Goal: Task Accomplishment & Management: Use online tool/utility

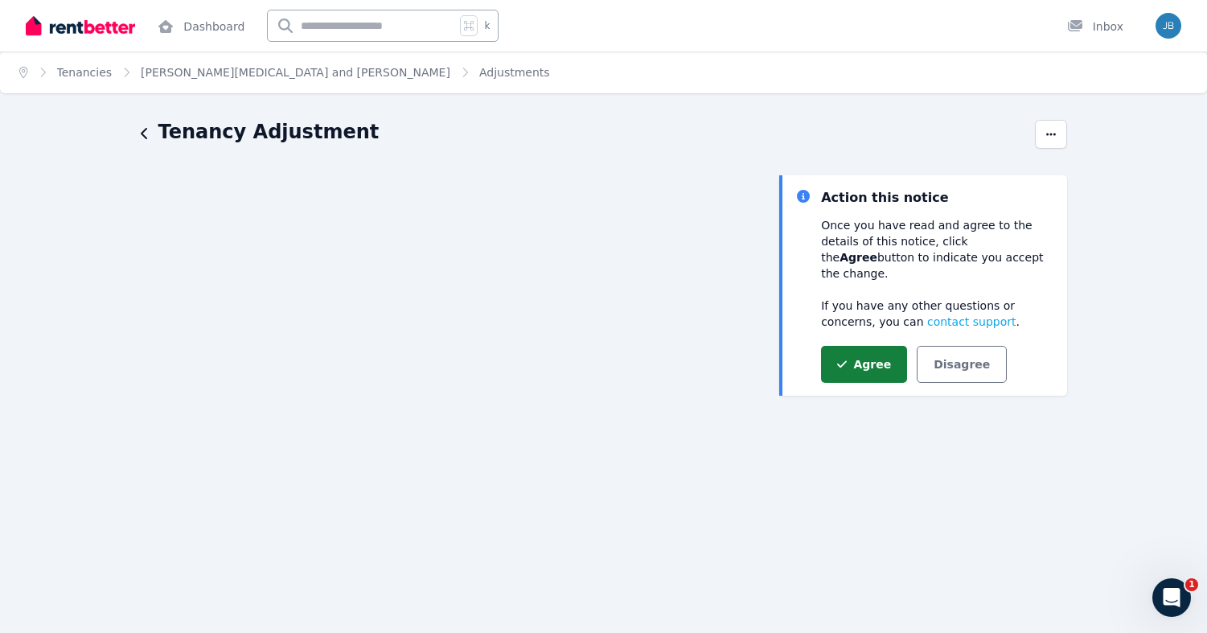
click at [866, 348] on button "Agree" at bounding box center [864, 364] width 86 height 37
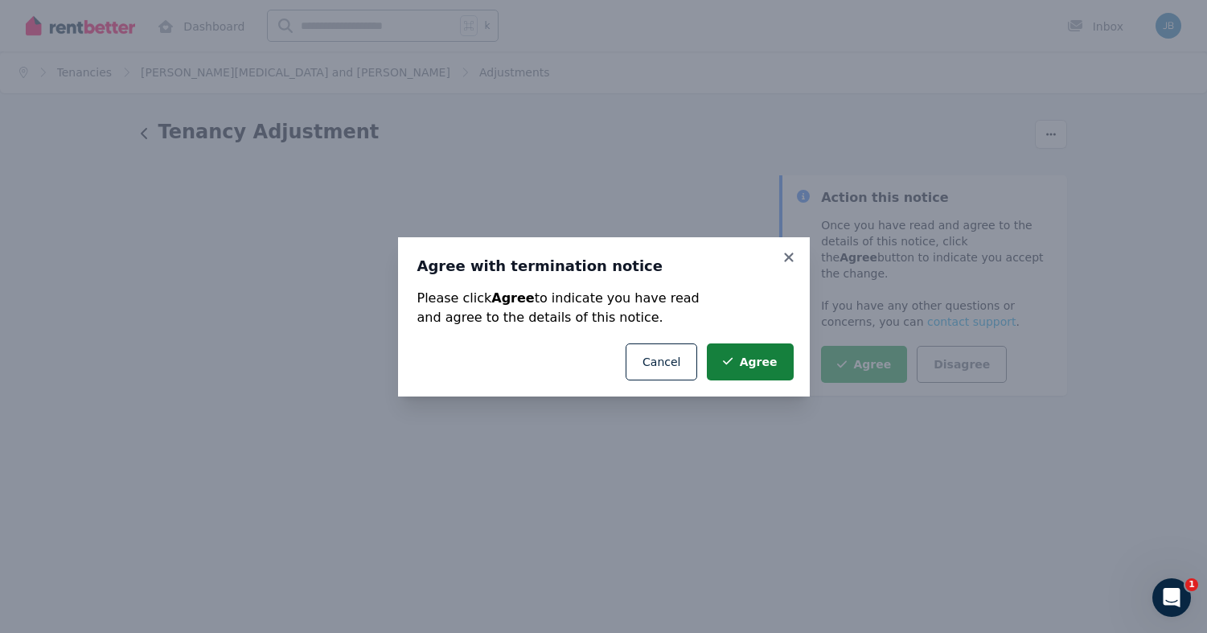
click at [769, 362] on button "Agree" at bounding box center [750, 361] width 86 height 37
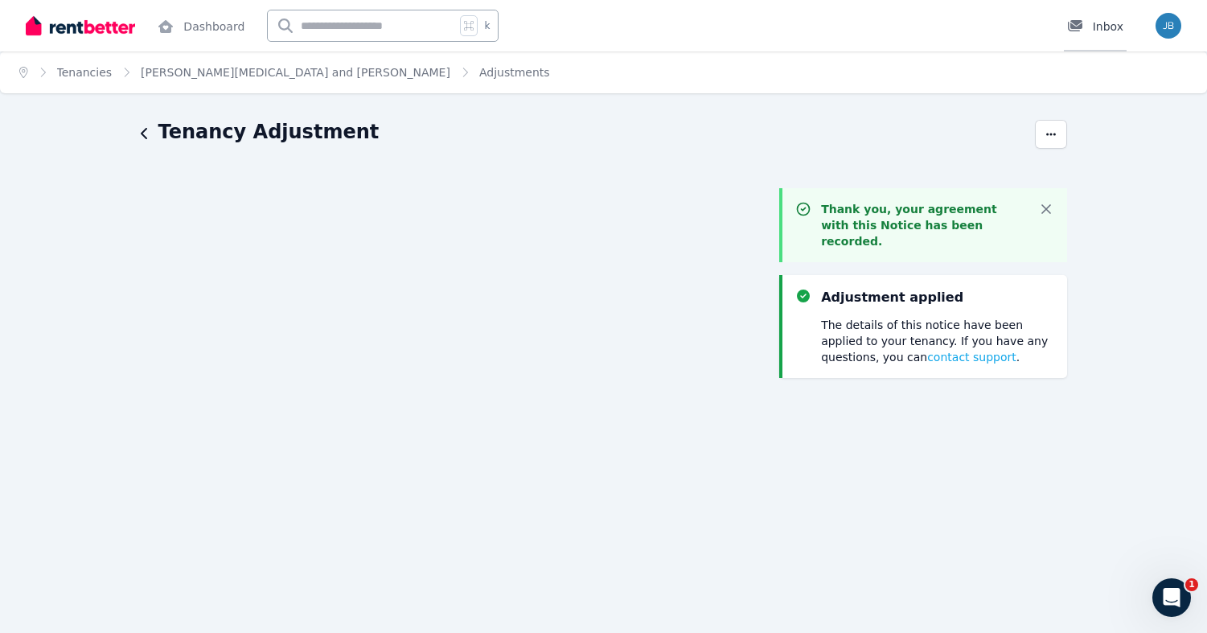
click at [1112, 39] on link "Inbox" at bounding box center [1095, 25] width 63 height 51
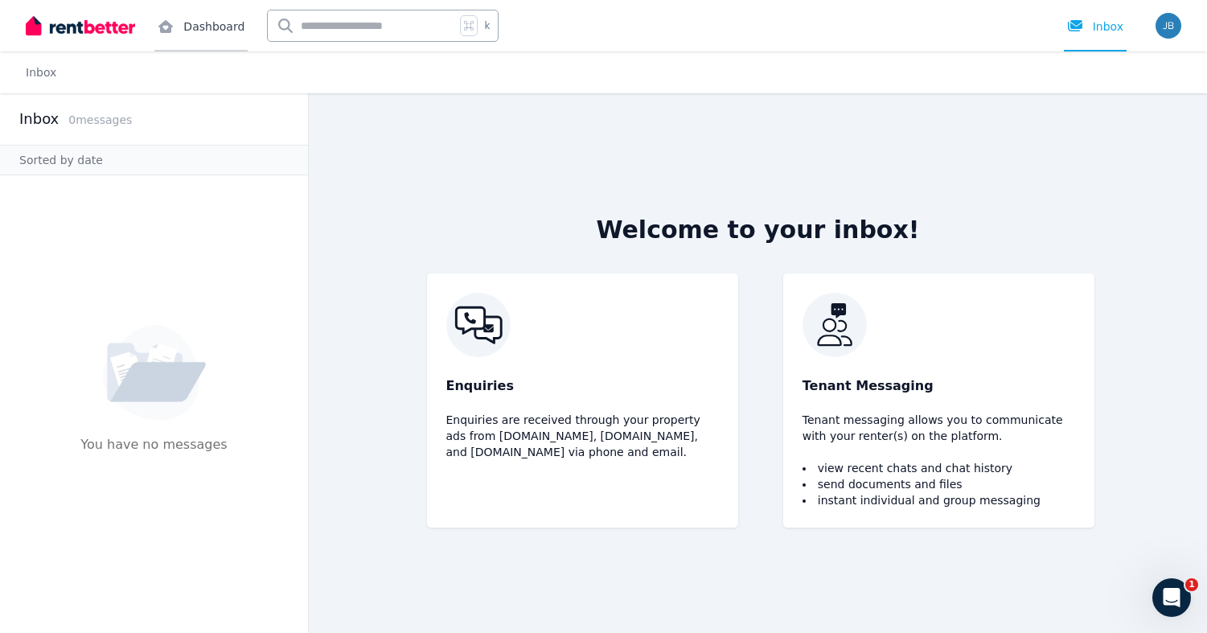
click at [210, 35] on link "Dashboard" at bounding box center [200, 25] width 93 height 51
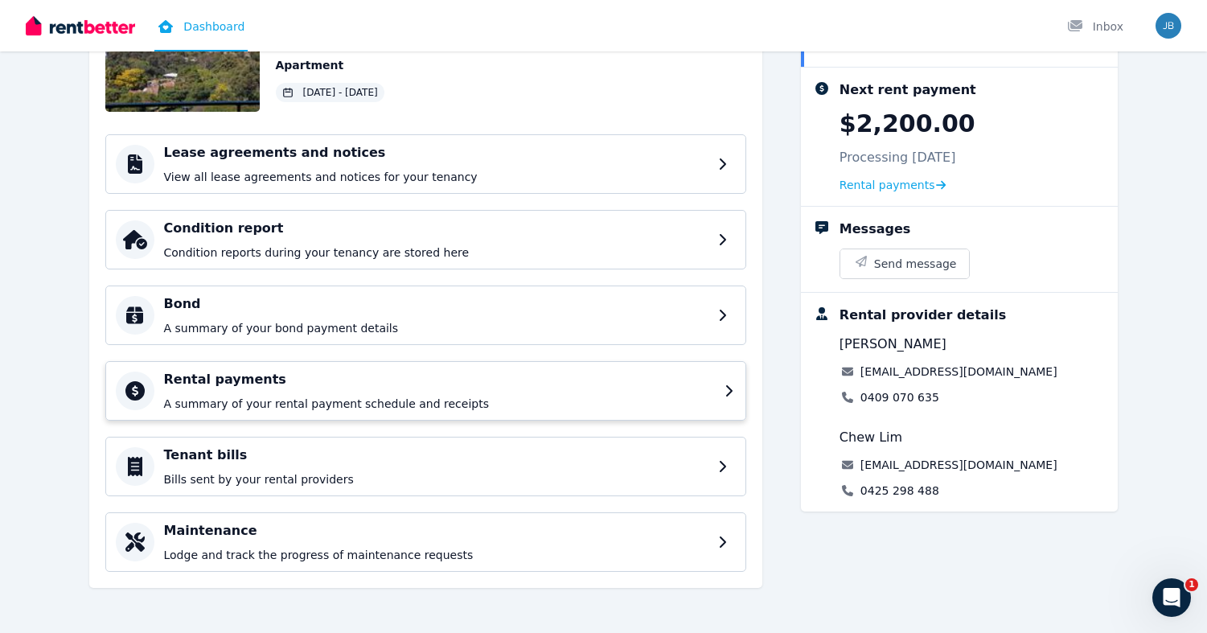
scroll to position [158, 0]
click at [479, 324] on p "A summary of your bond payment details" at bounding box center [439, 328] width 551 height 16
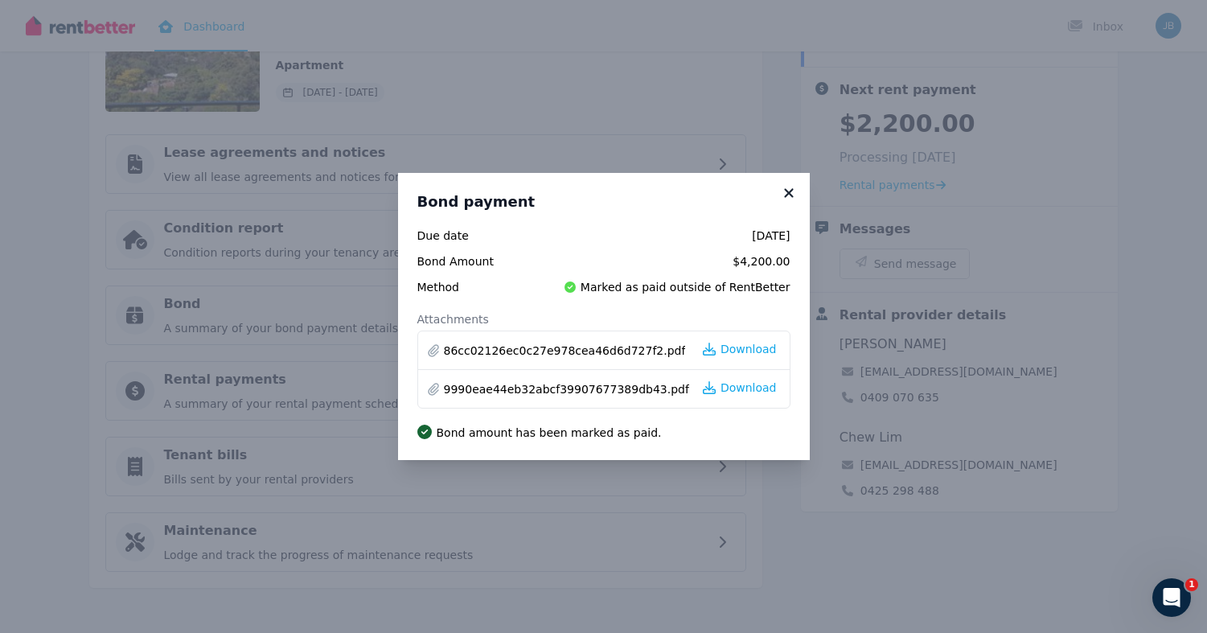
click at [790, 198] on icon at bounding box center [789, 193] width 16 height 14
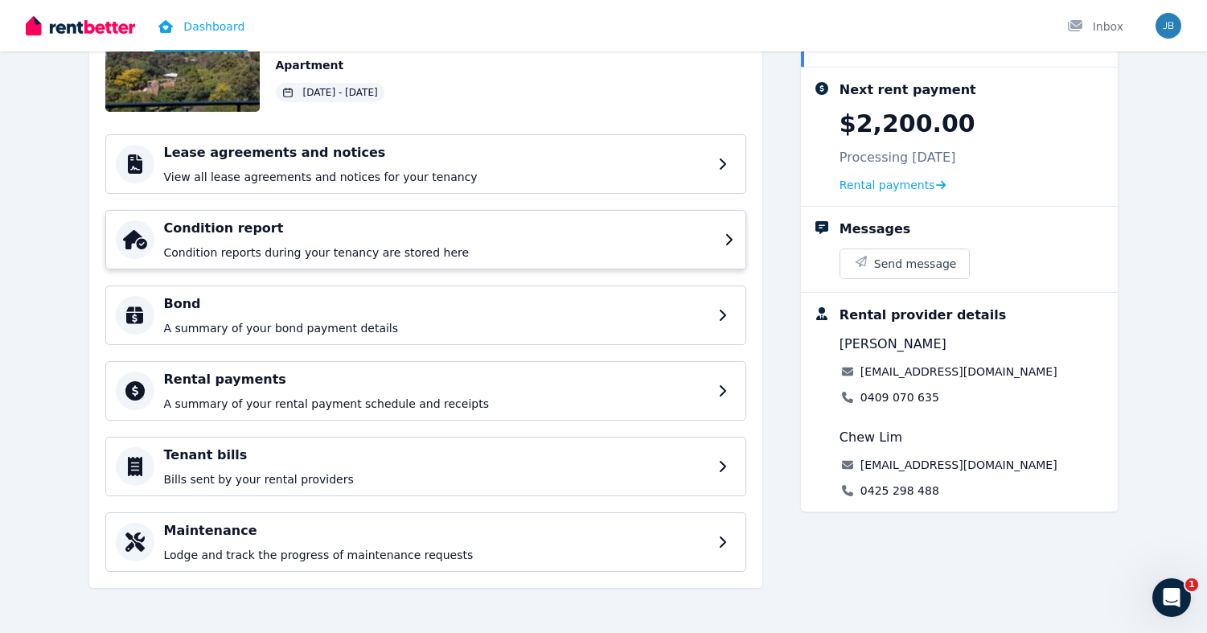
click at [531, 229] on h4 "Condition report" at bounding box center [439, 228] width 551 height 19
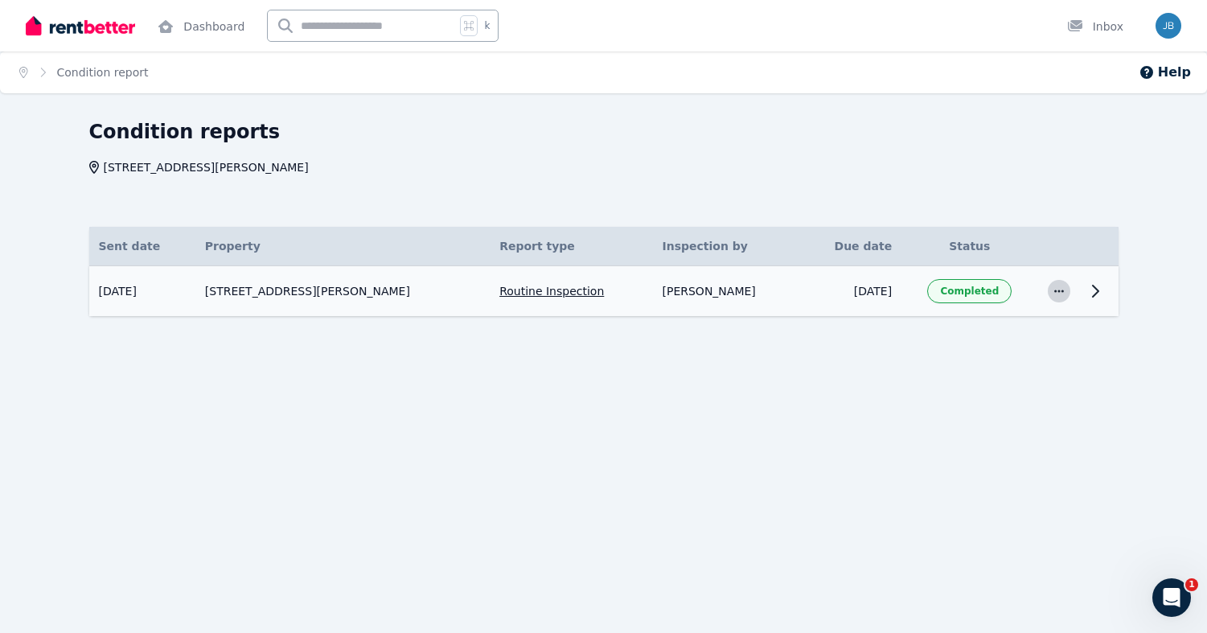
click at [1061, 293] on icon "button" at bounding box center [1059, 291] width 13 height 11
click at [1011, 269] on span "View details" at bounding box center [993, 263] width 129 height 19
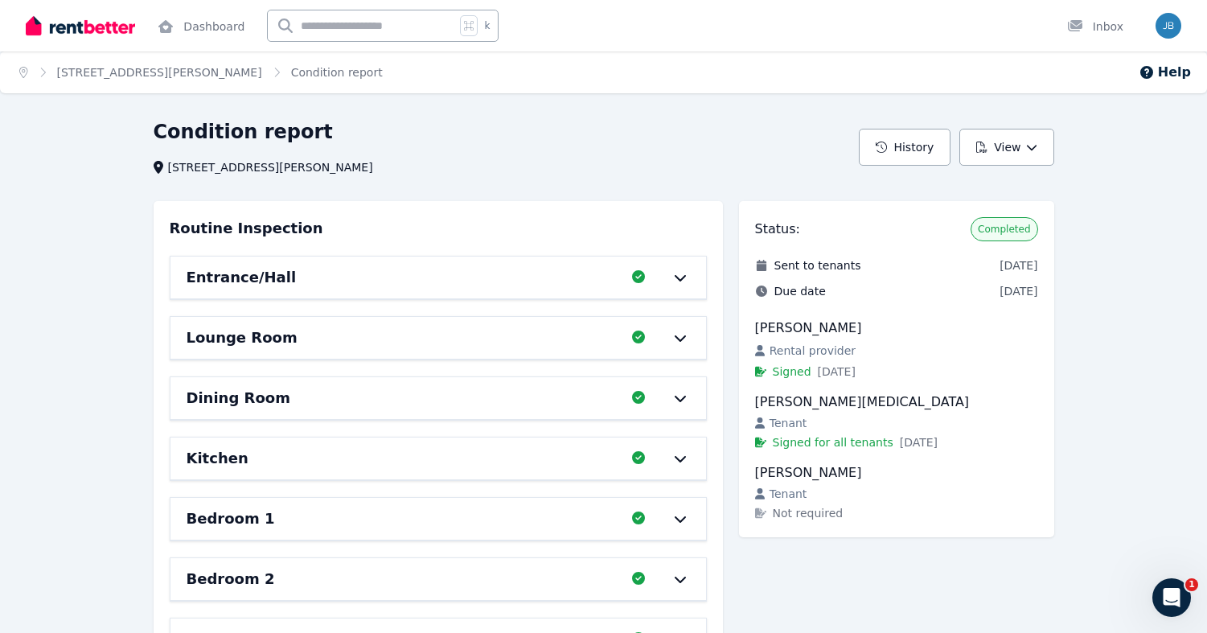
click at [682, 280] on icon at bounding box center [680, 277] width 19 height 13
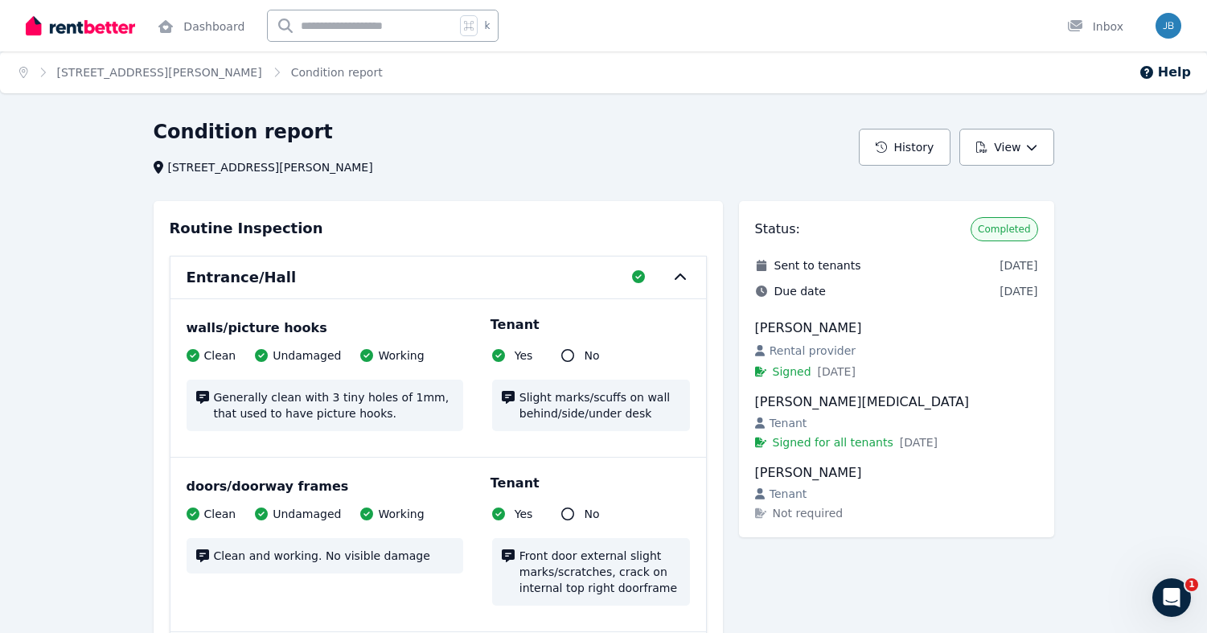
scroll to position [107, 0]
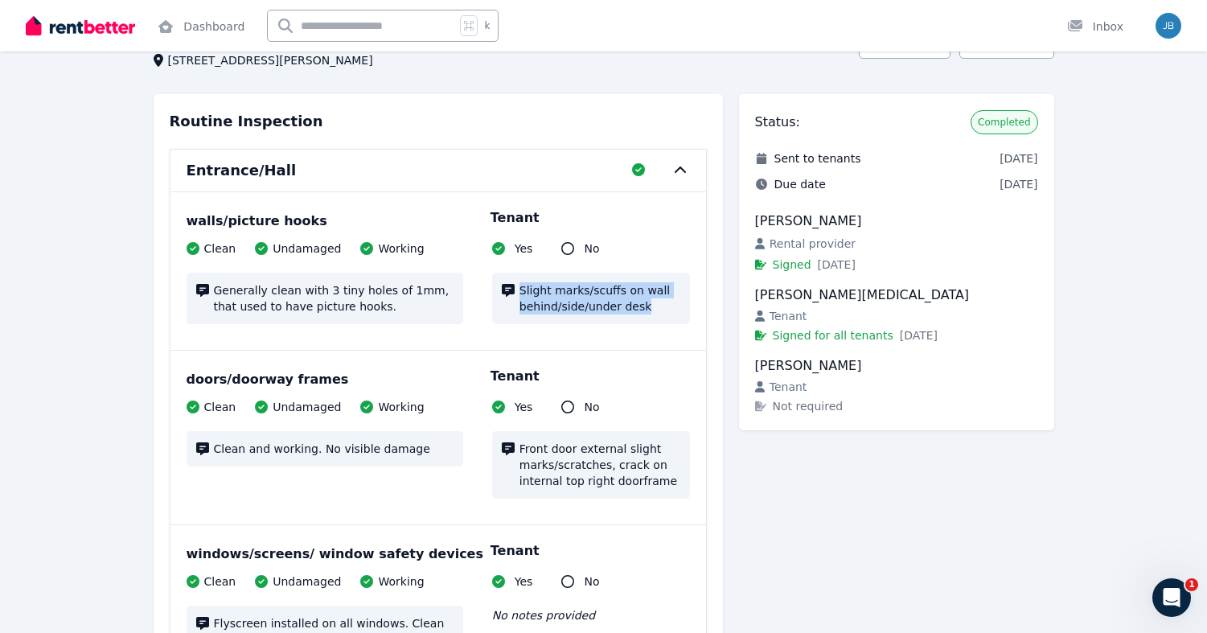
drag, startPoint x: 520, startPoint y: 292, endPoint x: 670, endPoint y: 312, distance: 151.0
click at [670, 312] on span "Slight marks/scuffs on wall behind/side/under desk" at bounding box center [600, 298] width 161 height 32
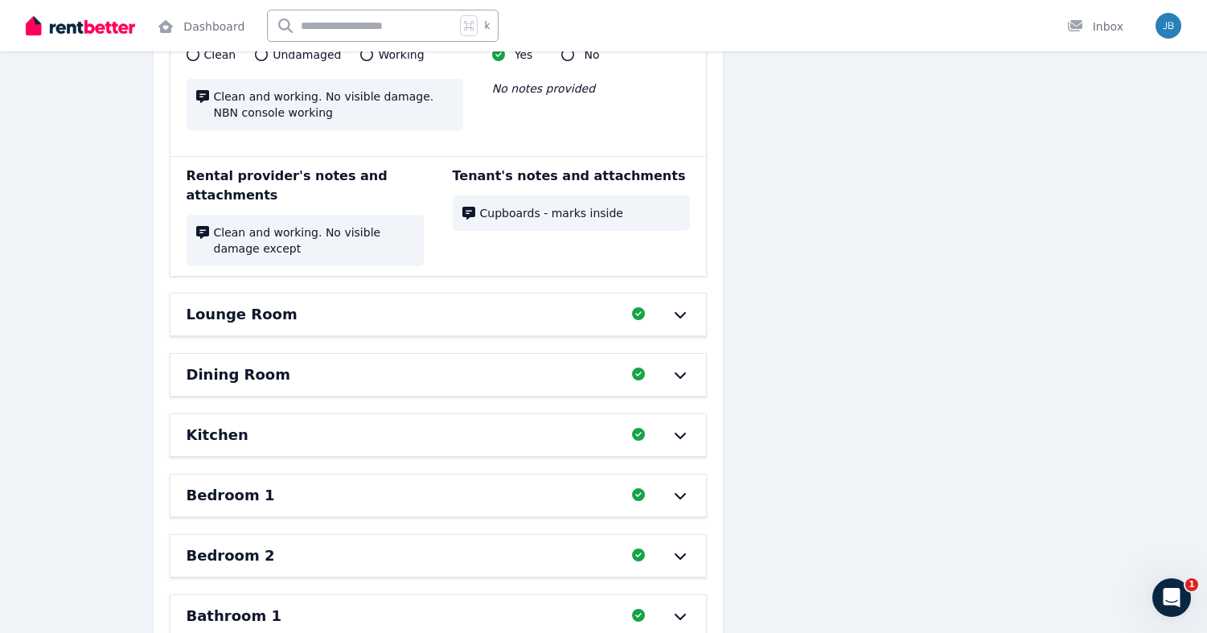
scroll to position [1382, 0]
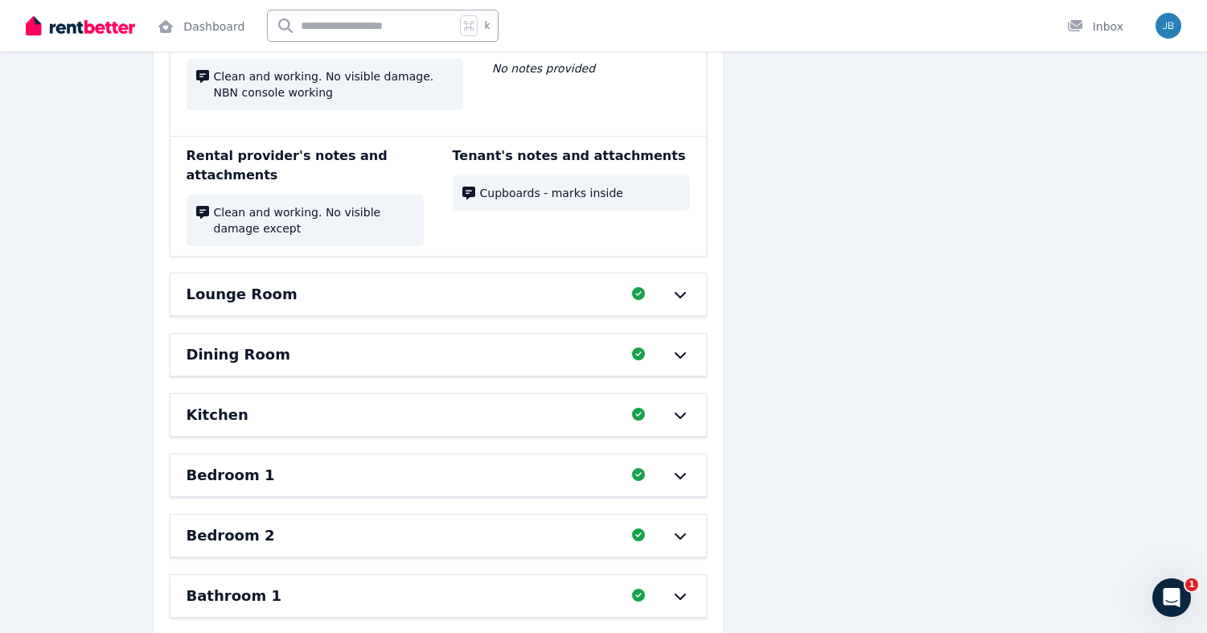
click at [691, 291] on div "Lounge Room Completed 100%, 0 left" at bounding box center [439, 294] width 536 height 42
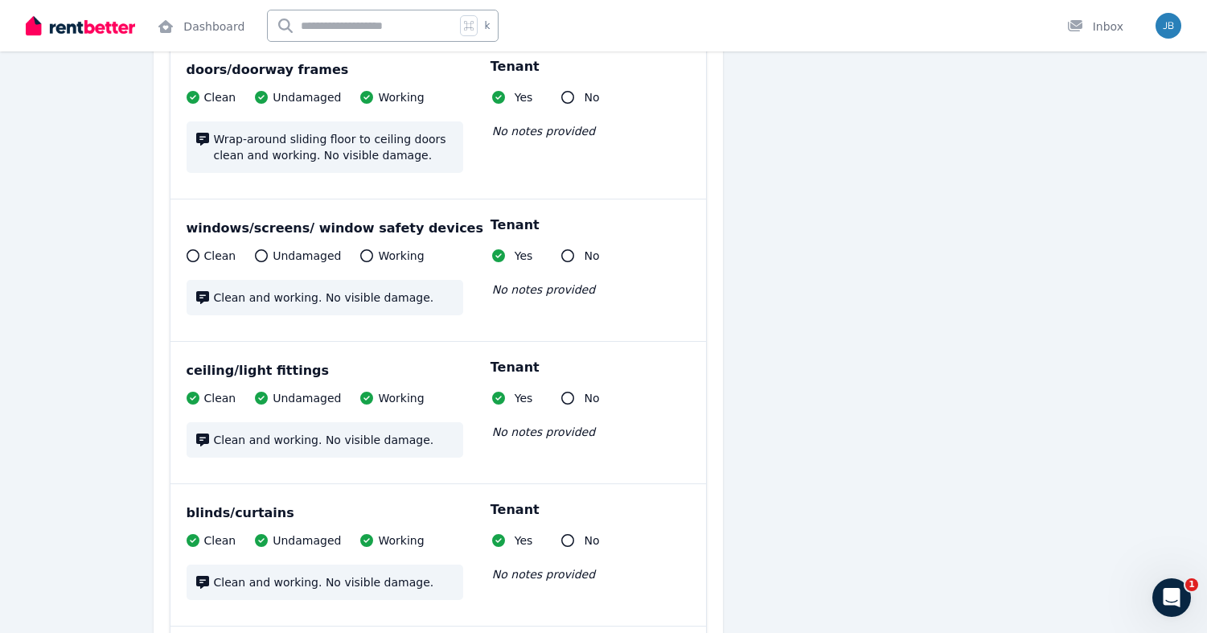
scroll to position [1816, 0]
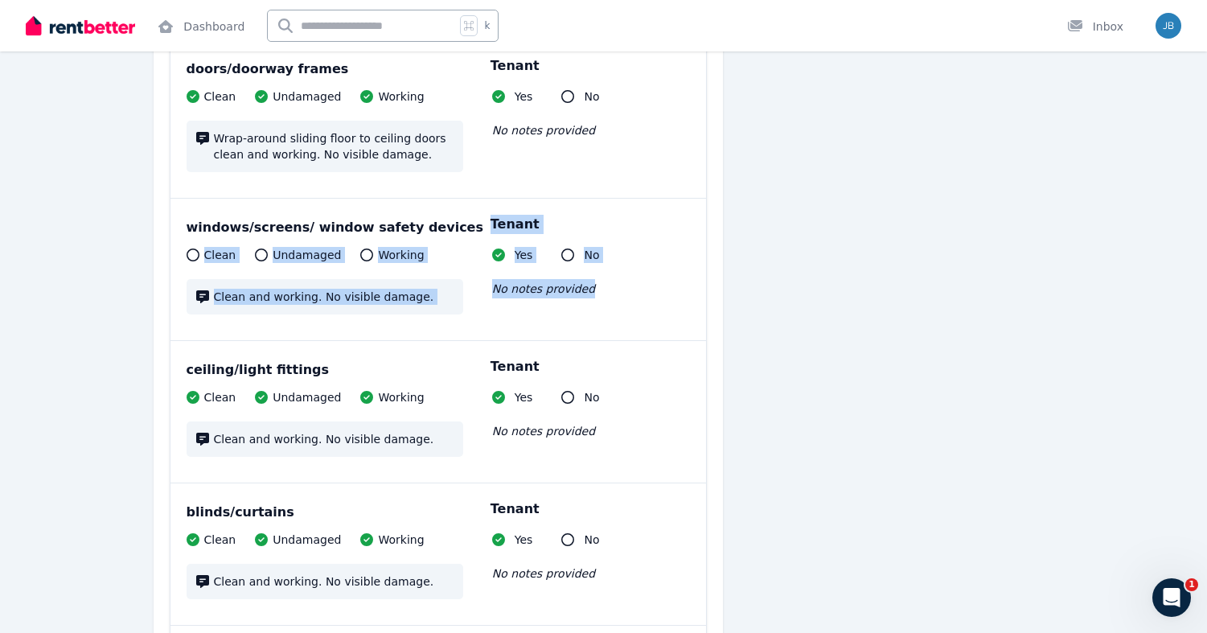
drag, startPoint x: 642, startPoint y: 229, endPoint x: 648, endPoint y: 306, distance: 76.7
click at [648, 306] on div "windows/screens/ window safety devices Clean Undamaged Working Clean and workin…" at bounding box center [439, 270] width 536 height 142
click at [648, 306] on div "Clean Undamaged Working Clean and working. No visible damage. Tenant Yes No No …" at bounding box center [439, 289] width 504 height 84
drag, startPoint x: 648, startPoint y: 306, endPoint x: 644, endPoint y: 198, distance: 107.9
click at [644, 198] on div "windows/screens/ window safety devices Clean Undamaged Working Clean and workin…" at bounding box center [439, 269] width 536 height 142
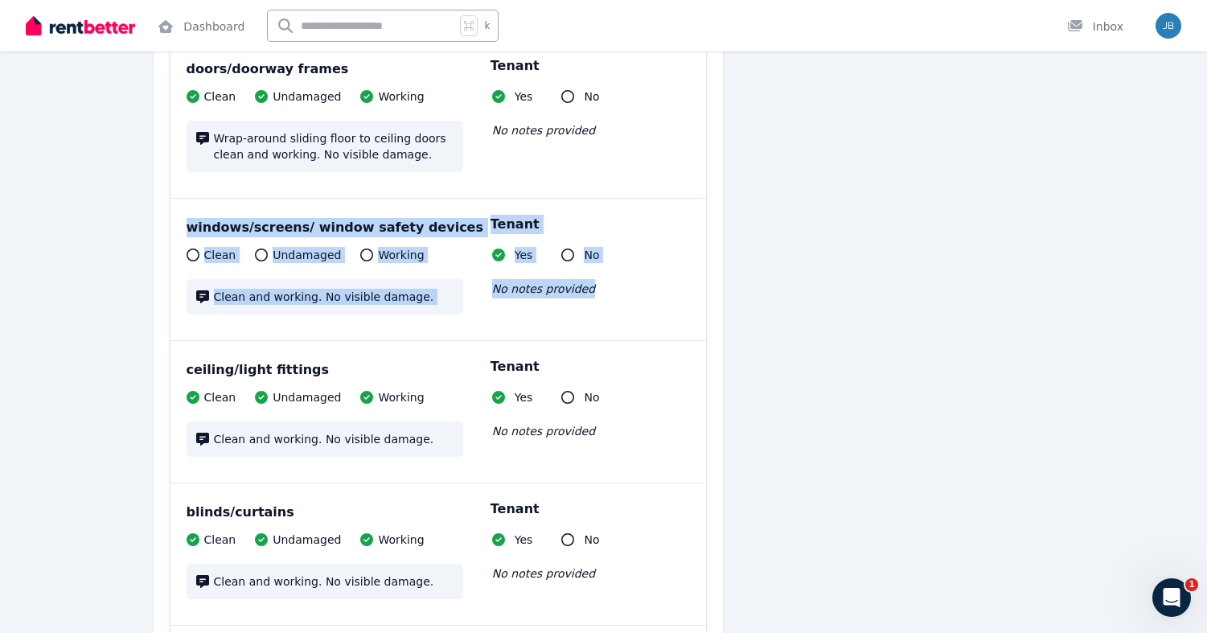
click at [644, 198] on div "windows/screens/ window safety devices Clean Undamaged Working Clean and workin…" at bounding box center [439, 269] width 536 height 142
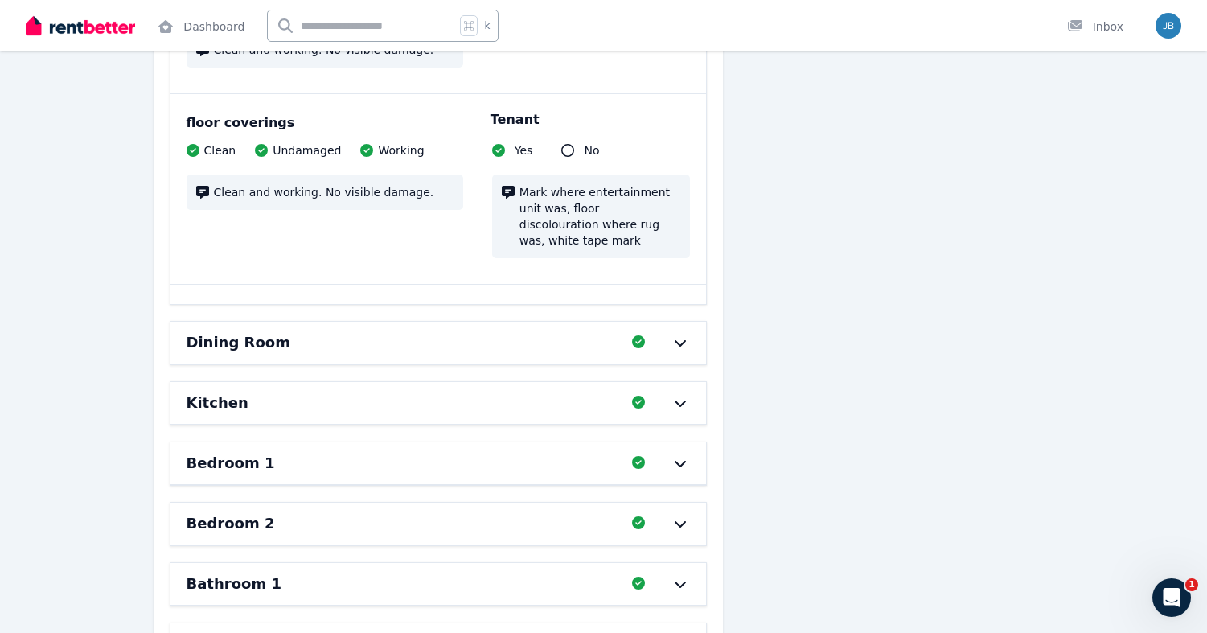
scroll to position [2639, 0]
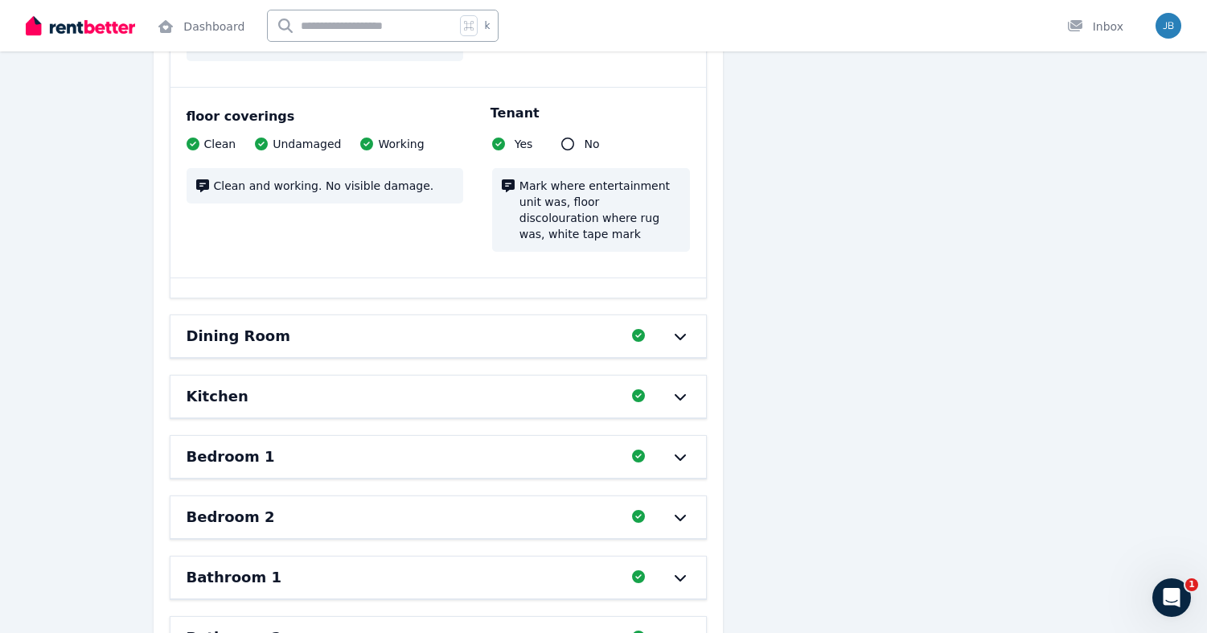
click at [682, 336] on icon at bounding box center [680, 336] width 19 height 13
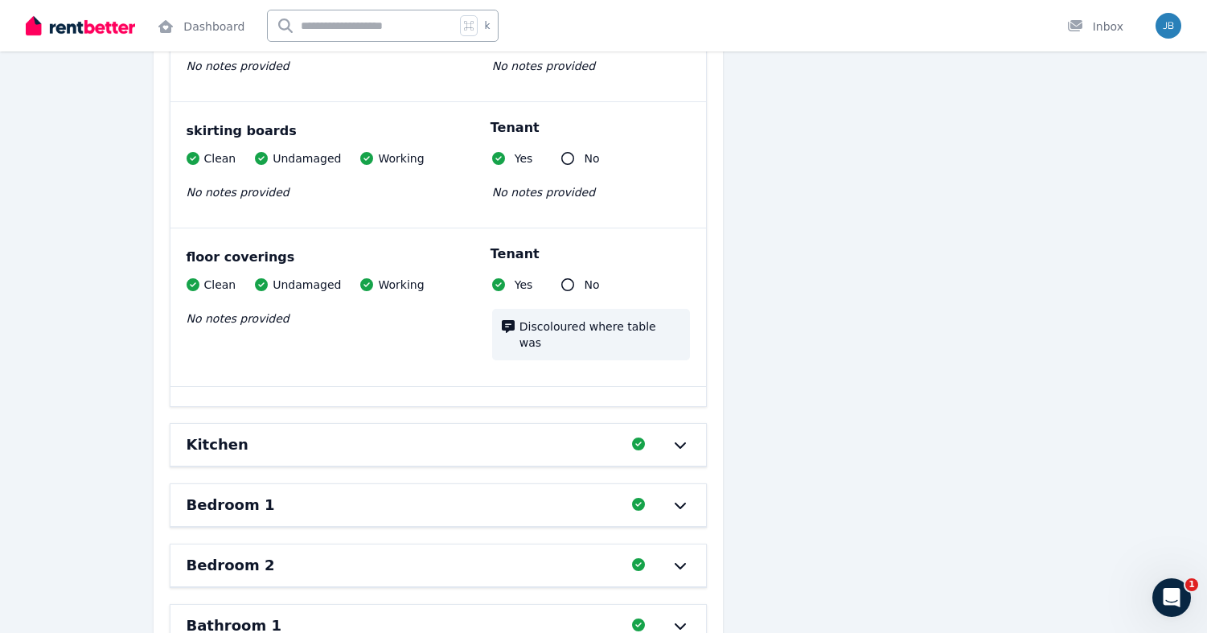
scroll to position [3777, 0]
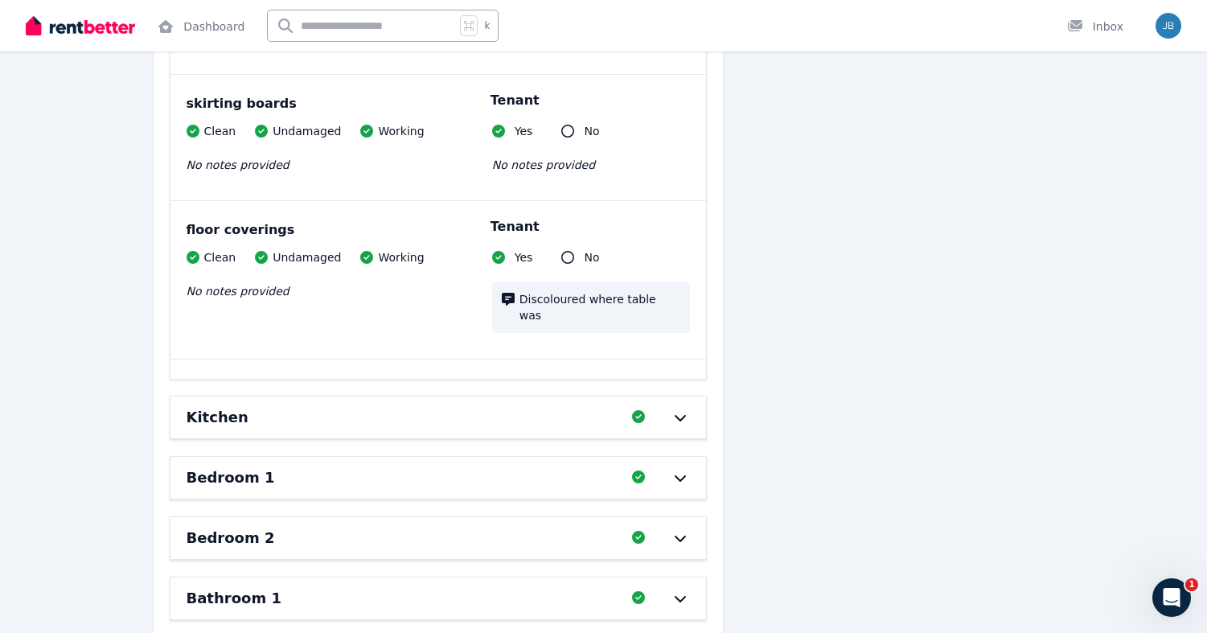
click at [682, 411] on icon at bounding box center [680, 417] width 19 height 13
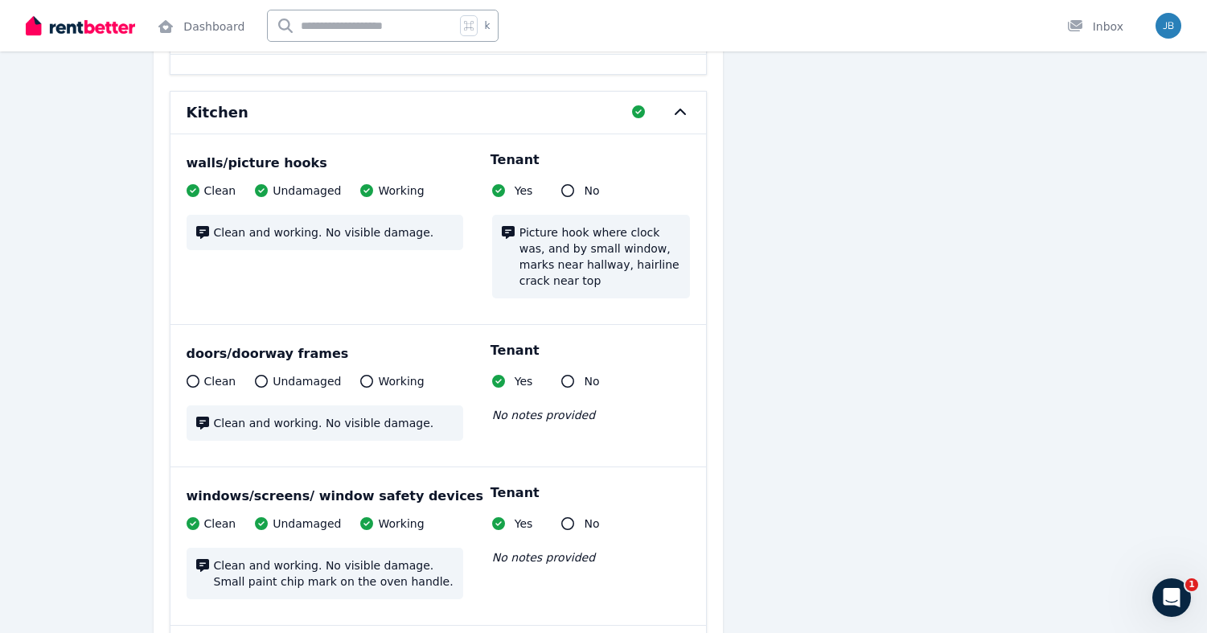
scroll to position [4081, 0]
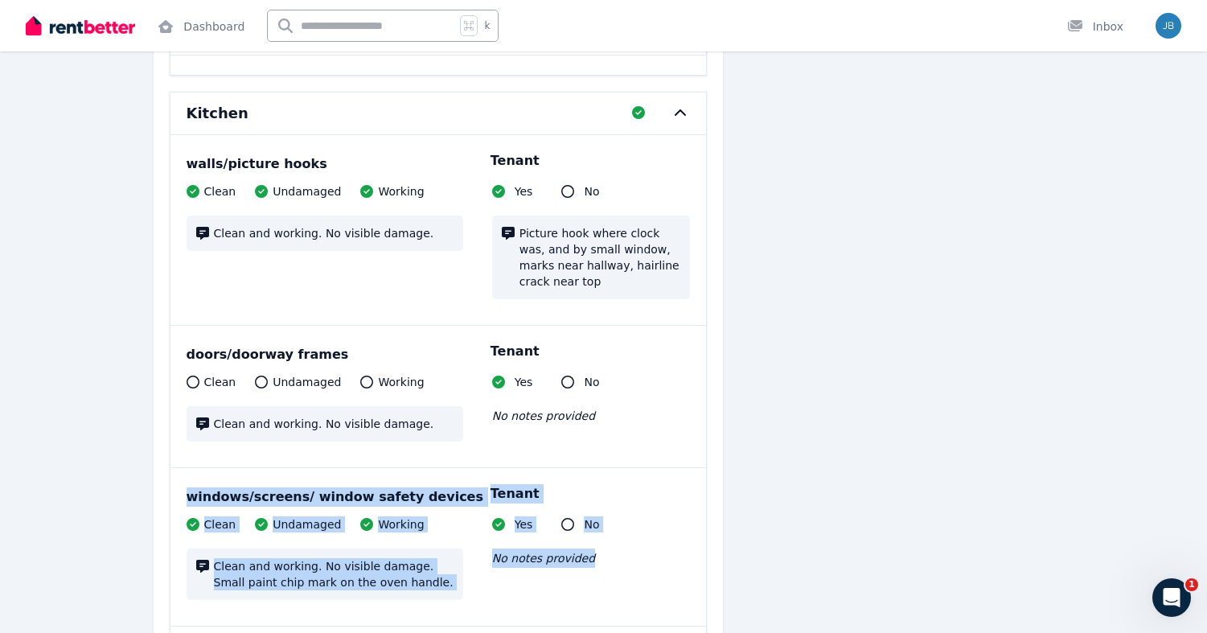
drag, startPoint x: 647, startPoint y: 406, endPoint x: 646, endPoint y: 520, distance: 114.2
click at [646, 549] on div "No notes provided" at bounding box center [591, 558] width 198 height 19
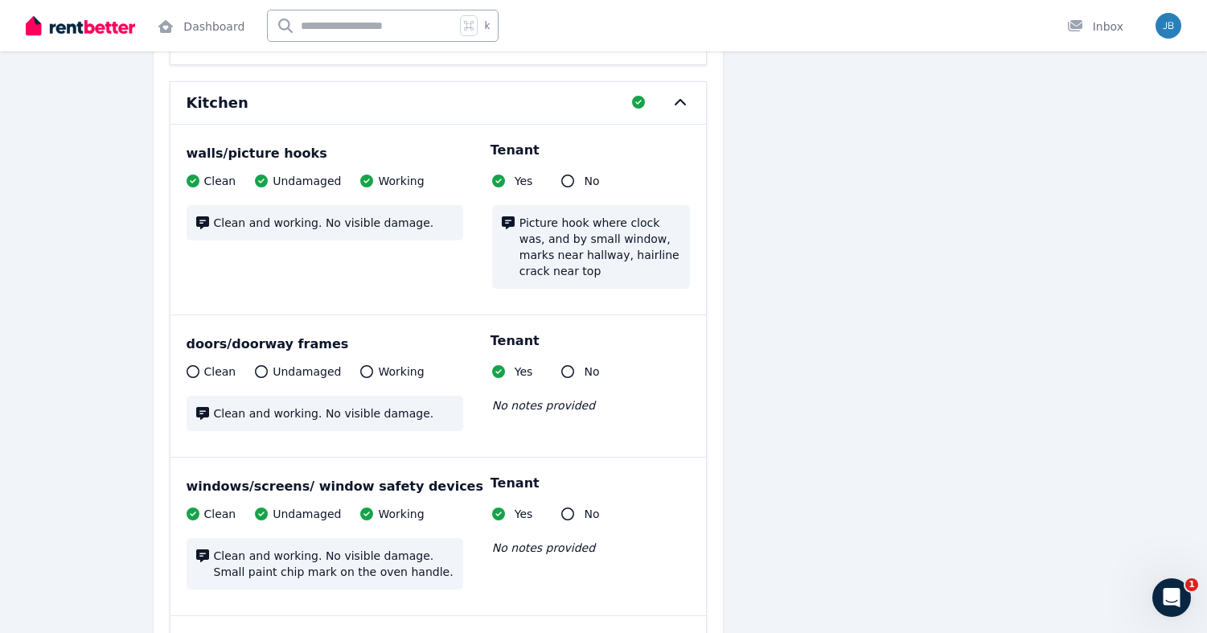
scroll to position [4095, 0]
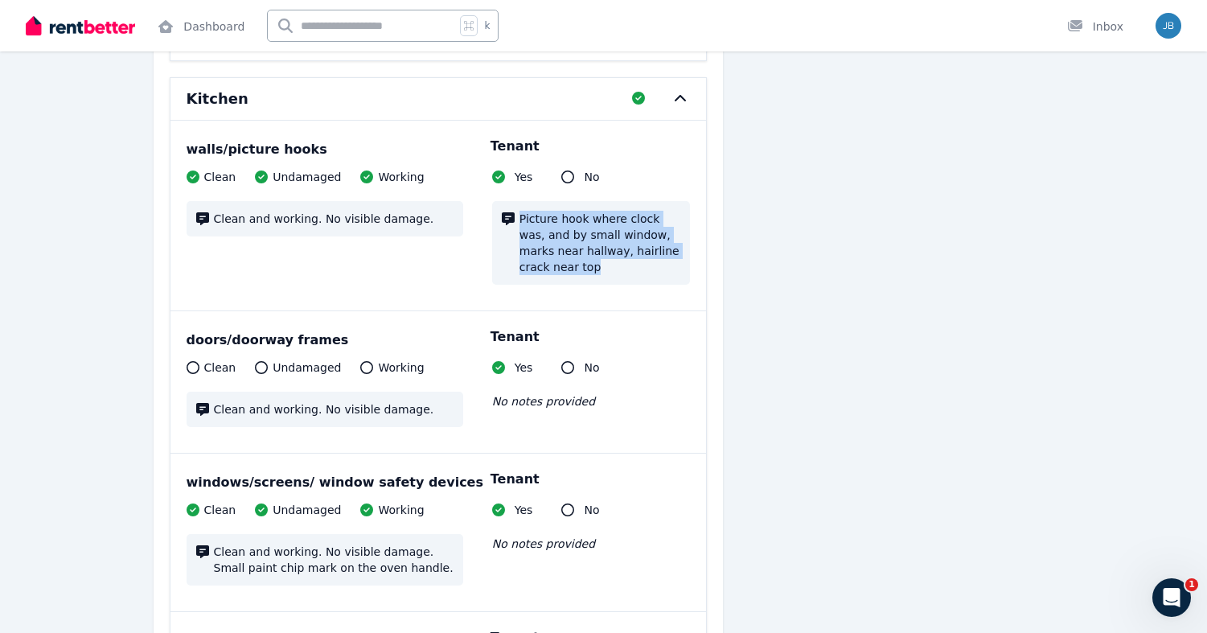
drag, startPoint x: 668, startPoint y: 159, endPoint x: 668, endPoint y: 249, distance: 89.3
click at [668, 249] on div "Clean Undamaged Working Clean and working. No visible damage. Tenant Yes No Pic…" at bounding box center [439, 235] width 504 height 132
click at [668, 249] on div "Picture hook where clock was, and by small window, marks near hallway, hairline…" at bounding box center [591, 243] width 198 height 84
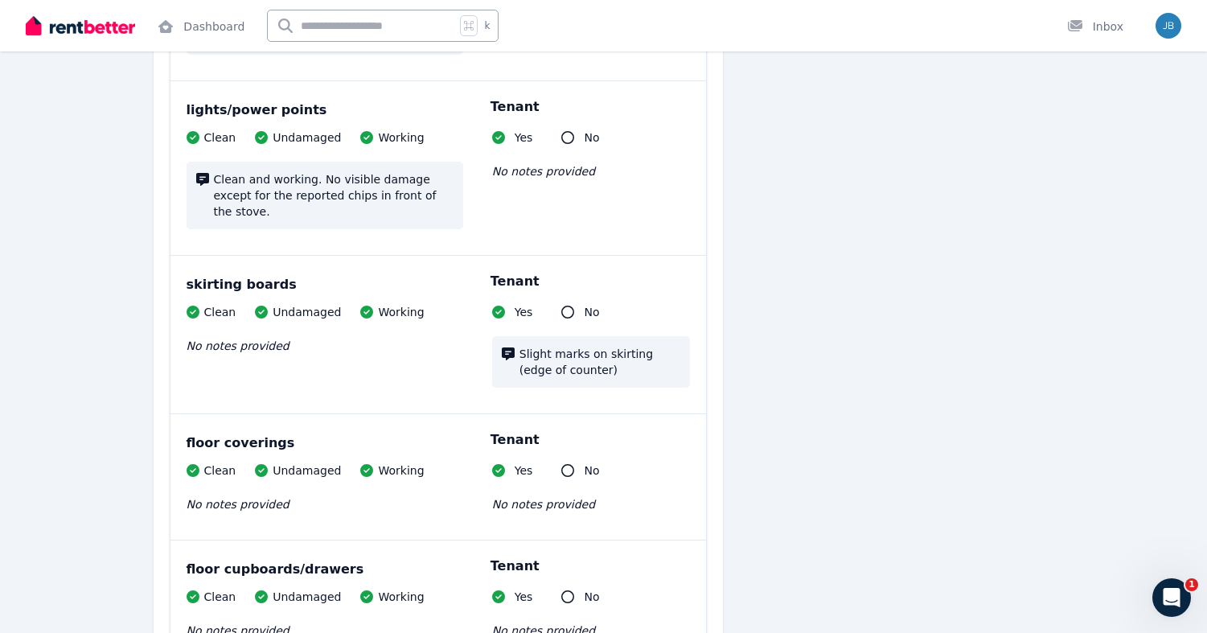
scroll to position [4945, 0]
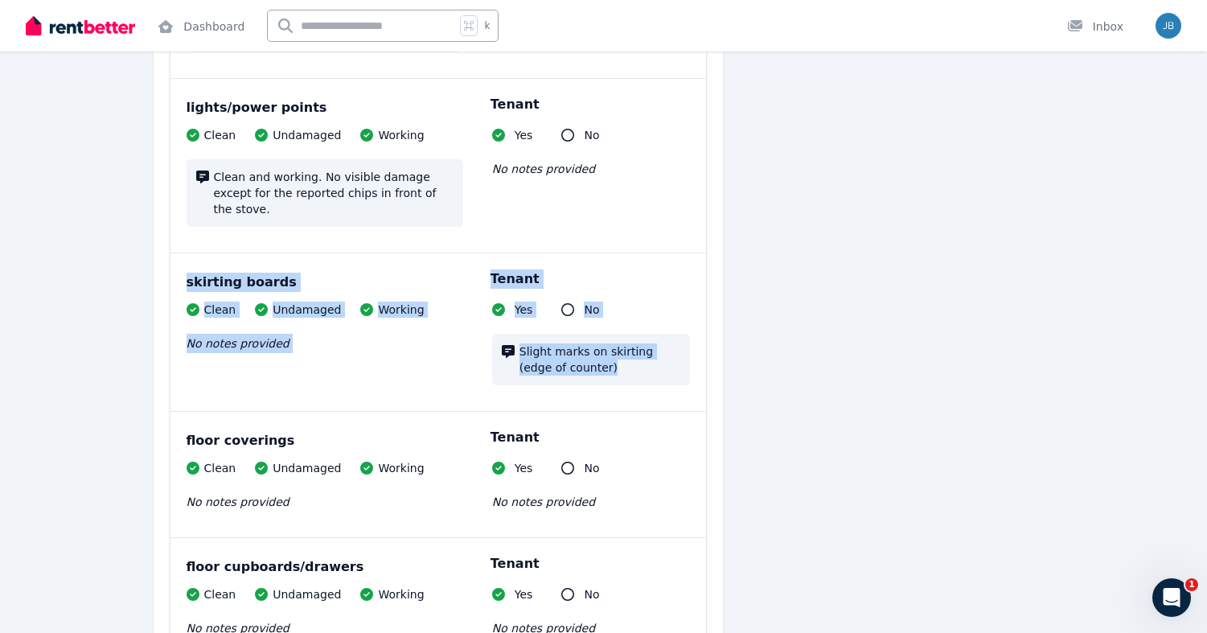
drag, startPoint x: 663, startPoint y: 196, endPoint x: 660, endPoint y: 340, distance: 144.0
click at [660, 340] on div "walls/picture hooks Clean Undamaged Working Clean and working. No visible damag…" at bounding box center [439, 369] width 536 height 2199
click at [660, 340] on div "Clean Undamaged Working No notes provided Tenant Yes No Slight marks on skirtin…" at bounding box center [439, 352] width 504 height 100
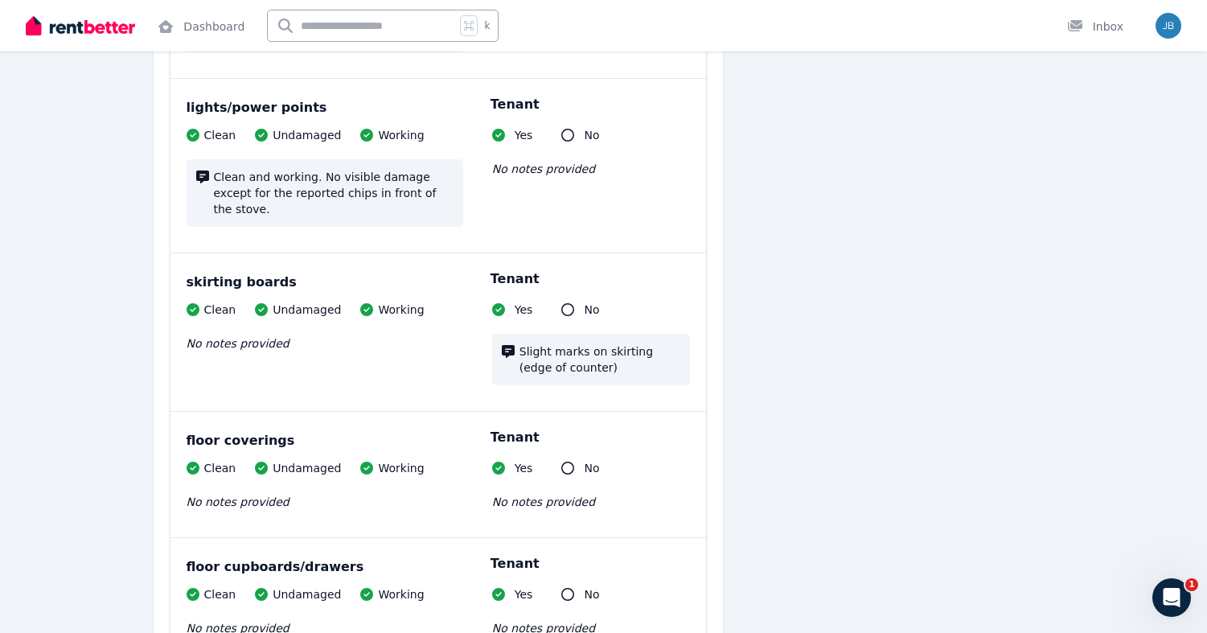
scroll to position [5018, 0]
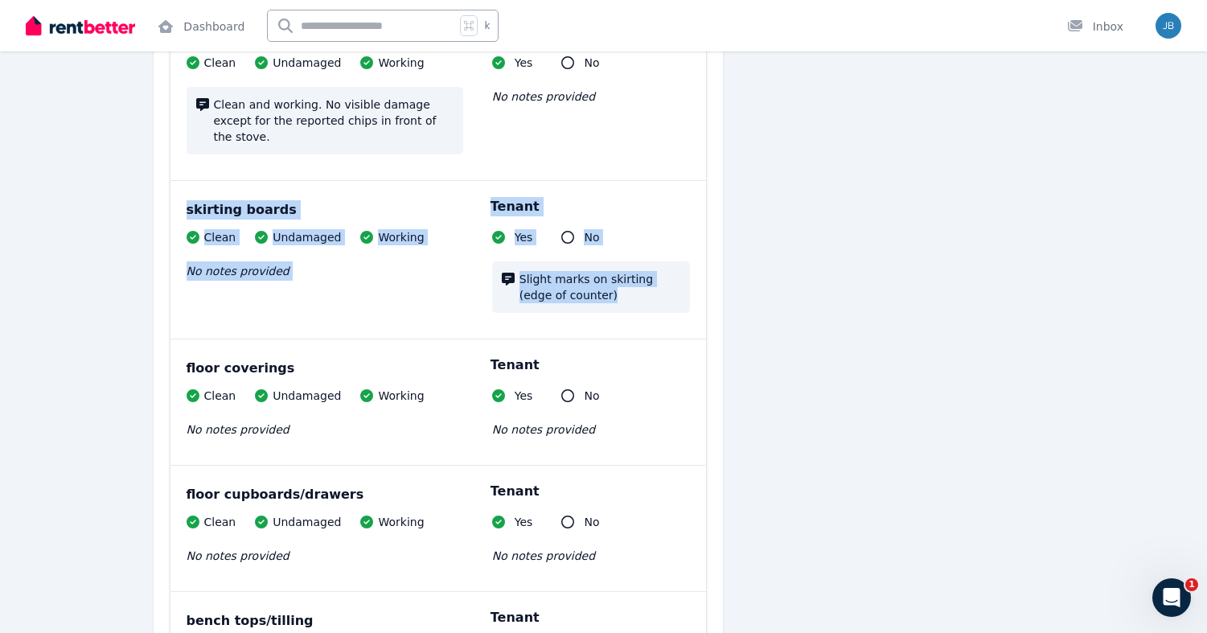
drag, startPoint x: 662, startPoint y: 140, endPoint x: 662, endPoint y: 264, distance: 123.9
click at [662, 264] on div "skirting boards Clean Undamaged Working No notes provided Tenant Yes No Slight …" at bounding box center [439, 260] width 536 height 158
click at [662, 264] on div "Slight marks on skirting (edge of counter)" at bounding box center [591, 286] width 198 height 51
drag, startPoint x: 662, startPoint y: 270, endPoint x: 660, endPoint y: 150, distance: 120.7
click at [660, 181] on div "skirting boards Clean Undamaged Working No notes provided Tenant Yes No Slight …" at bounding box center [439, 260] width 536 height 158
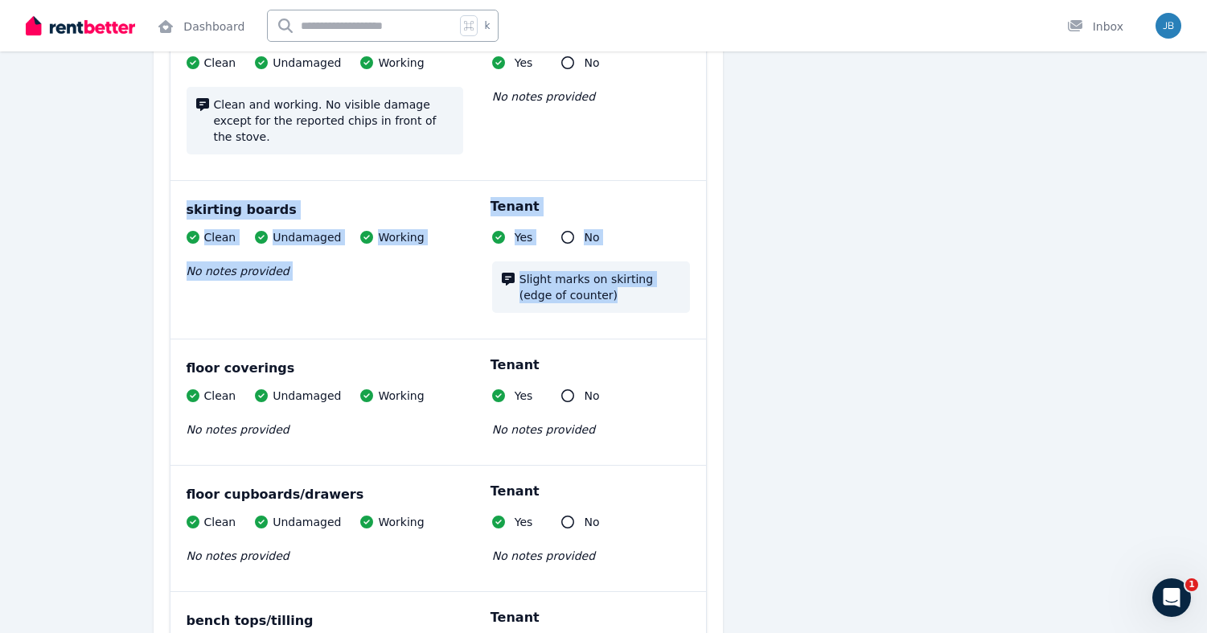
click at [660, 181] on div "skirting boards Clean Undamaged Working No notes provided Tenant Yes No Slight …" at bounding box center [439, 260] width 536 height 158
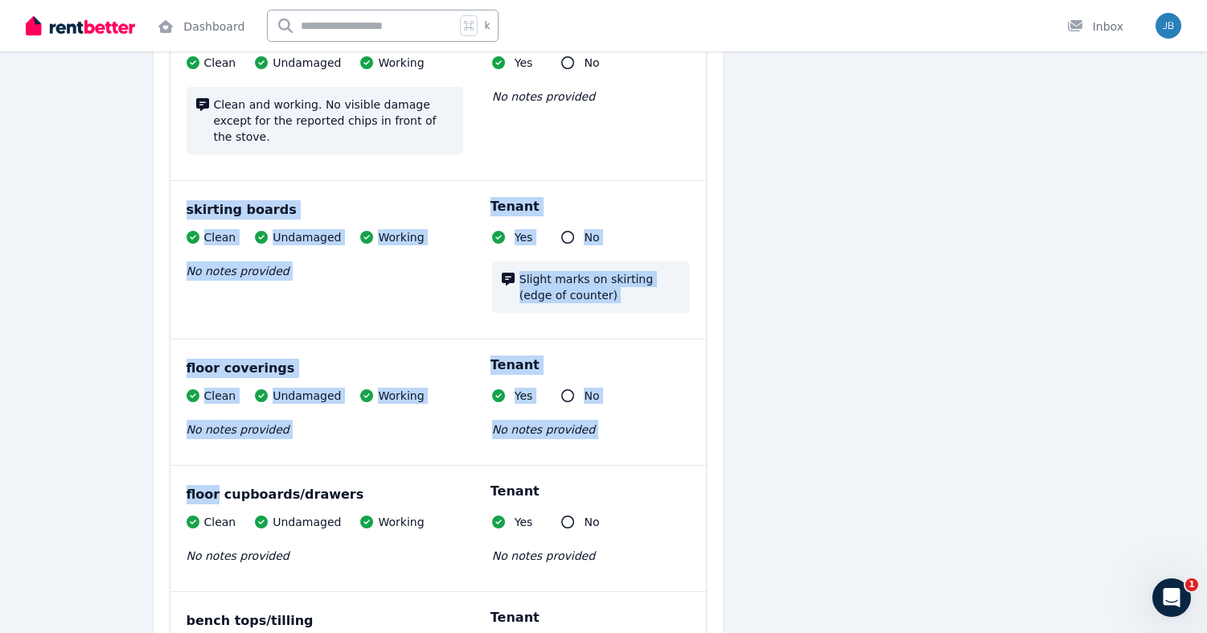
drag, startPoint x: 660, startPoint y: 150, endPoint x: 663, endPoint y: 408, distance: 258.2
click at [663, 408] on div "walls/picture hooks Clean Undamaged Working Clean and working. No visible damag…" at bounding box center [439, 297] width 536 height 2199
click at [663, 408] on div "floor coverings Clean Undamaged Working No notes provided Tenant Yes No No note…" at bounding box center [439, 401] width 536 height 125
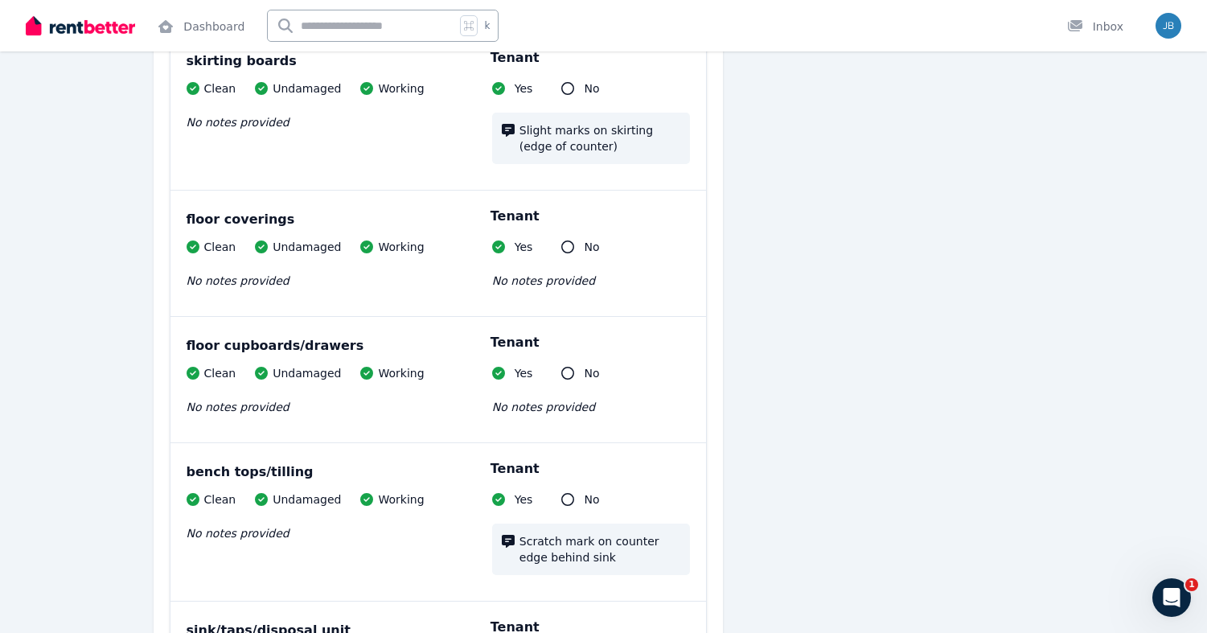
scroll to position [5179, 0]
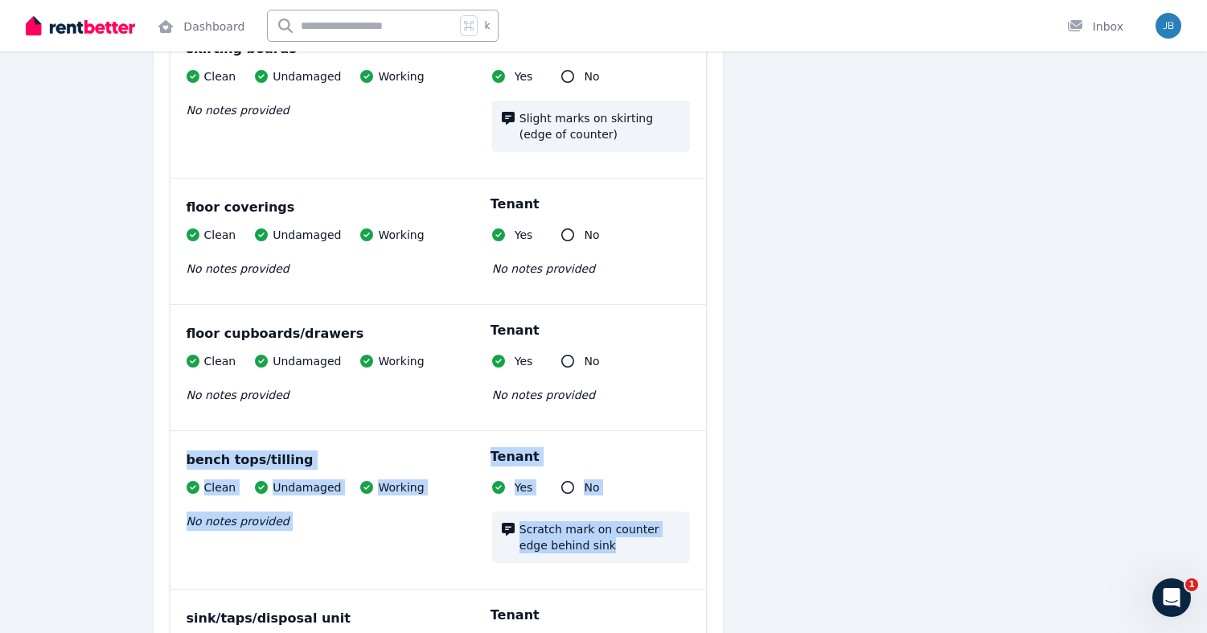
drag, startPoint x: 659, startPoint y: 521, endPoint x: 656, endPoint y: 393, distance: 128.7
click at [656, 431] on div "bench tops/tilling Clean Undamaged Working No notes provided Tenant Yes No Scra…" at bounding box center [439, 510] width 536 height 158
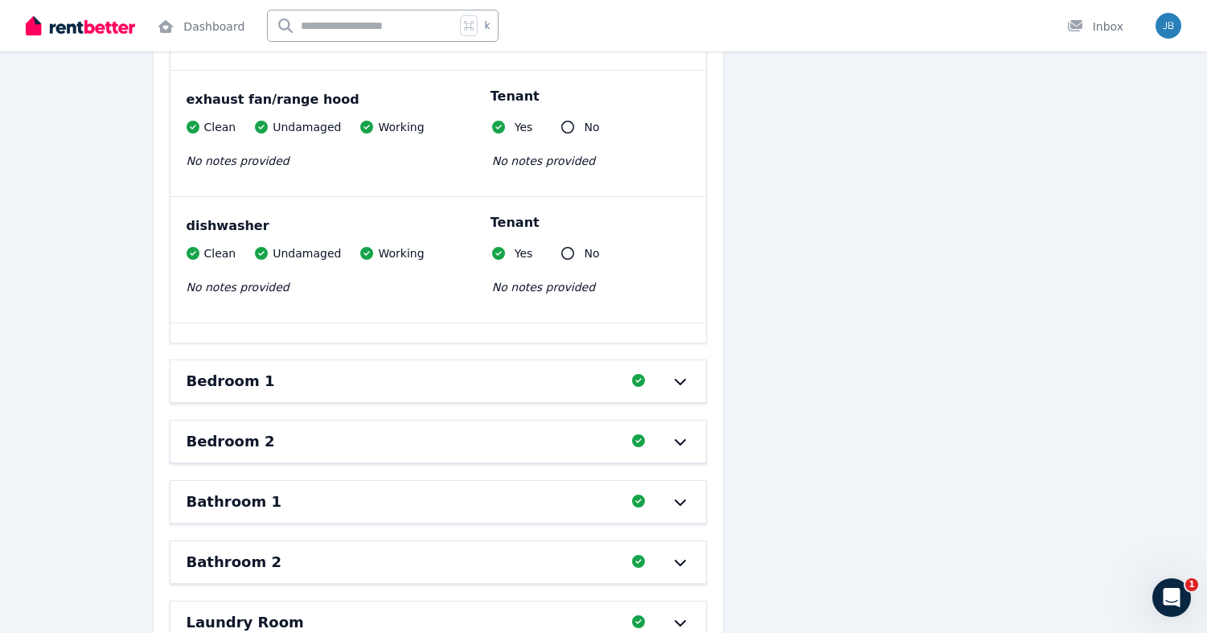
scroll to position [6099, 0]
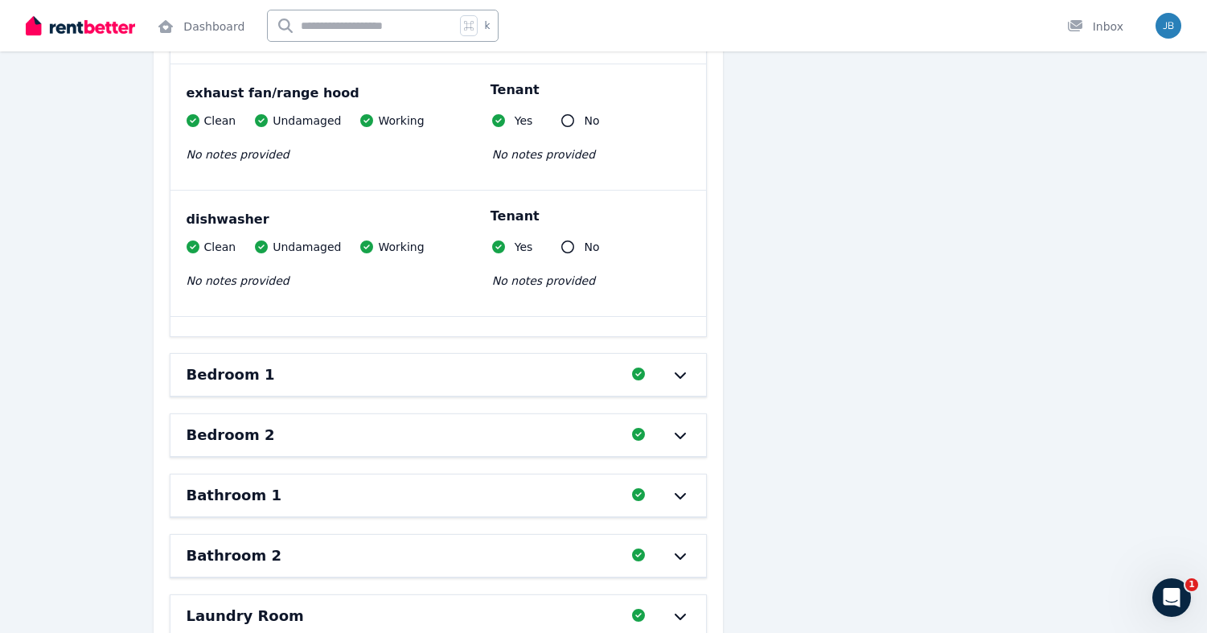
click at [682, 354] on div "Bedroom 1 Completed 100%, 0 left" at bounding box center [439, 375] width 536 height 42
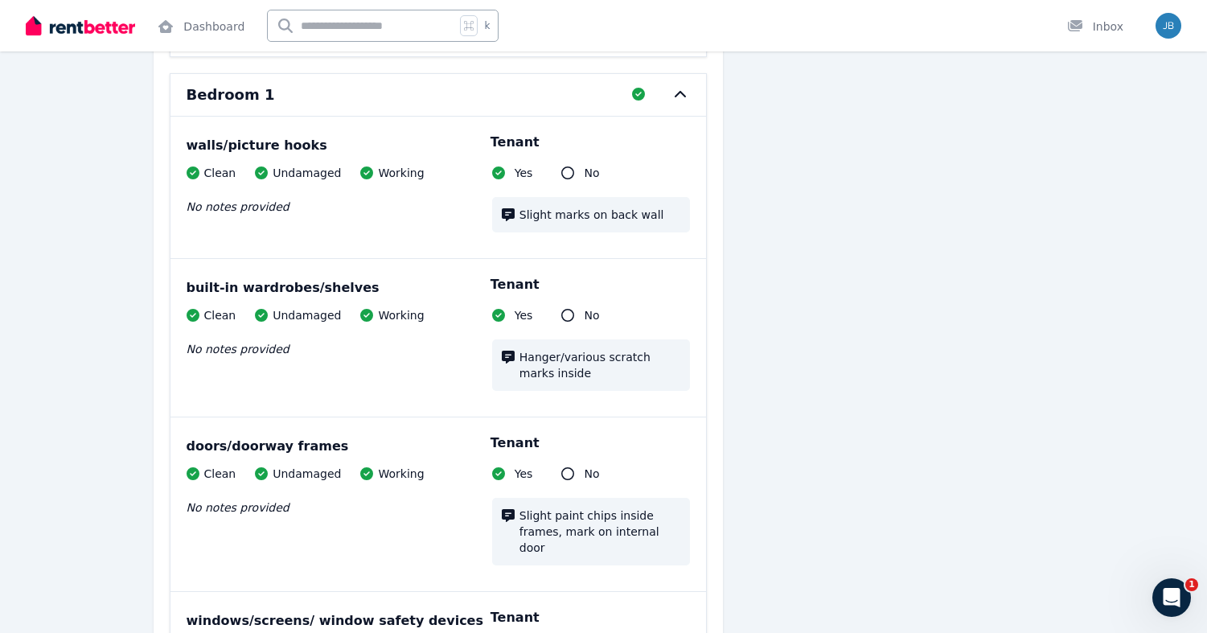
scroll to position [6381, 0]
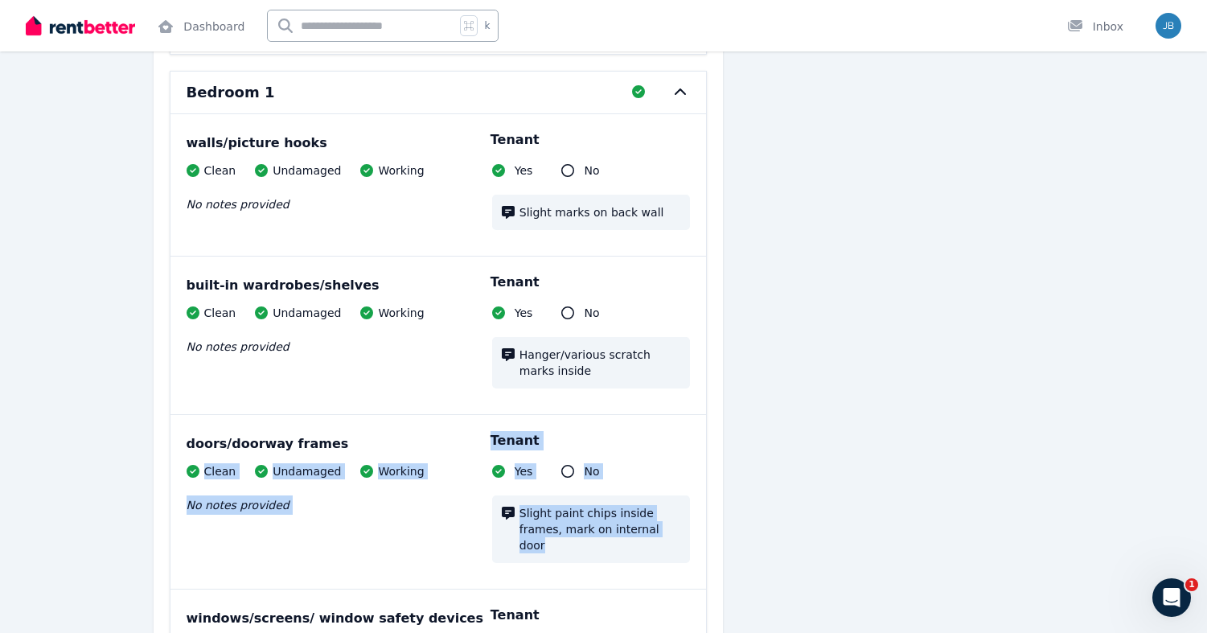
drag, startPoint x: 690, startPoint y: 491, endPoint x: 677, endPoint y: 389, distance: 103.8
click at [677, 415] on div "doors/doorway frames Clean Undamaged Working No notes provided Tenant Yes No Sl…" at bounding box center [439, 502] width 536 height 174
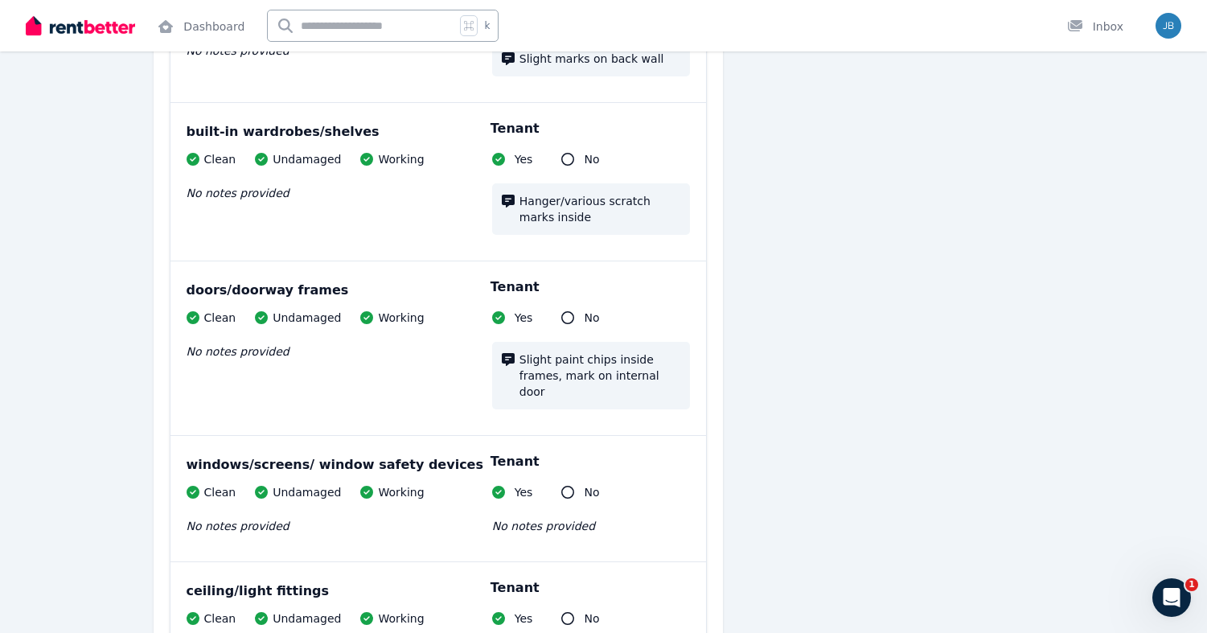
scroll to position [6544, 0]
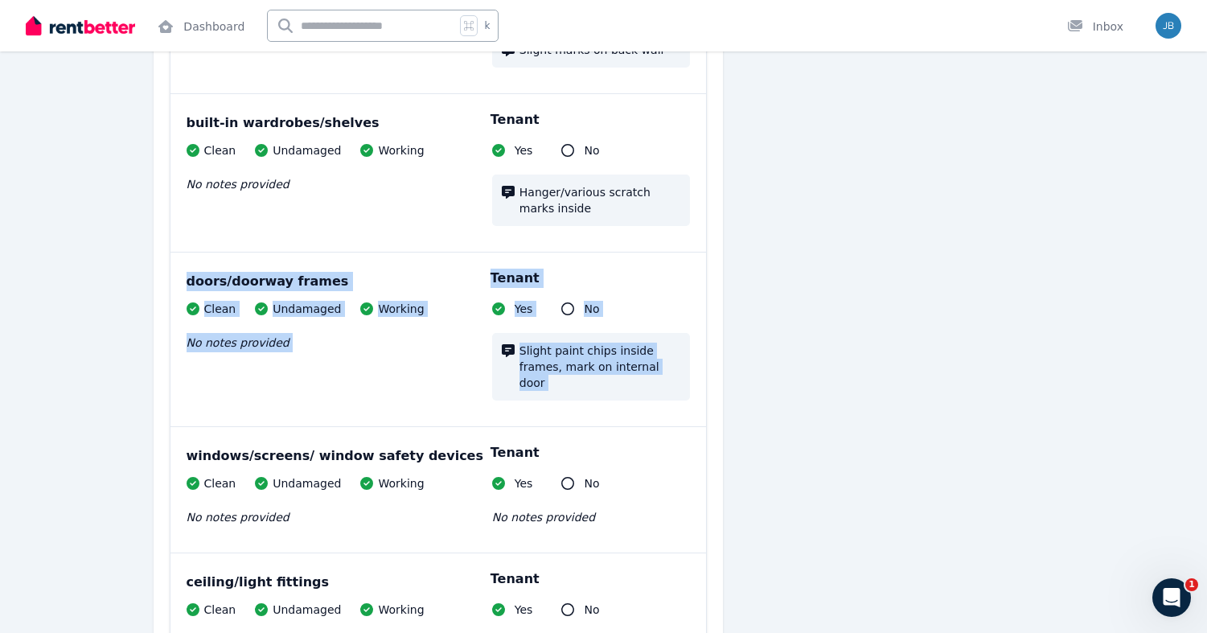
drag, startPoint x: 718, startPoint y: 196, endPoint x: 715, endPoint y: 356, distance: 160.1
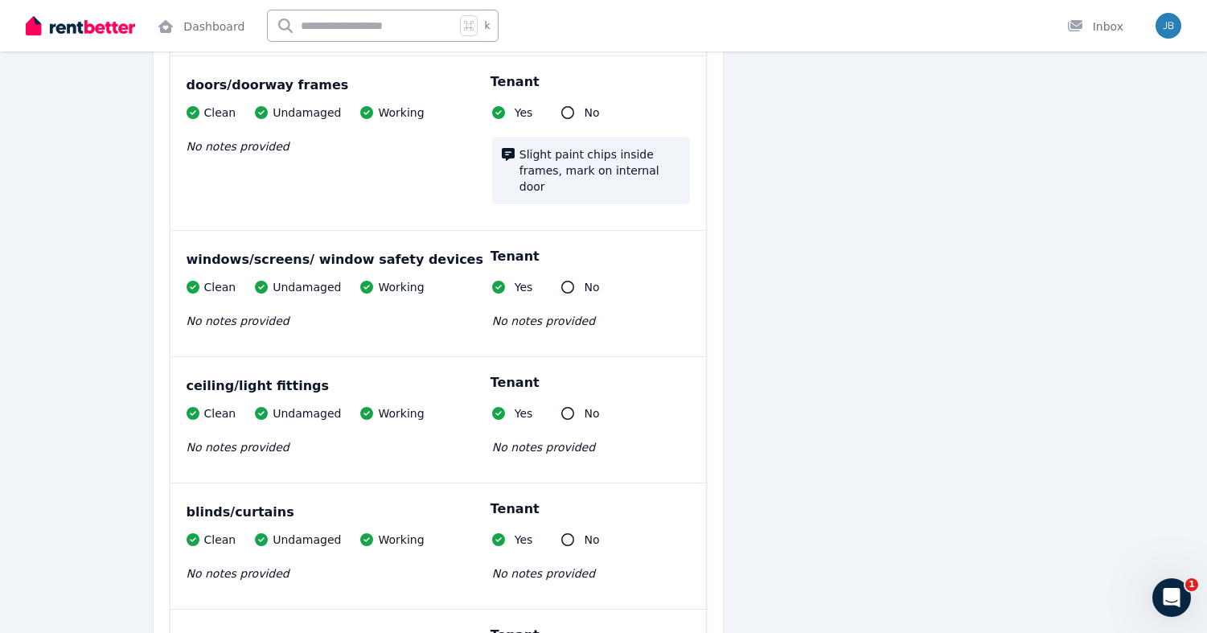
scroll to position [6740, 0]
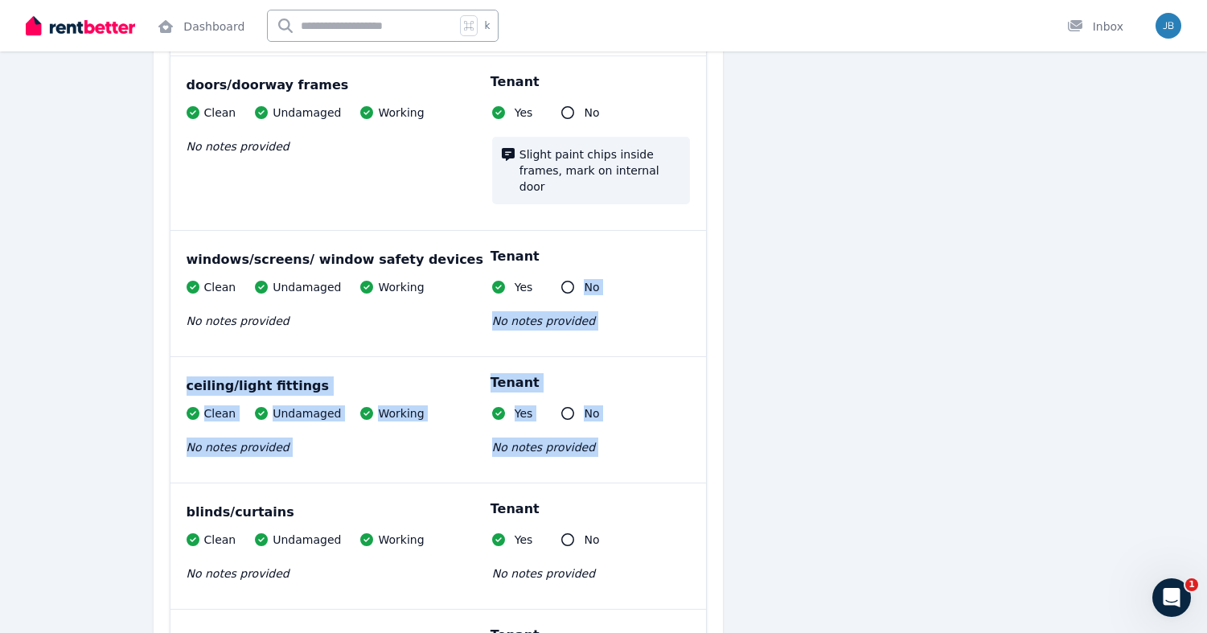
drag, startPoint x: 710, startPoint y: 212, endPoint x: 708, endPoint y: 450, distance: 238.1
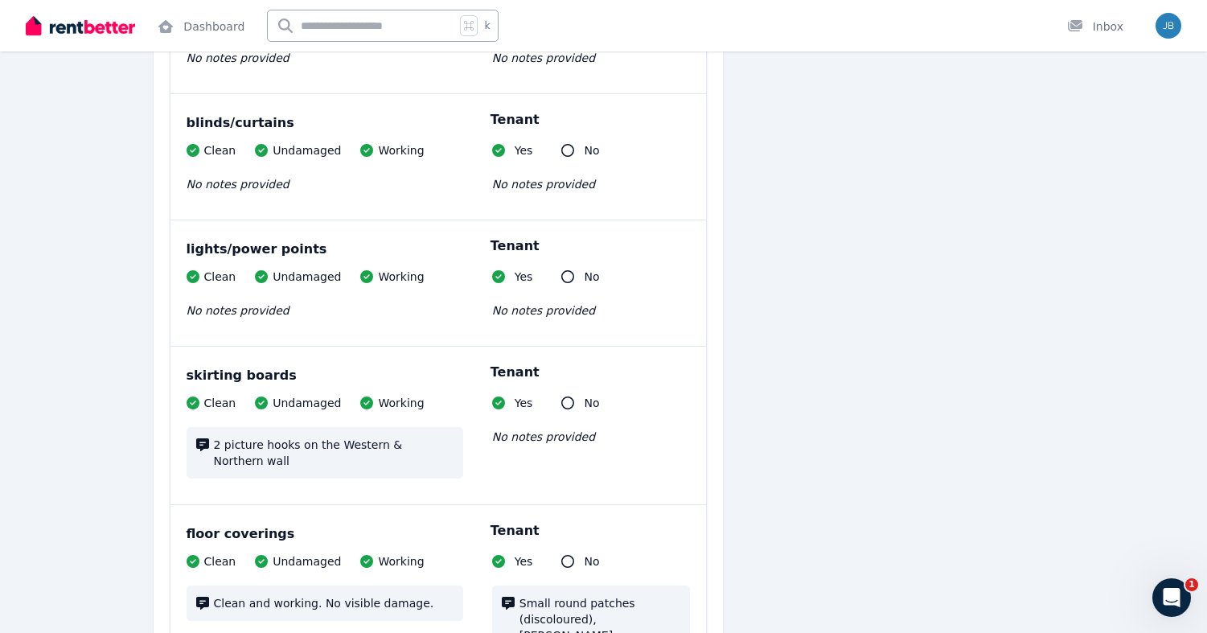
scroll to position [7132, 0]
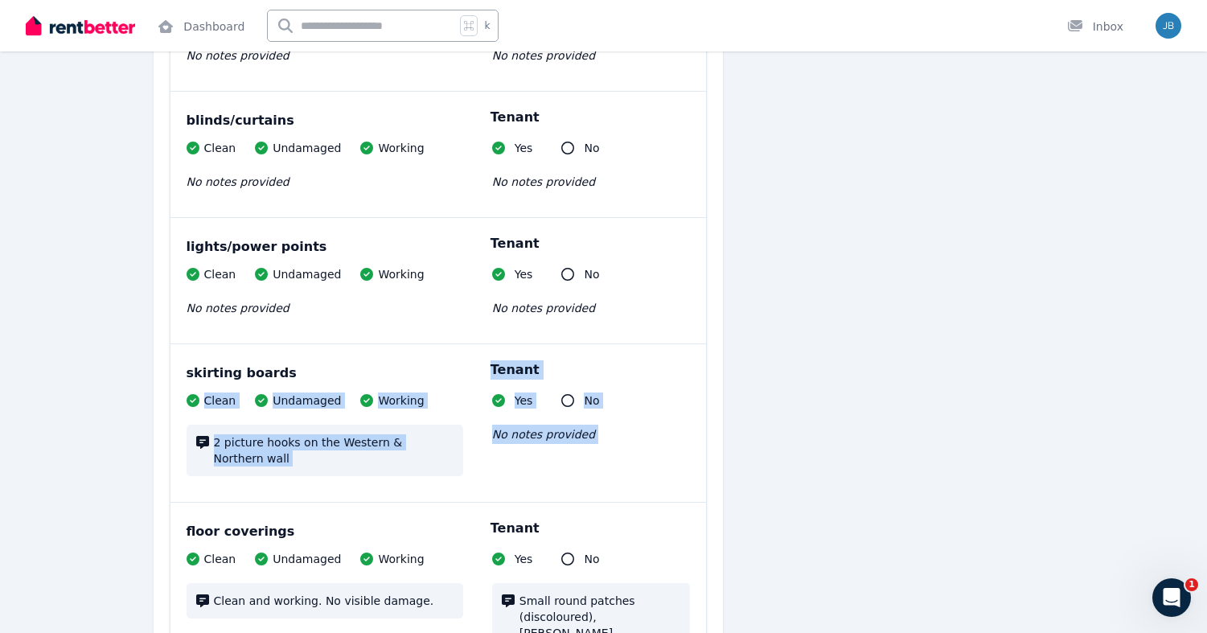
drag, startPoint x: 710, startPoint y: 301, endPoint x: 709, endPoint y: 406, distance: 105.4
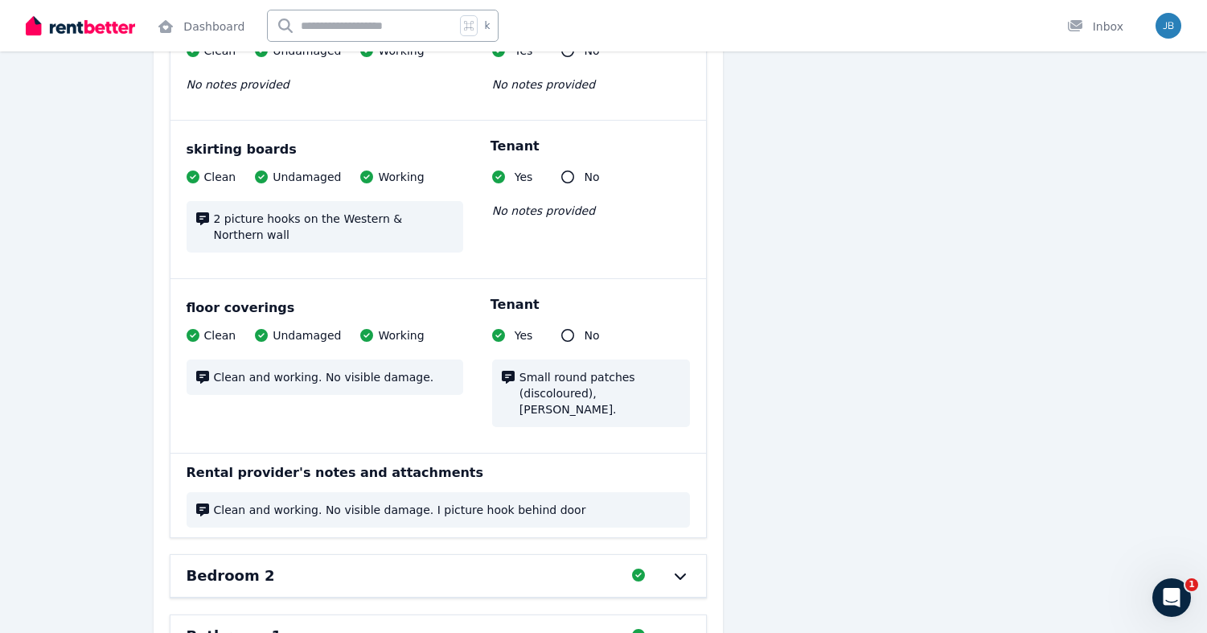
scroll to position [7355, 0]
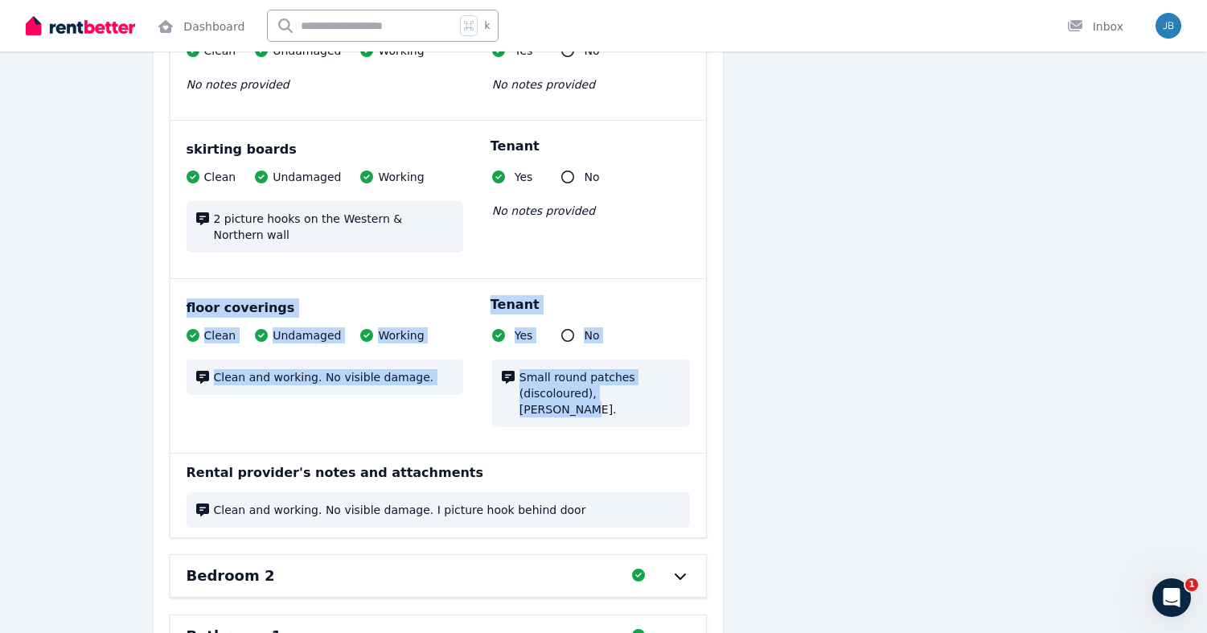
drag, startPoint x: 705, startPoint y: 228, endPoint x: 705, endPoint y: 342, distance: 113.4
click at [705, 342] on div "floor coverings Clean Undamaged Working Clean and working. No visible damage. T…" at bounding box center [439, 366] width 536 height 174
drag, startPoint x: 705, startPoint y: 342, endPoint x: 689, endPoint y: 215, distance: 128.0
click at [689, 279] on div "floor coverings Clean Undamaged Working Clean and working. No visible damage. T…" at bounding box center [439, 366] width 536 height 174
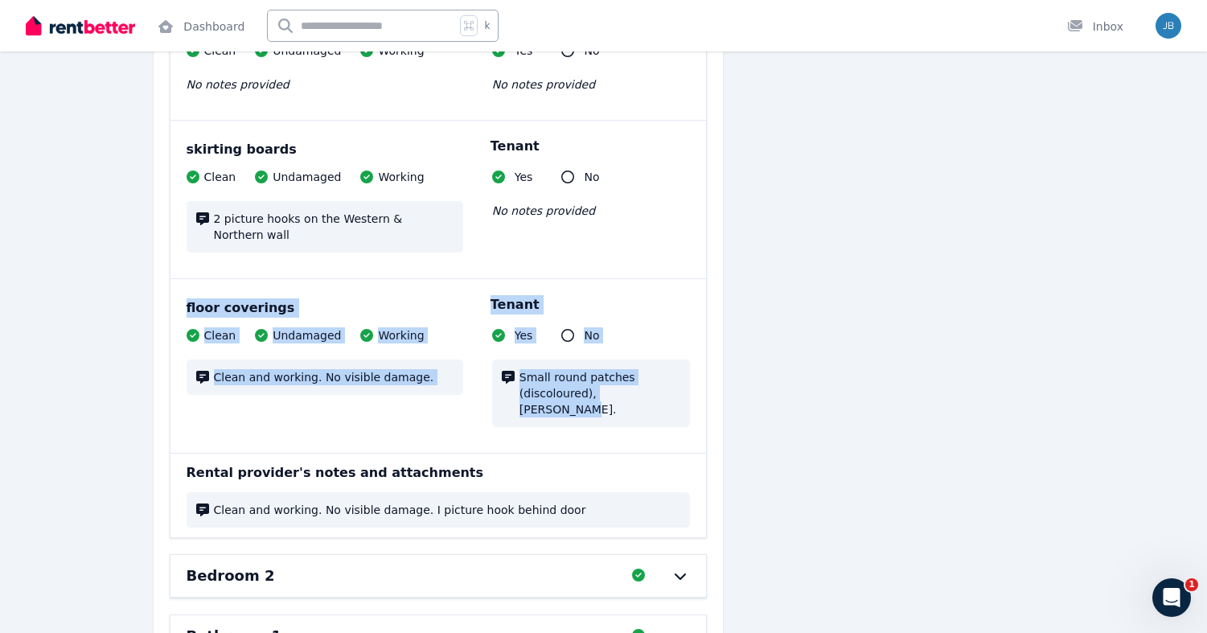
click at [689, 279] on div "floor coverings Clean Undamaged Working Clean and working. No visible damage. T…" at bounding box center [439, 366] width 536 height 174
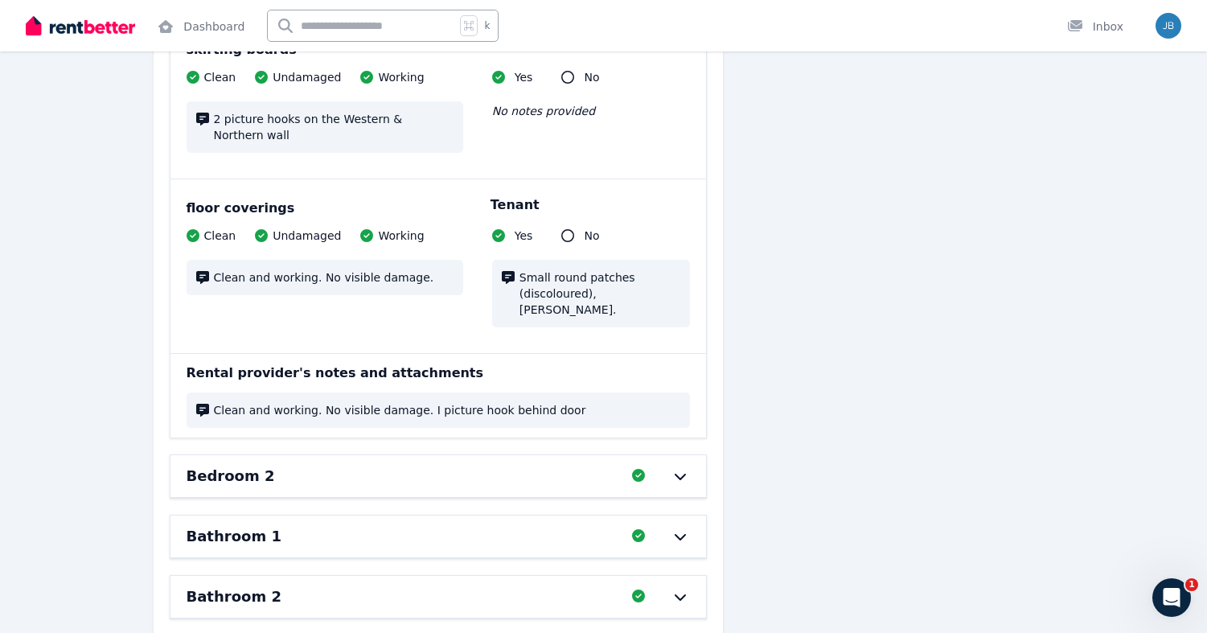
scroll to position [7465, 0]
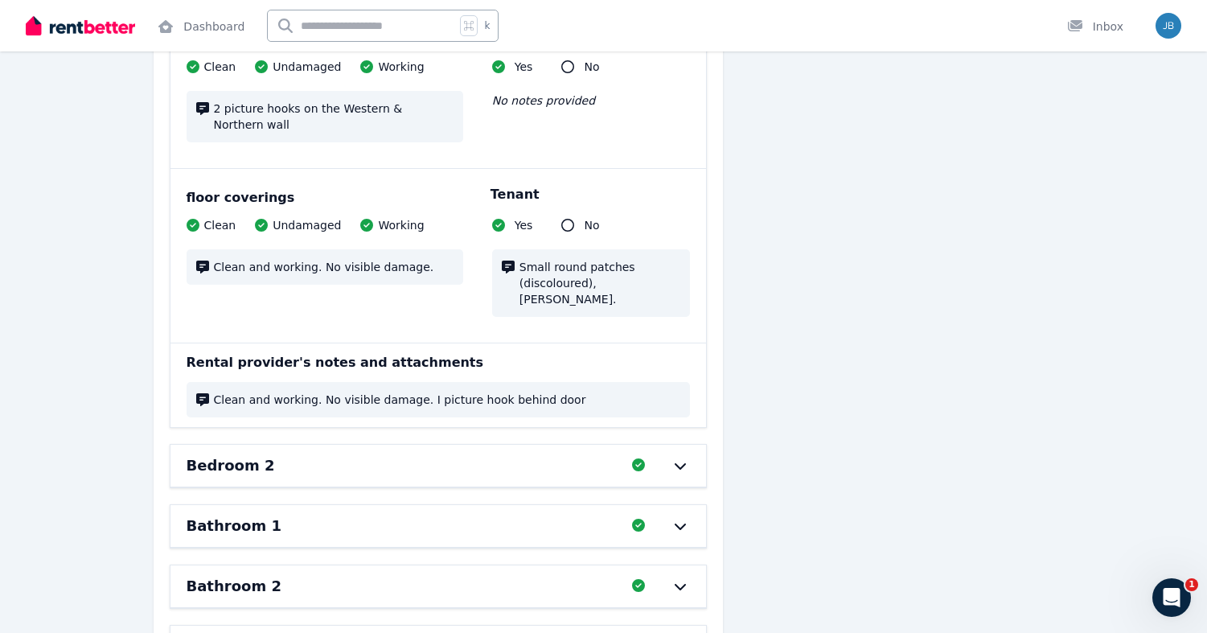
click at [690, 445] on div "Bedroom 2 Completed 100%, 0 left" at bounding box center [439, 466] width 536 height 42
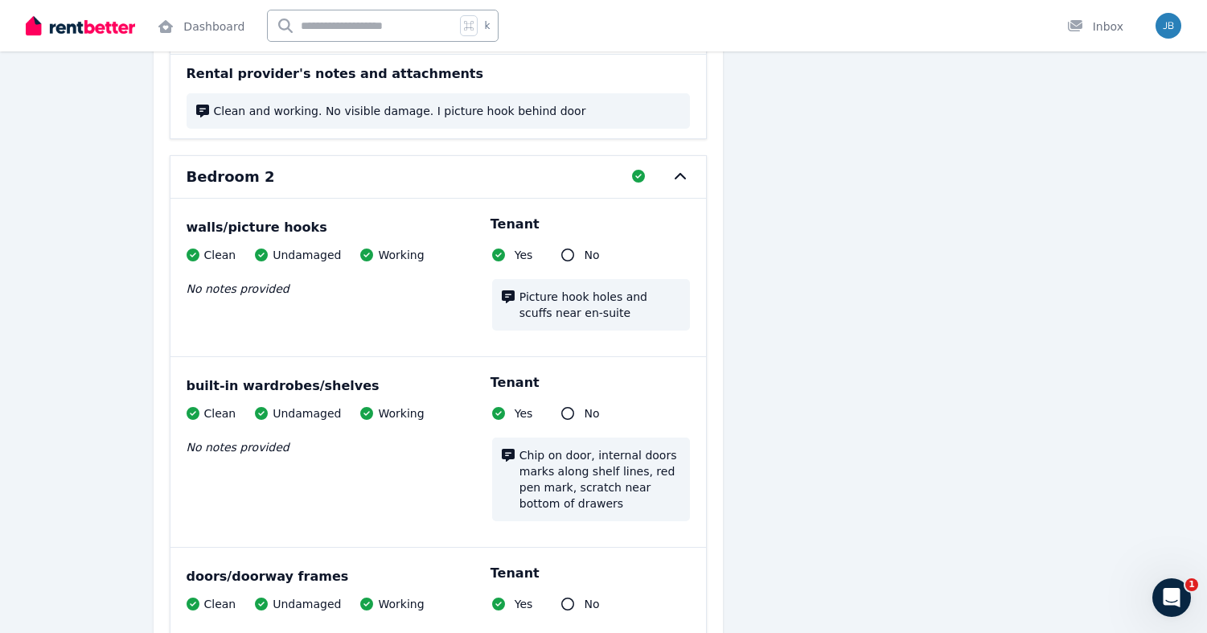
scroll to position [7769, 0]
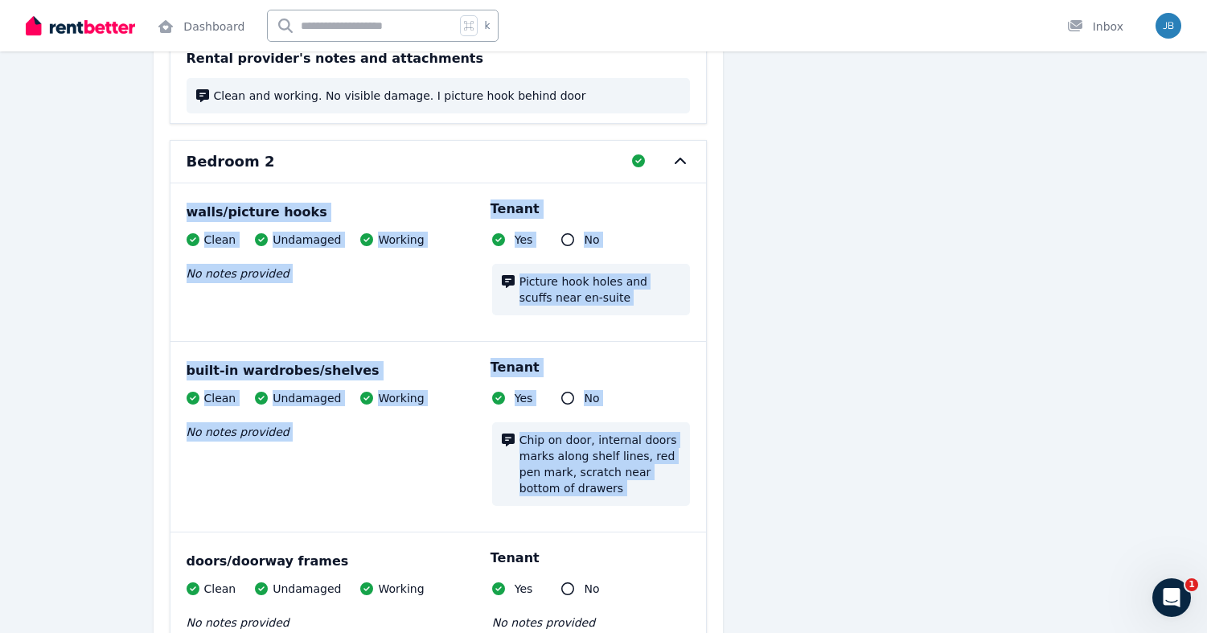
drag, startPoint x: 708, startPoint y: 114, endPoint x: 706, endPoint y: 436, distance: 321.8
drag, startPoint x: 705, startPoint y: 437, endPoint x: 699, endPoint y: 137, distance: 300.1
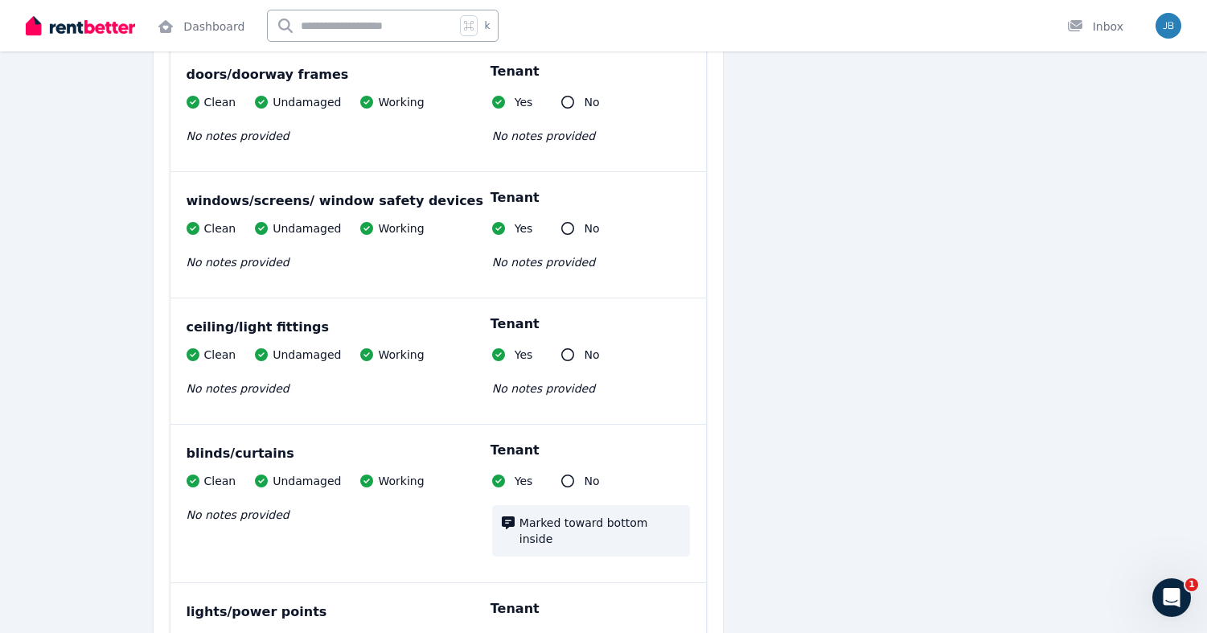
scroll to position [8284, 0]
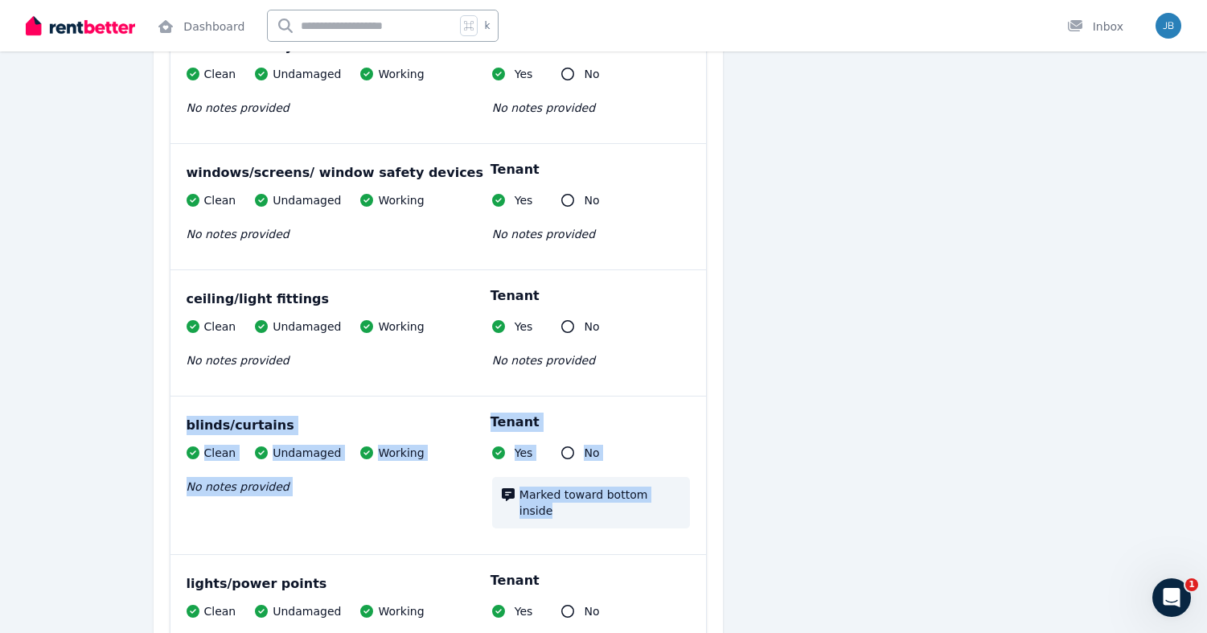
drag, startPoint x: 711, startPoint y: 424, endPoint x: 711, endPoint y: 312, distance: 111.8
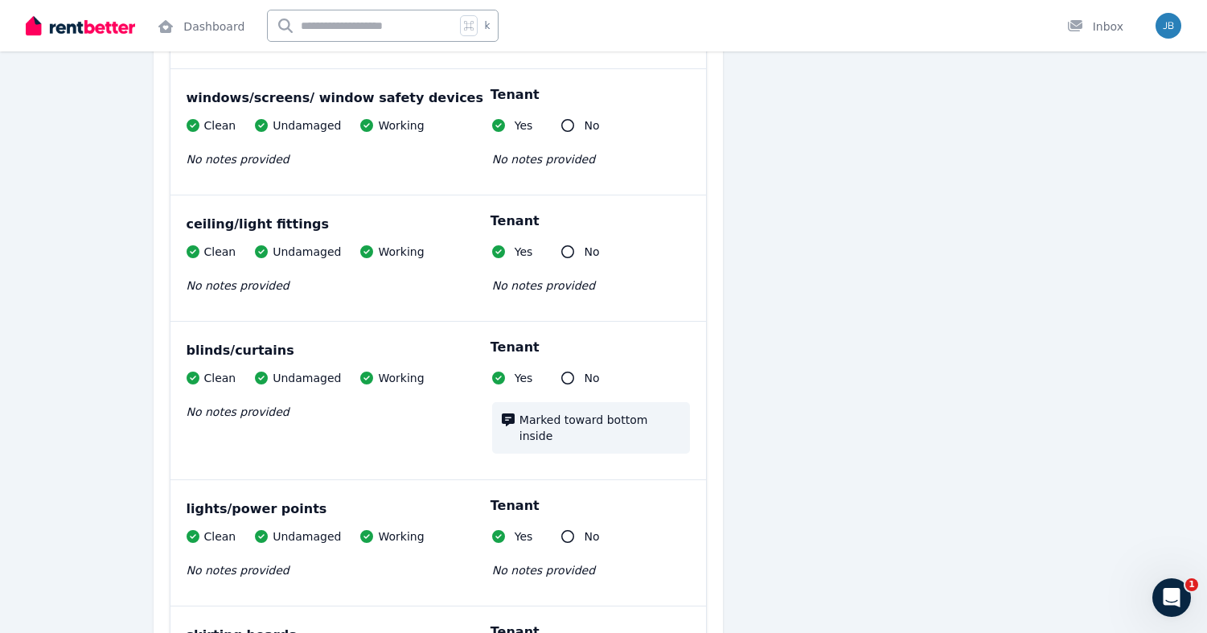
scroll to position [8364, 0]
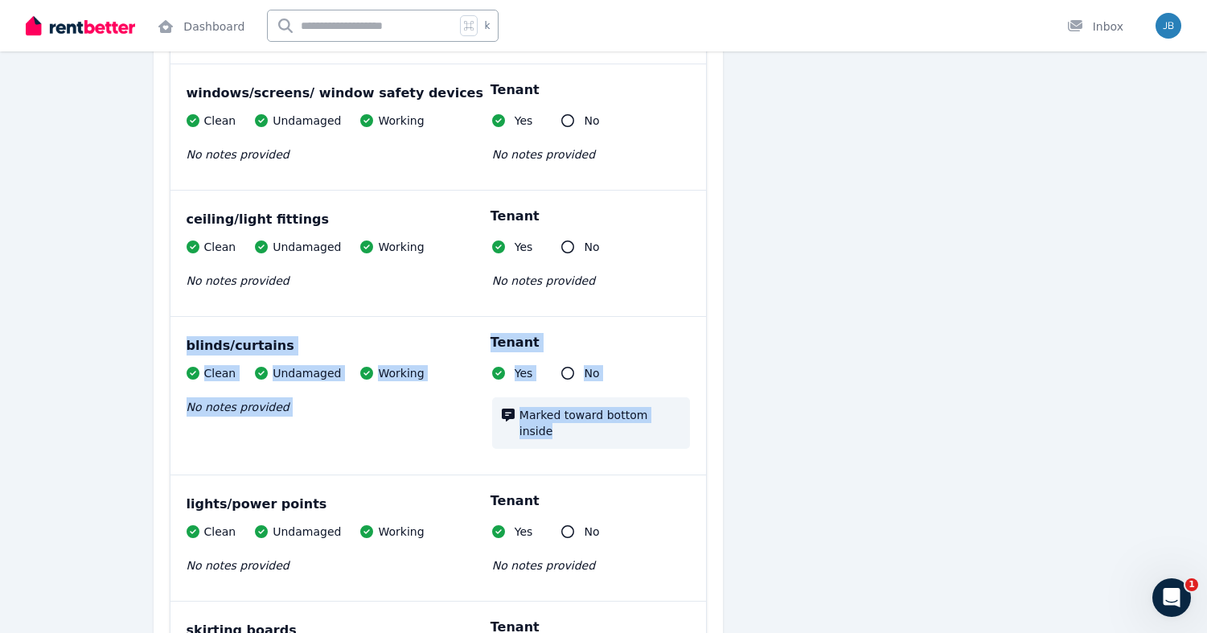
drag, startPoint x: 714, startPoint y: 339, endPoint x: 710, endPoint y: 232, distance: 107.1
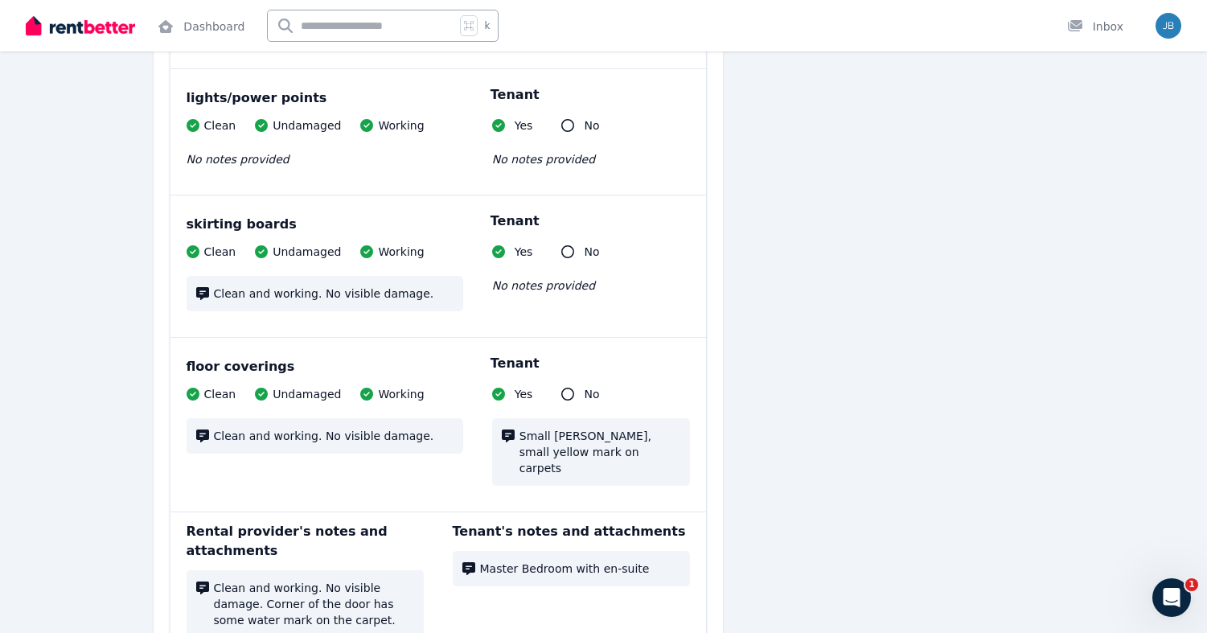
scroll to position [8784, 0]
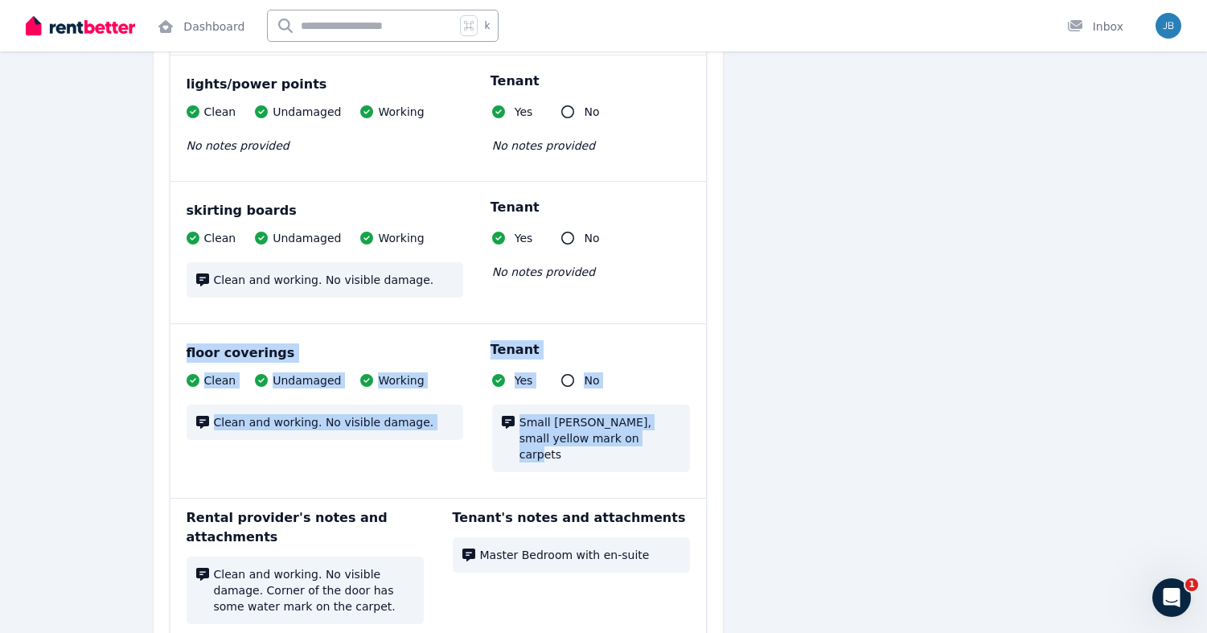
drag, startPoint x: 710, startPoint y: 233, endPoint x: 713, endPoint y: 352, distance: 119.1
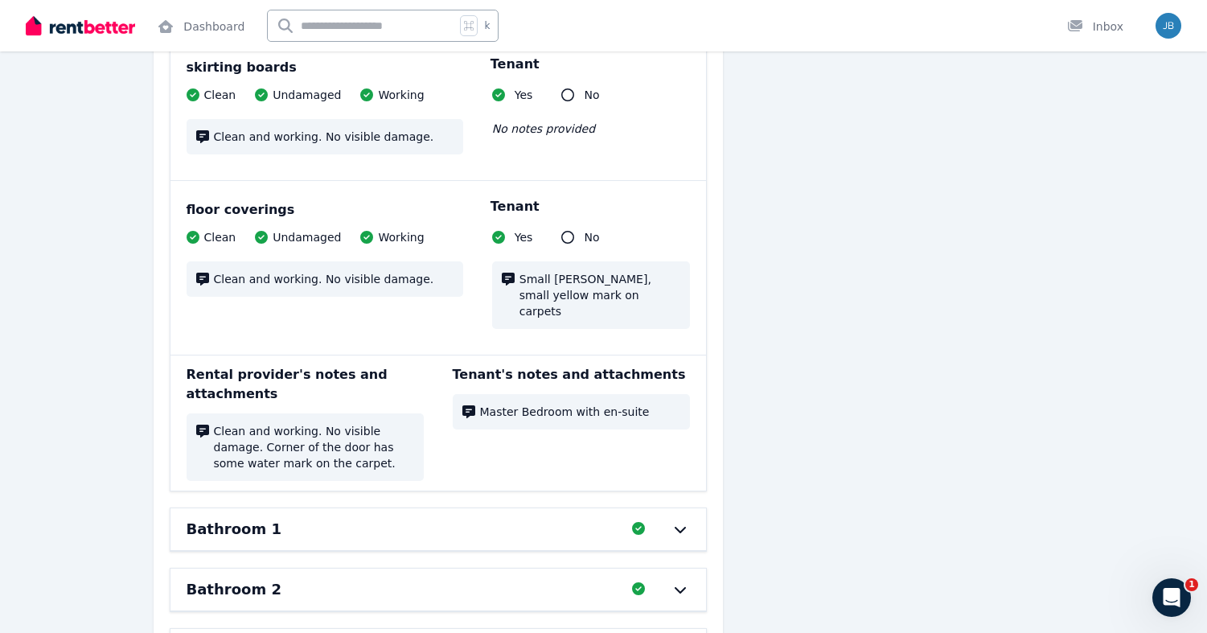
scroll to position [8941, 0]
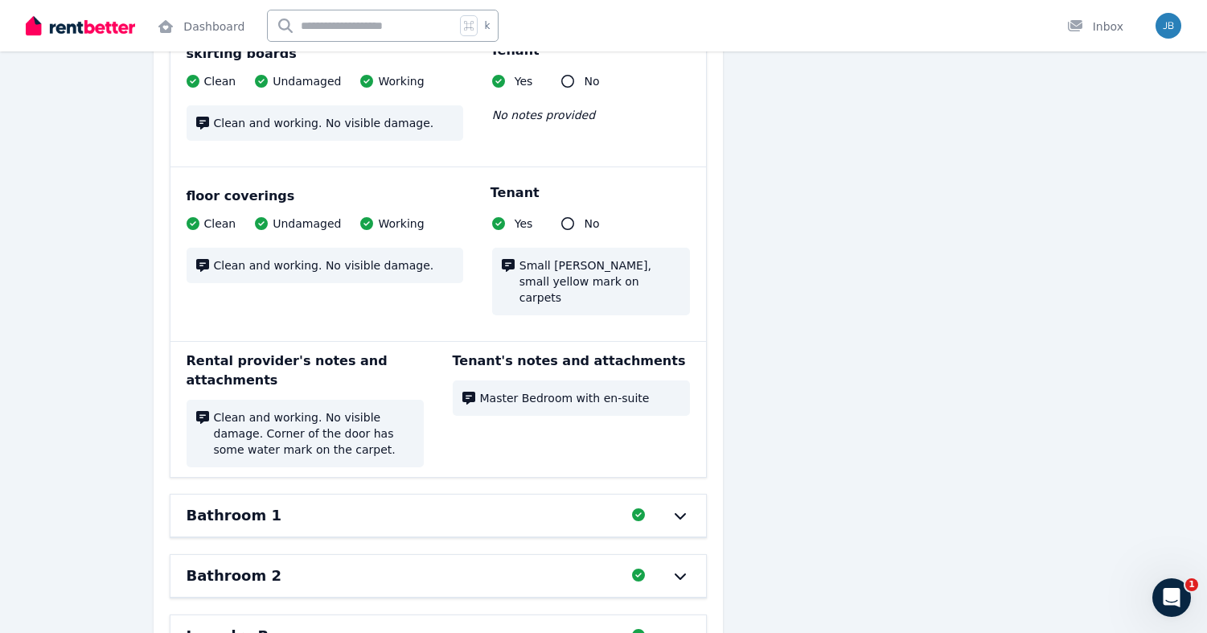
click at [697, 495] on div "Bathroom 1 Completed 100%, 0 left" at bounding box center [439, 516] width 536 height 42
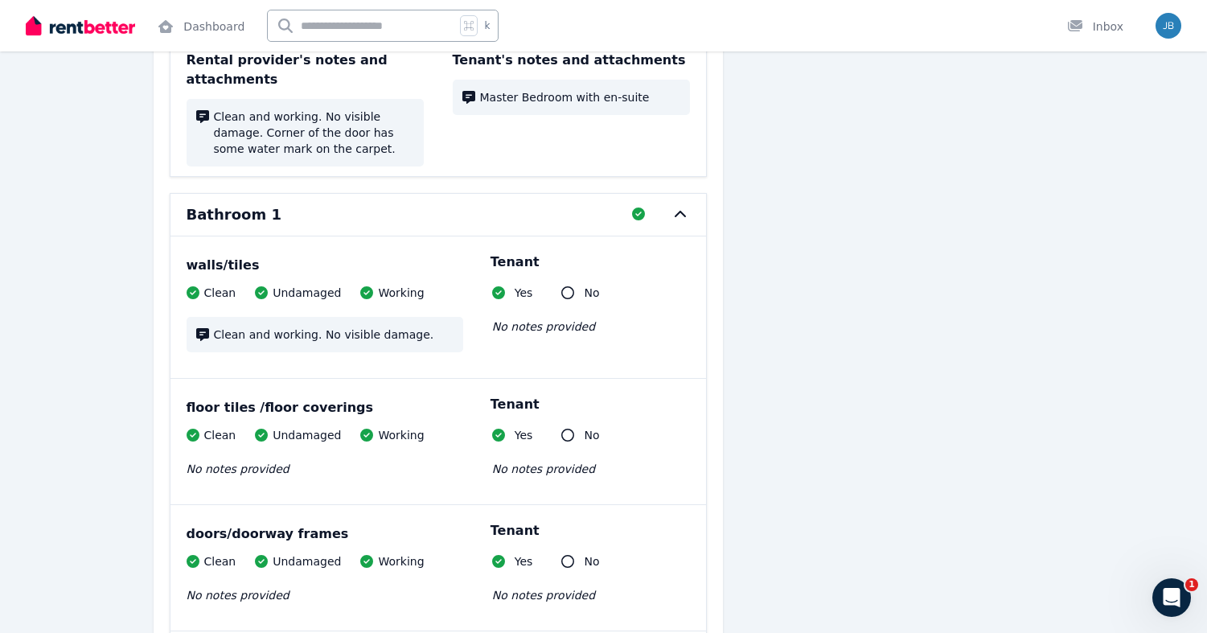
scroll to position [9274, 0]
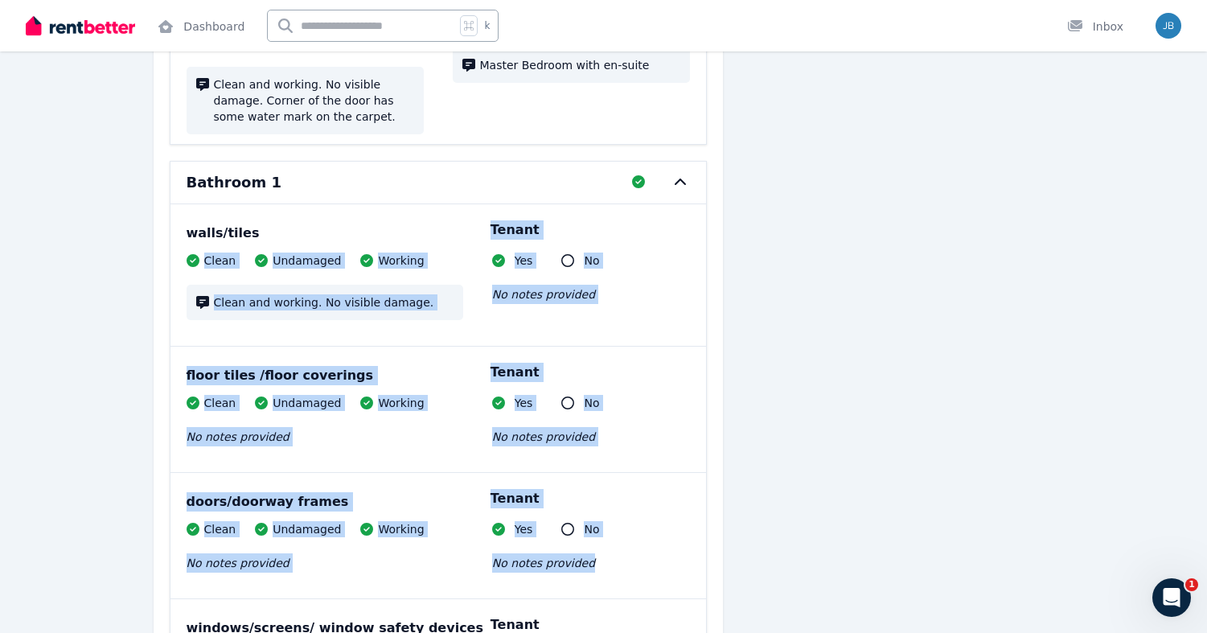
drag, startPoint x: 720, startPoint y: 123, endPoint x: 701, endPoint y: 447, distance: 324.7
click at [701, 473] on div "doors/doorway frames Clean Undamaged Working No notes provided Tenant Yes No No…" at bounding box center [439, 535] width 536 height 125
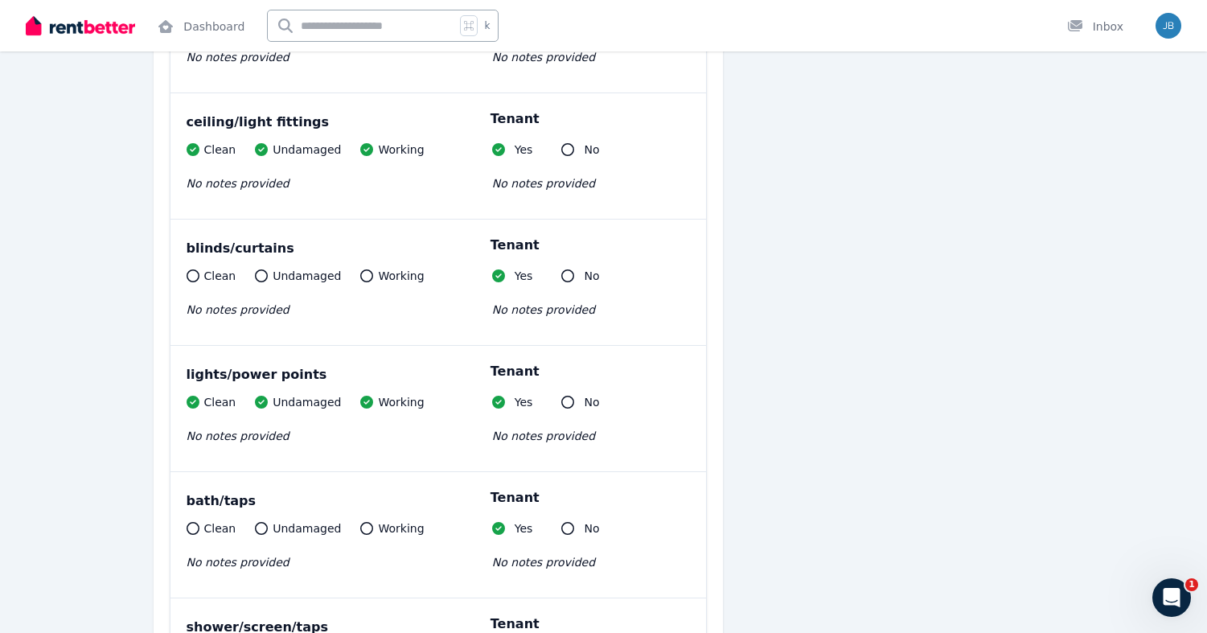
scroll to position [9924, 0]
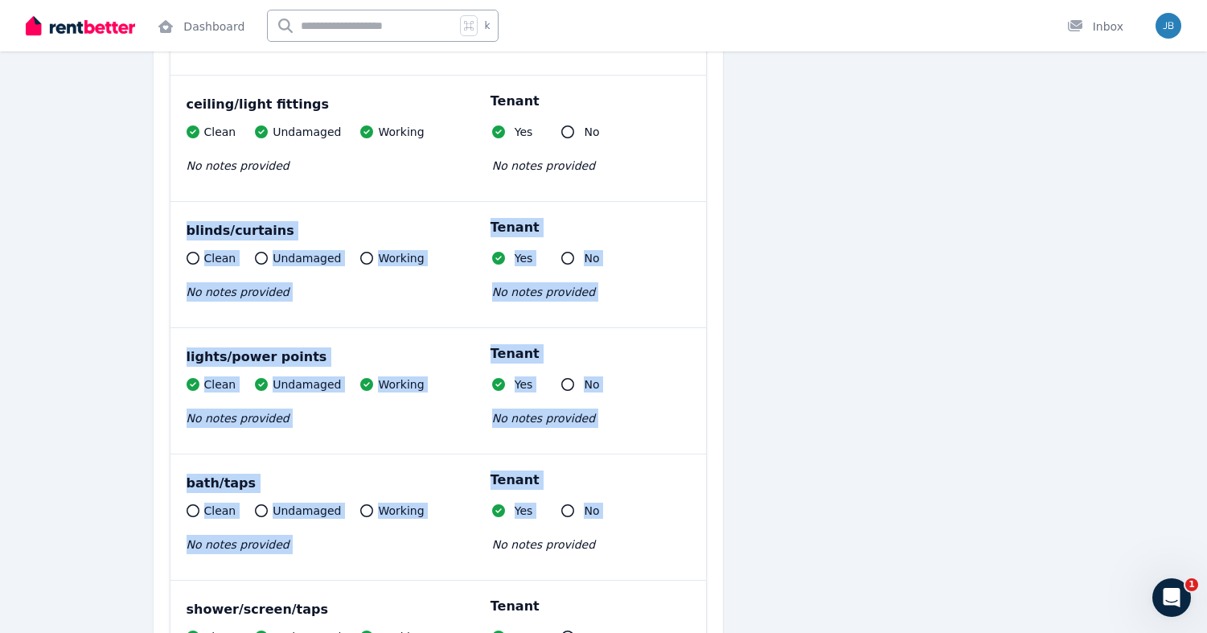
drag, startPoint x: 697, startPoint y: 88, endPoint x: 693, endPoint y: 428, distance: 340.3
click at [693, 426] on div "walls/tiles Clean Undamaged Working Clean and working. No visible damage. Tenan…" at bounding box center [439, 541] width 536 height 1974
click at [693, 454] on div "bath/taps Clean Undamaged Working No notes provided Tenant Yes No No notes prov…" at bounding box center [439, 516] width 536 height 125
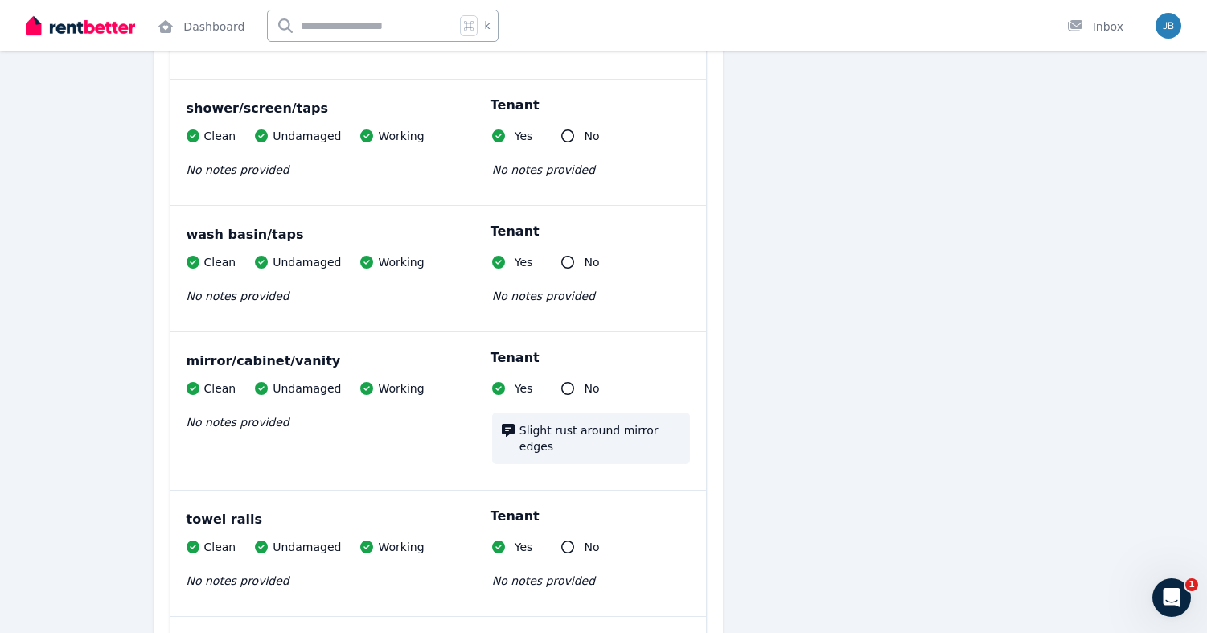
scroll to position [10427, 0]
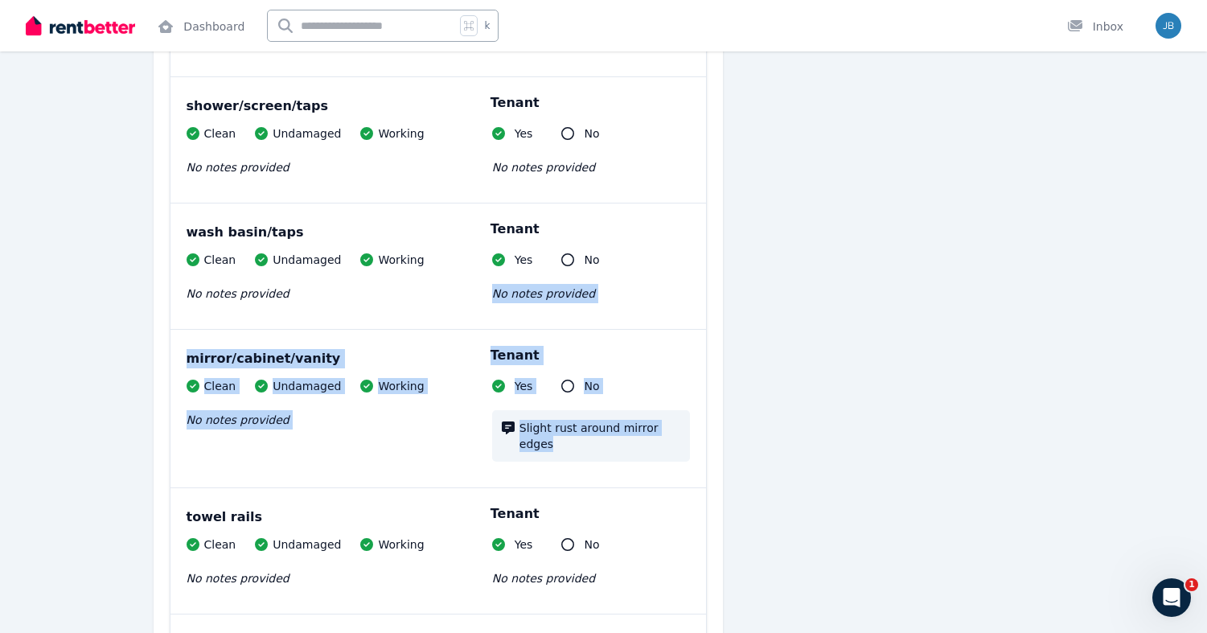
drag, startPoint x: 708, startPoint y: 161, endPoint x: 705, endPoint y: 354, distance: 193.1
click at [704, 356] on div "mirror/cabinet/vanity Clean Undamaged Working No notes provided Tenant Yes No S…" at bounding box center [439, 409] width 536 height 158
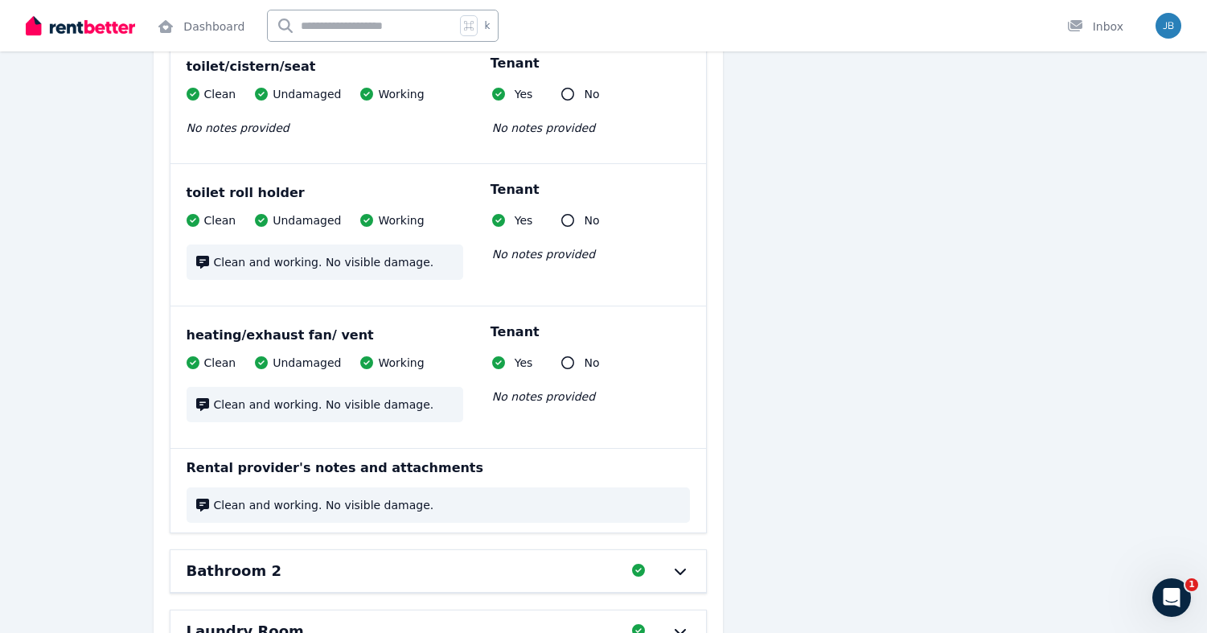
scroll to position [11018, 0]
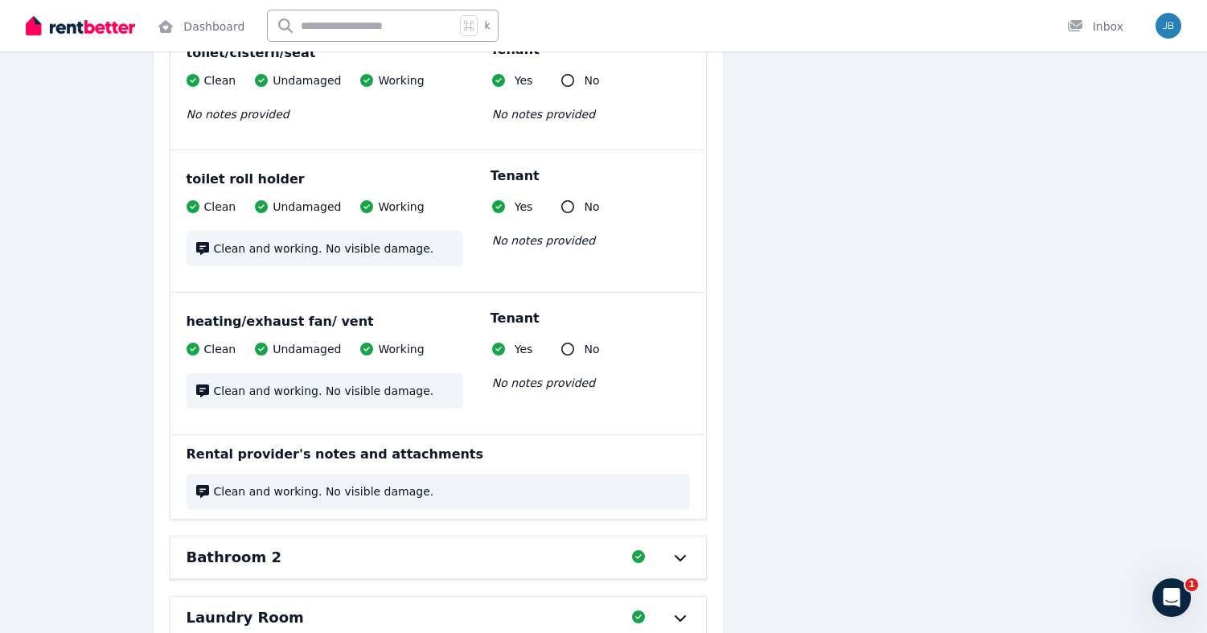
click at [686, 551] on icon at bounding box center [680, 557] width 19 height 13
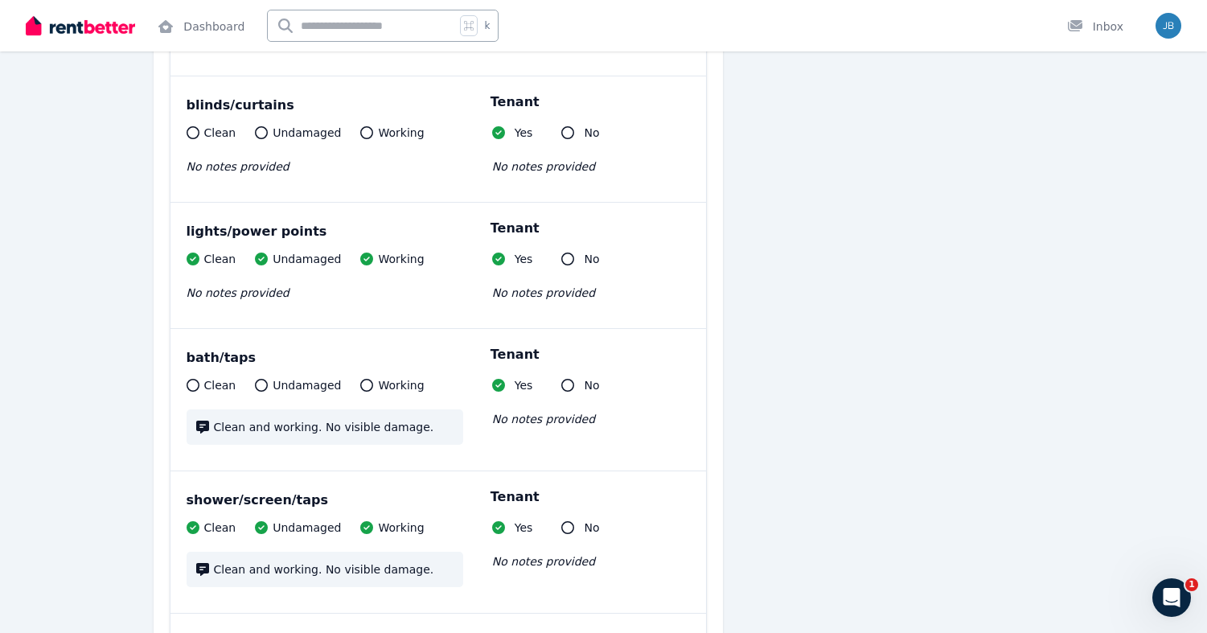
scroll to position [12202, 0]
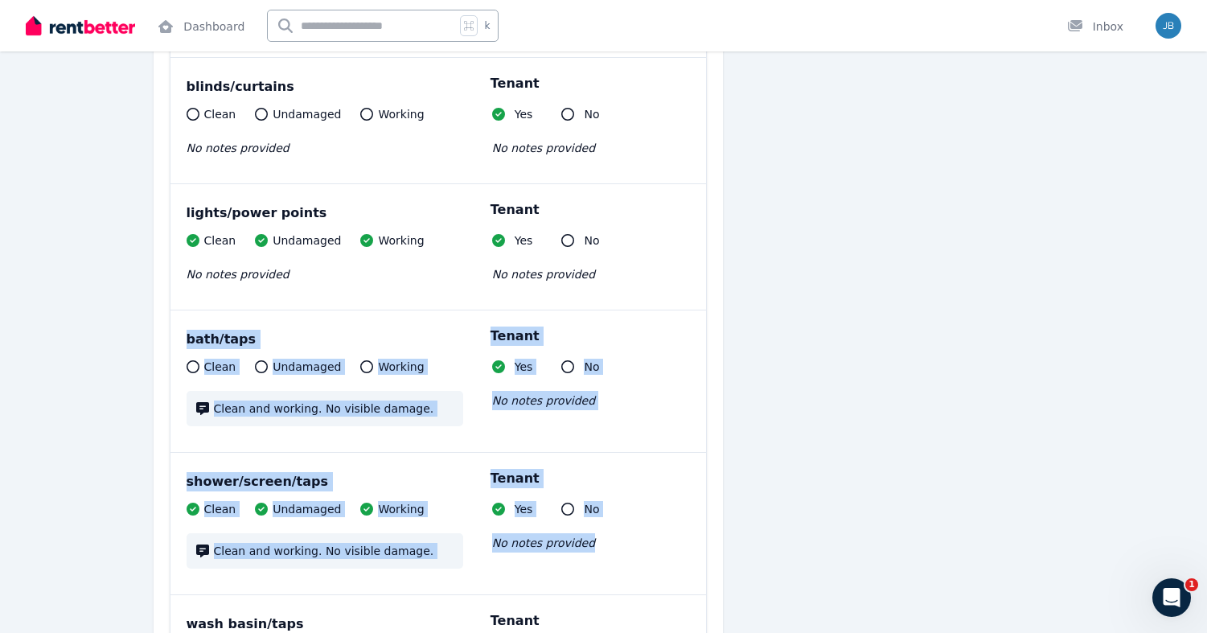
drag, startPoint x: 663, startPoint y: 206, endPoint x: 664, endPoint y: 441, distance: 234.9
click at [664, 435] on div "walls/tiles Clean Undamaged Working No notes provided Tenant Yes No No notes pr…" at bounding box center [439, 429] width 536 height 2070
click at [664, 501] on div "Clean Undamaged Working Clean and working. No visible damage. Tenant Yes No No …" at bounding box center [439, 543] width 504 height 84
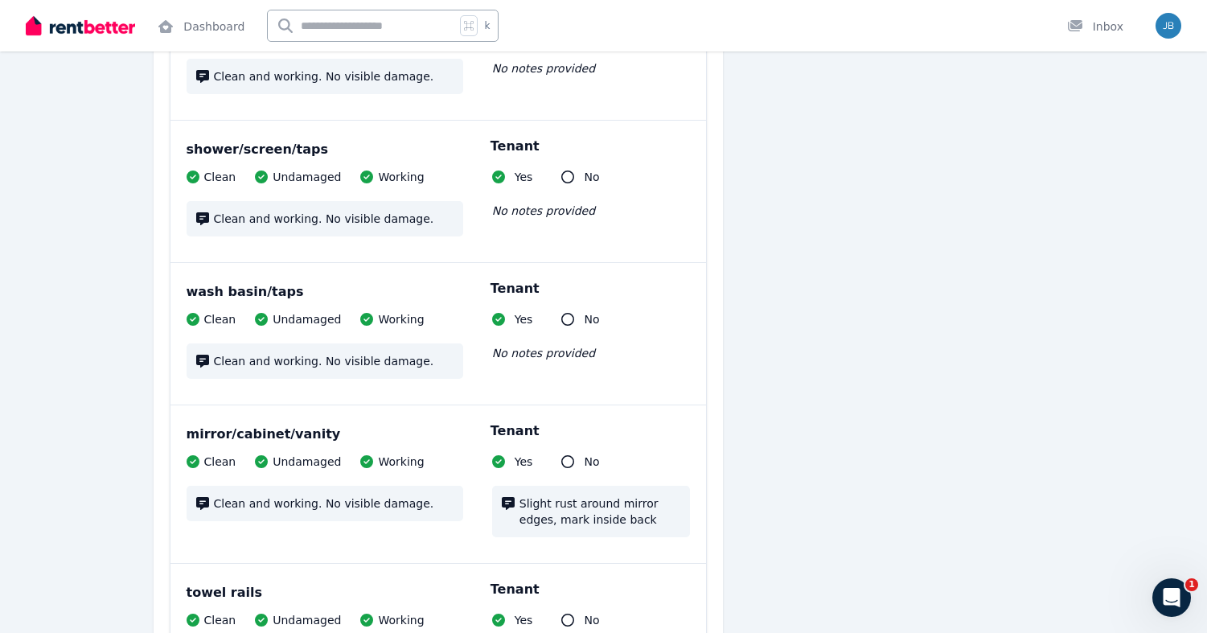
scroll to position [12548, 0]
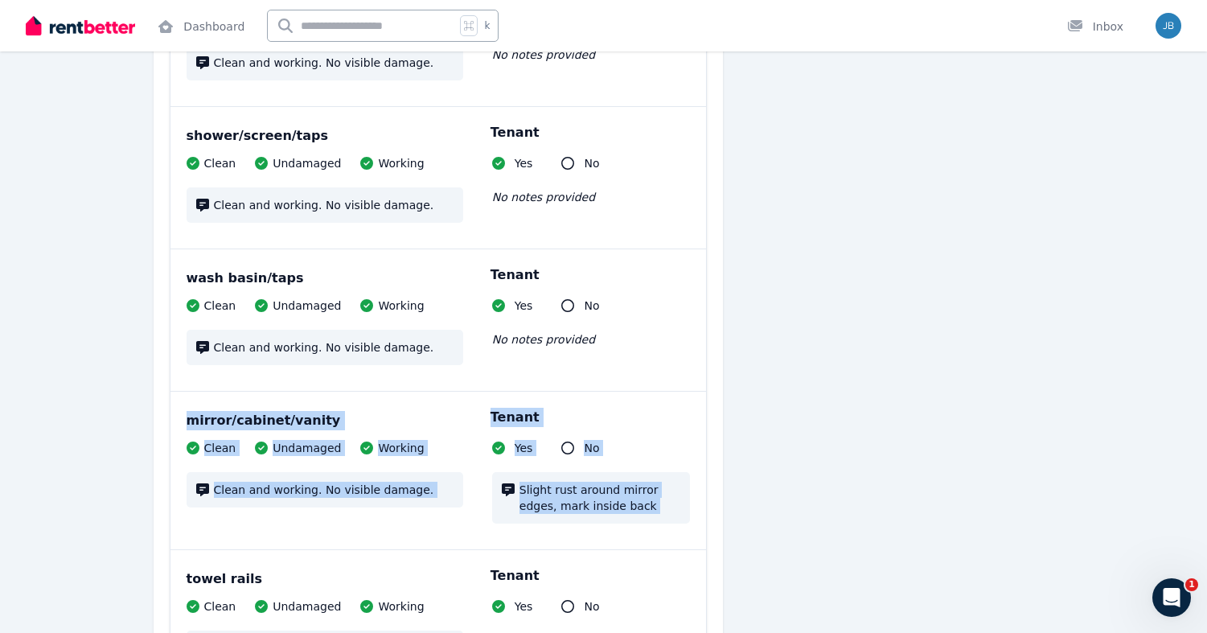
drag, startPoint x: 664, startPoint y: 441, endPoint x: 660, endPoint y: 212, distance: 229.3
click at [660, 212] on div "walls/tiles Clean Undamaged Working No notes provided Tenant Yes No No notes pr…" at bounding box center [439, 83] width 536 height 2070
click at [660, 298] on div "Clean Undamaged Working Clean and working. No visible damage. Tenant Yes No No …" at bounding box center [439, 340] width 504 height 84
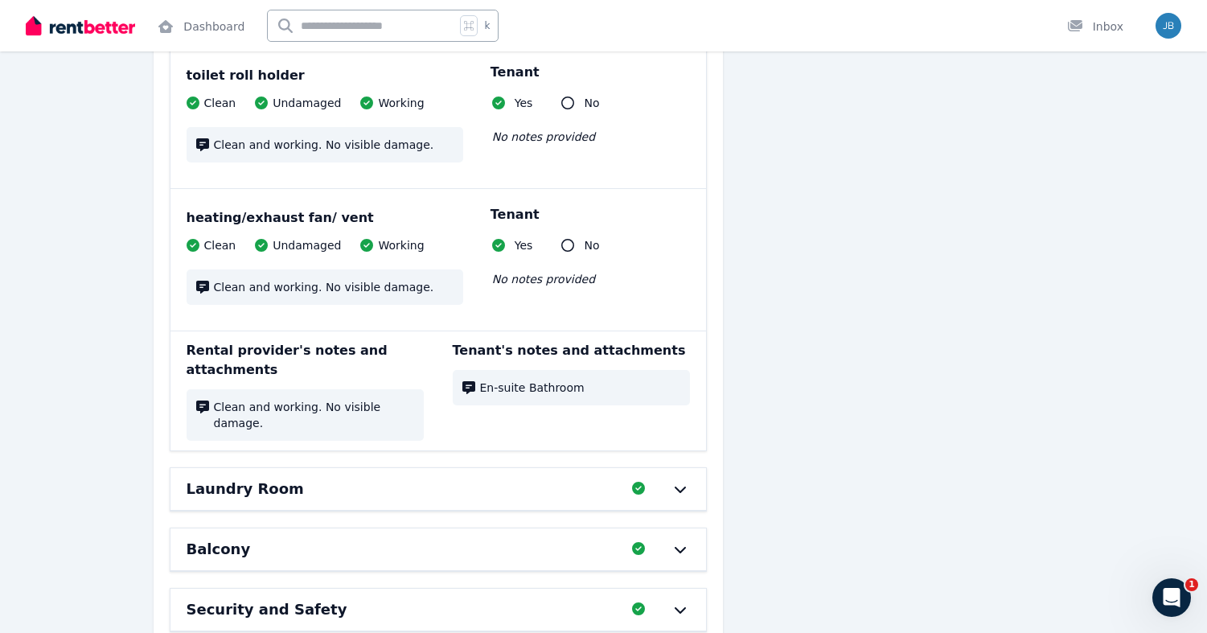
scroll to position [13366, 0]
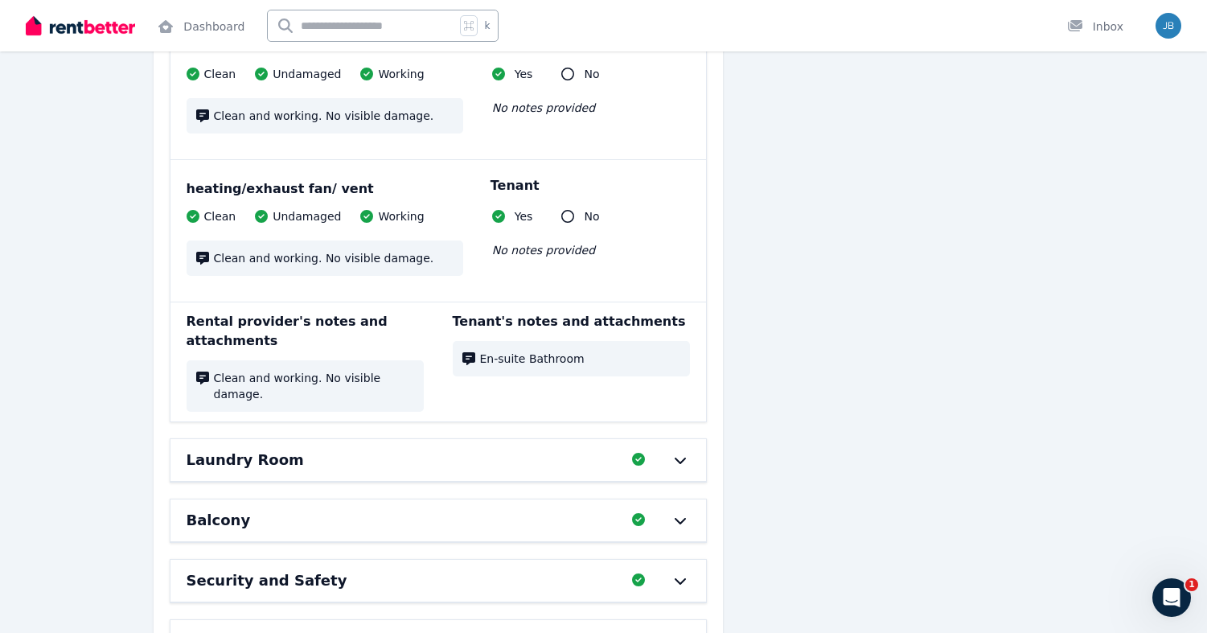
click at [695, 439] on div "Laundry Room Completed 100%, 0 left" at bounding box center [439, 460] width 536 height 42
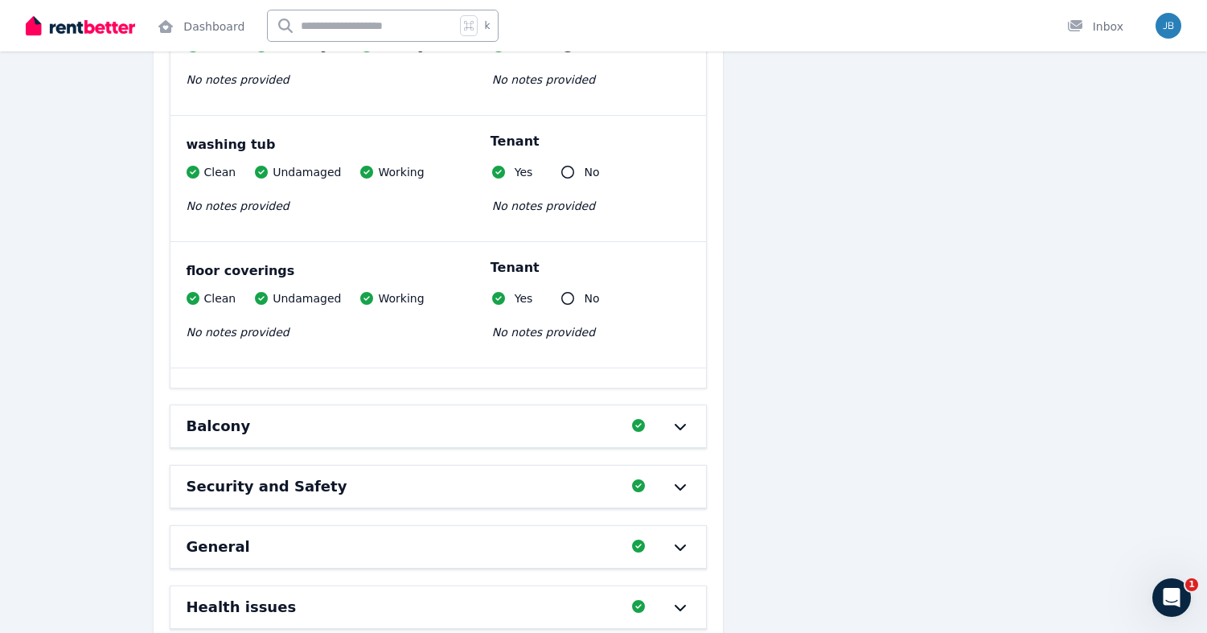
scroll to position [14749, 1]
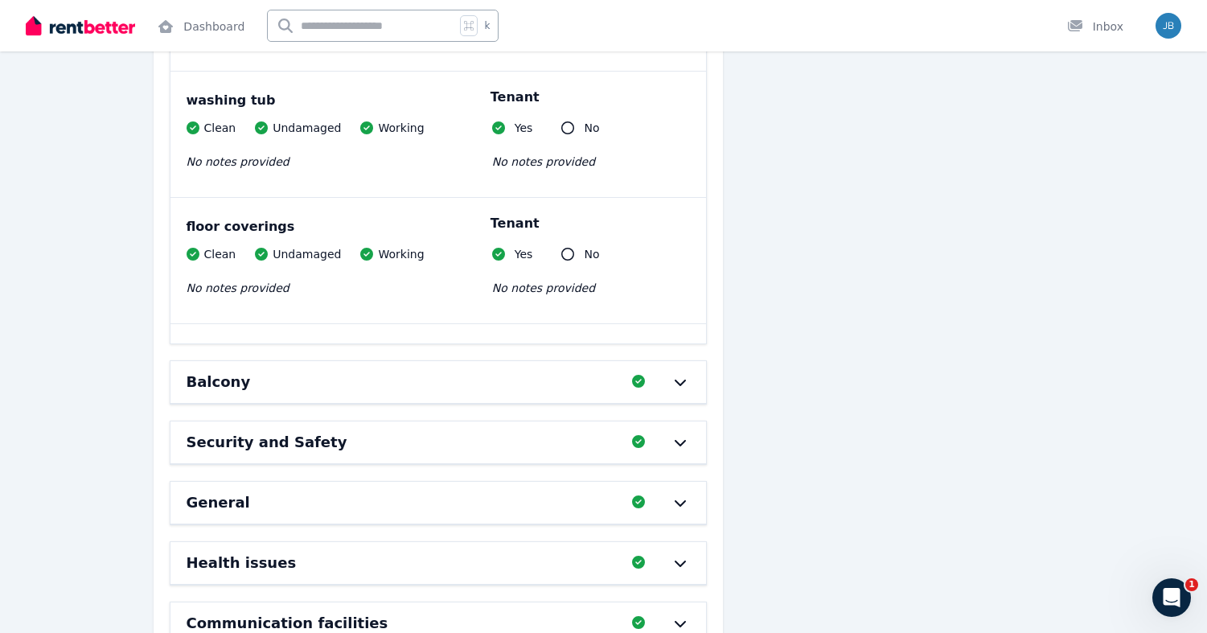
click at [685, 361] on div "Balcony Completed 100%, 0 left" at bounding box center [439, 382] width 536 height 42
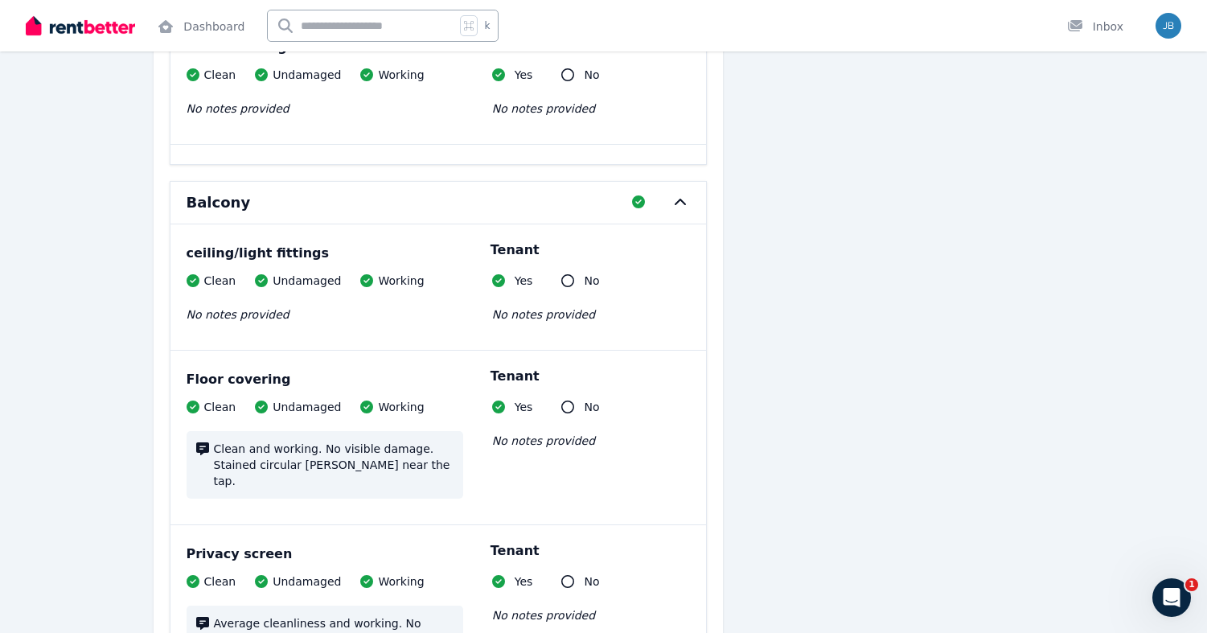
scroll to position [14998, 0]
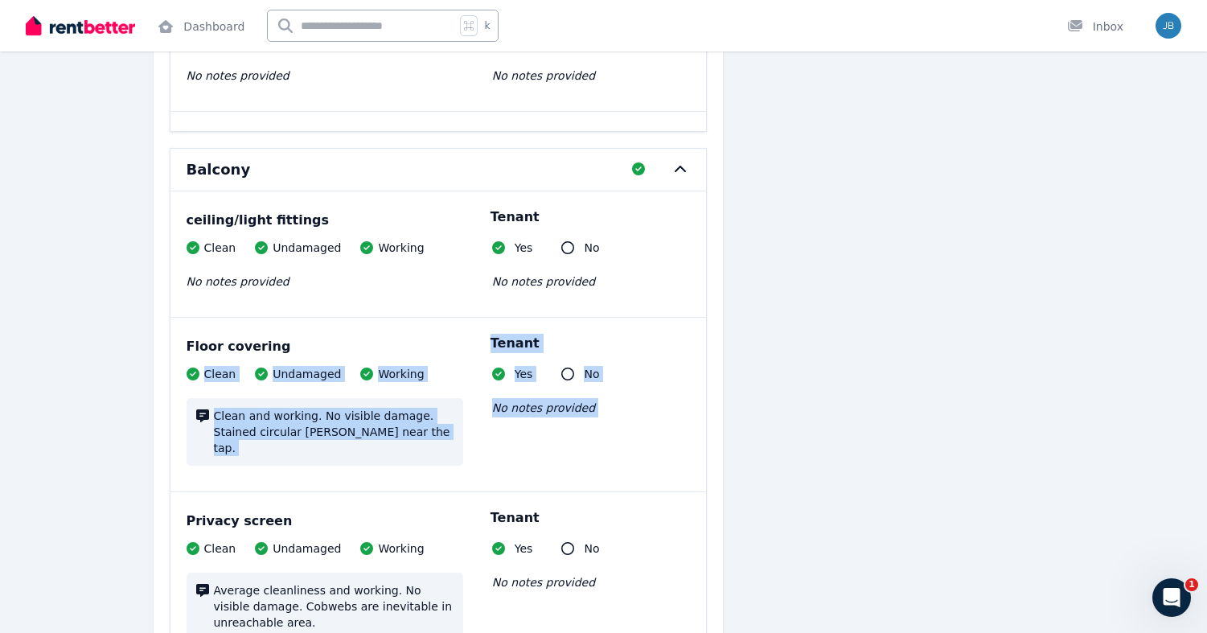
drag, startPoint x: 683, startPoint y: 343, endPoint x: 682, endPoint y: 238, distance: 105.4
click at [682, 318] on div "Floor covering Clean Undamaged Working Clean and working. No visible damage. St…" at bounding box center [439, 405] width 536 height 174
click at [682, 337] on div "Floor covering" at bounding box center [439, 346] width 504 height 19
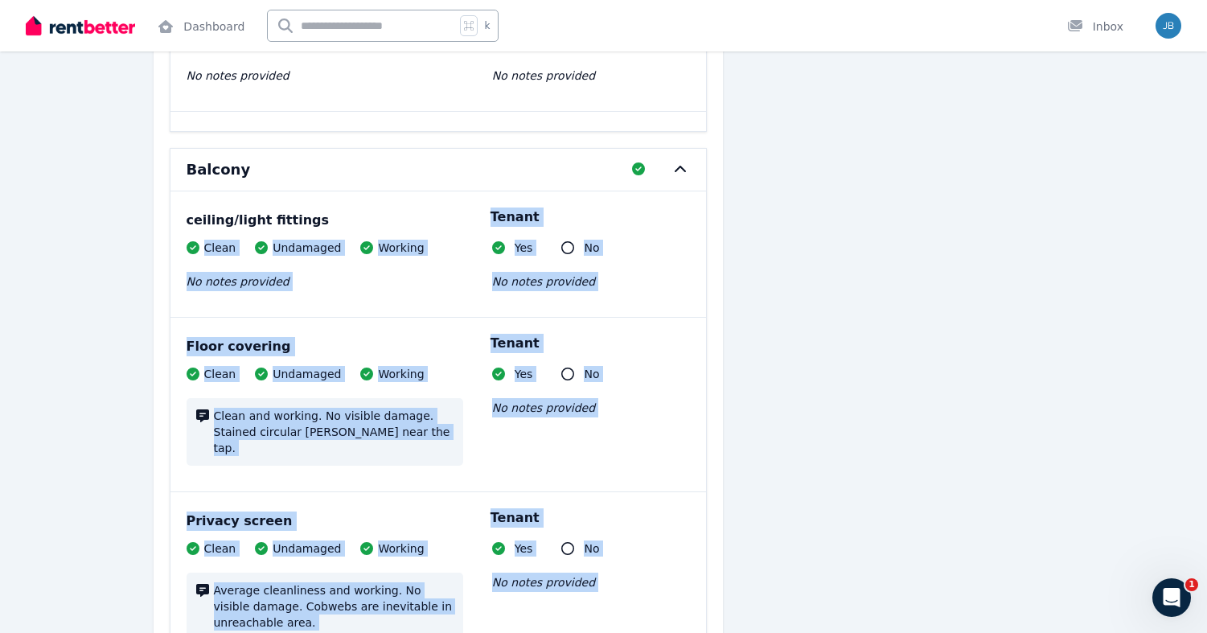
drag, startPoint x: 687, startPoint y: 115, endPoint x: 686, endPoint y: 545, distance: 429.5
click at [687, 545] on div "Balcony Completed 100%, 0 left ceiling/light fittings Clean Undamaged Working N…" at bounding box center [438, 493] width 537 height 690
click at [686, 541] on div "Clean Undamaged Working Average cleanliness and working. No visible damage. Cob…" at bounding box center [439, 599] width 504 height 116
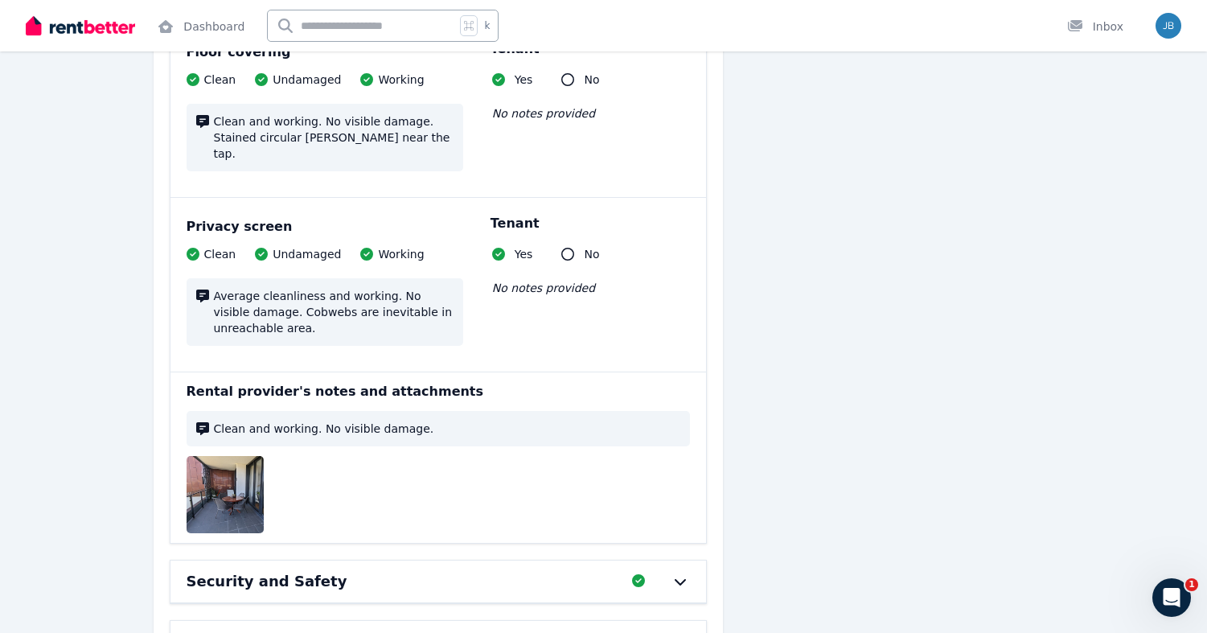
scroll to position [15294, 0]
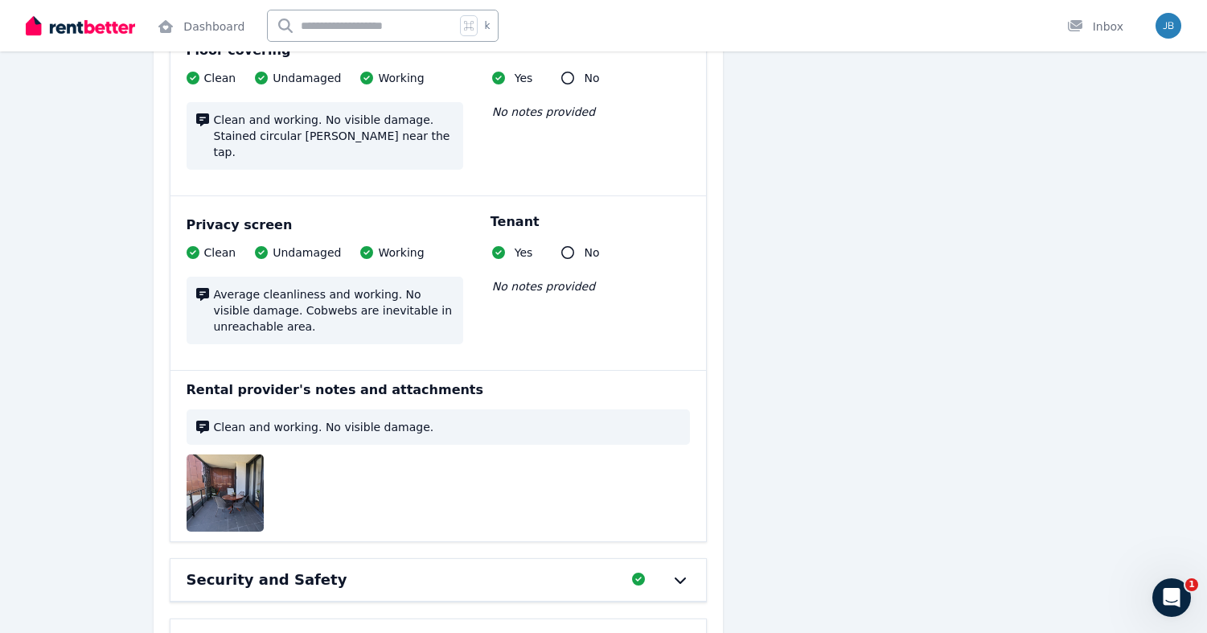
click at [247, 454] on img at bounding box center [256, 492] width 138 height 77
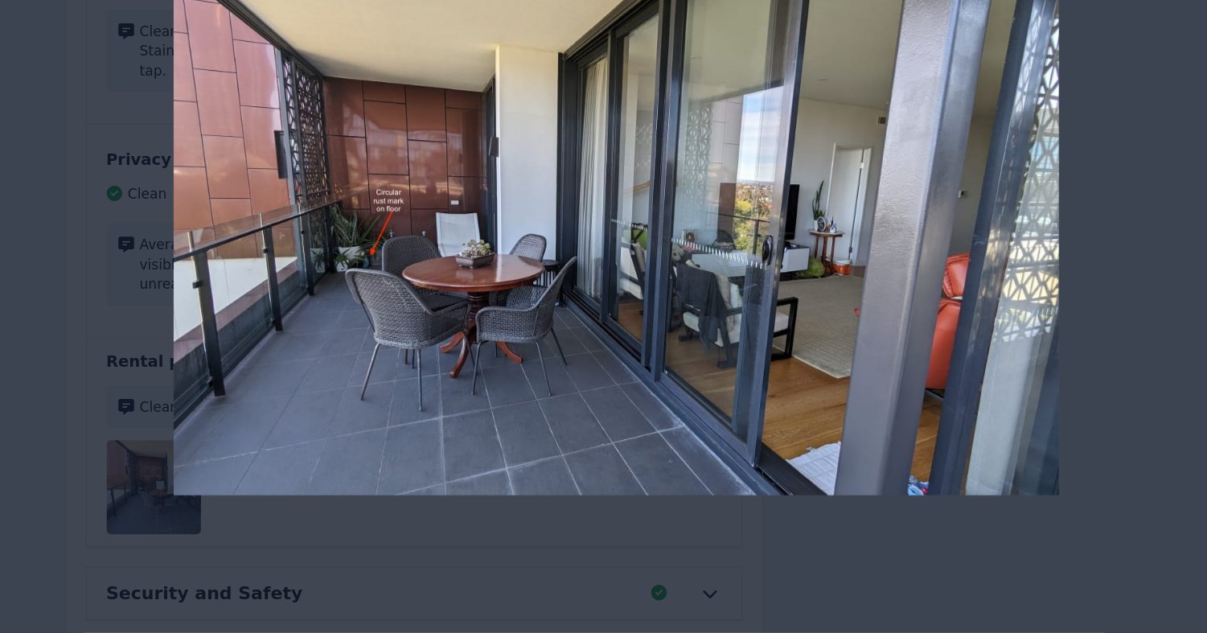
scroll to position [15327, 0]
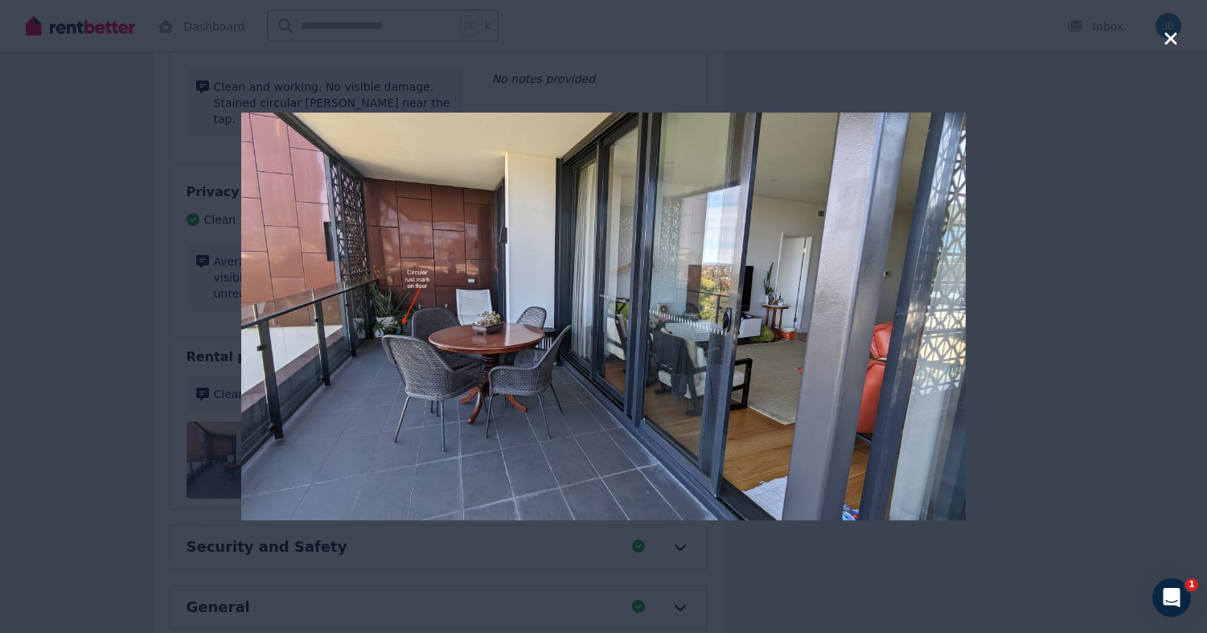
click at [1171, 40] on icon "button" at bounding box center [1171, 38] width 12 height 12
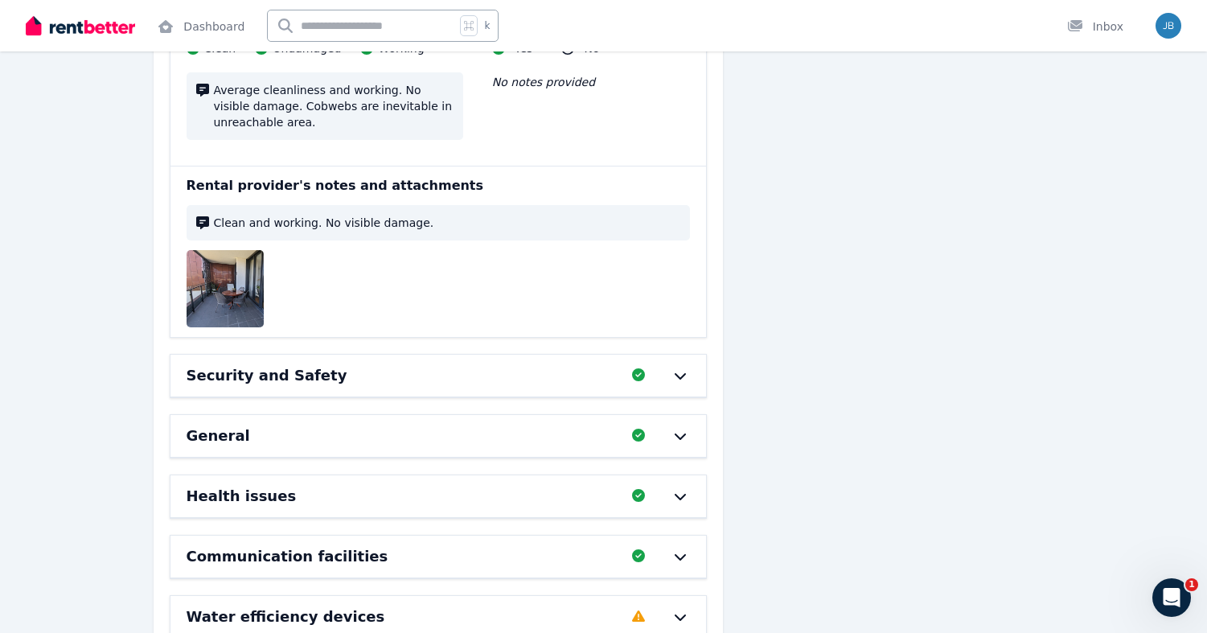
scroll to position [15498, 0]
click at [683, 356] on div "Security and Safety Completed 100%, 0 left" at bounding box center [439, 377] width 536 height 42
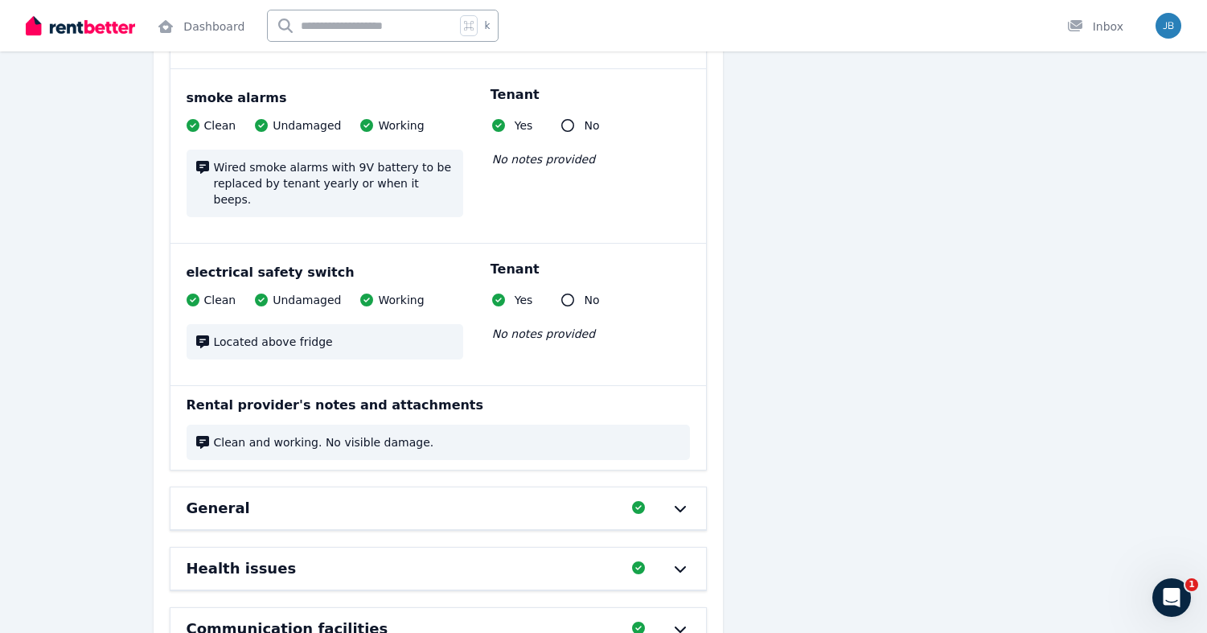
scroll to position [16276, 0]
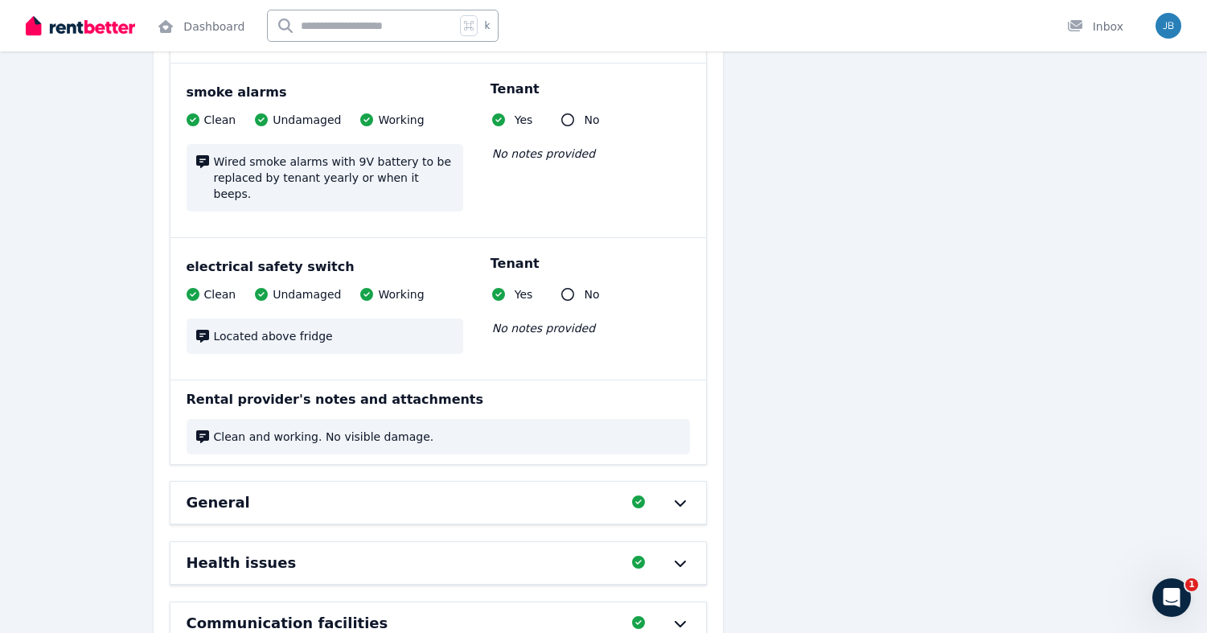
click at [682, 496] on icon at bounding box center [680, 502] width 19 height 13
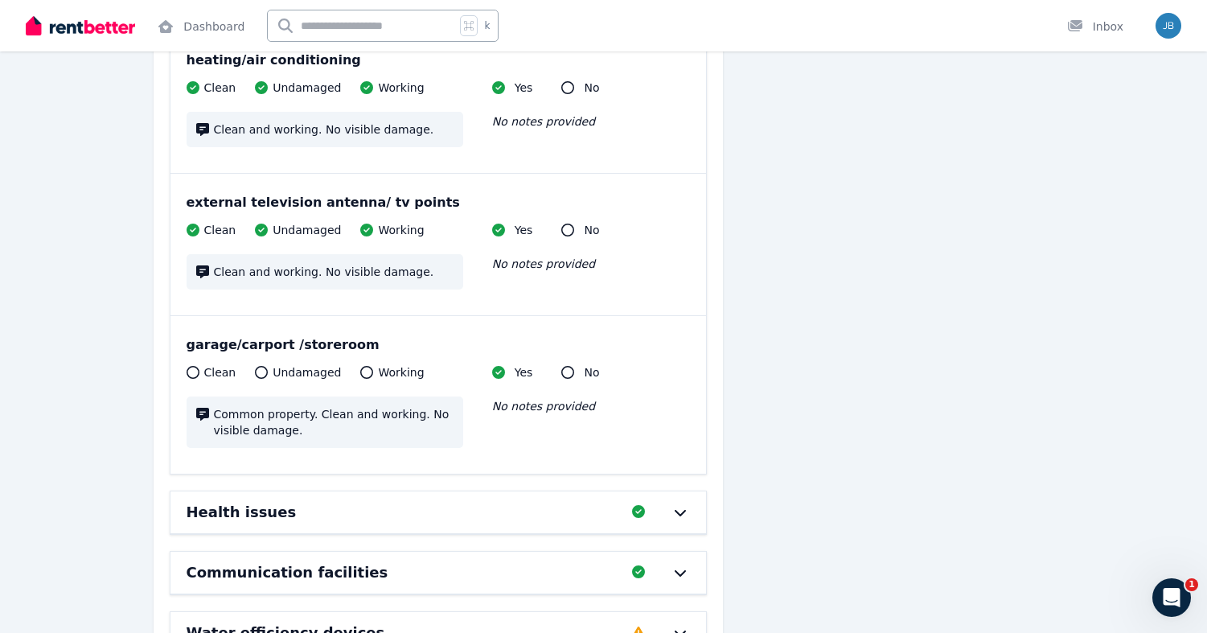
scroll to position [16768, 0]
click at [685, 507] on icon at bounding box center [680, 513] width 19 height 13
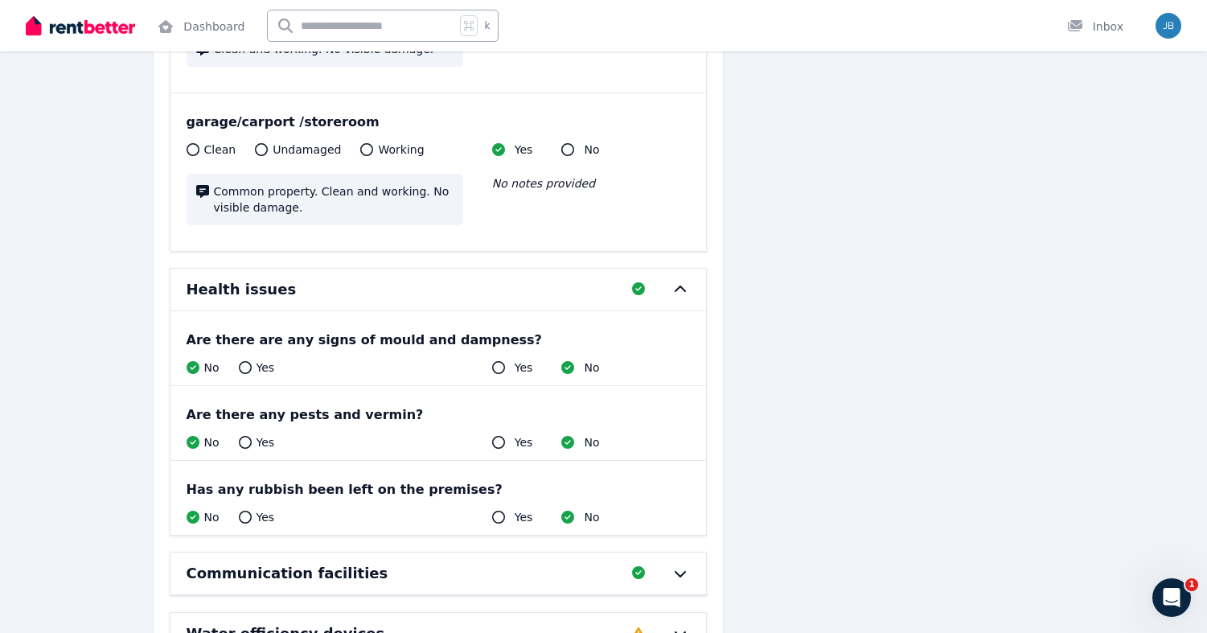
click at [685, 553] on div "Communication facilities Completed 100%, 0 left" at bounding box center [439, 574] width 536 height 42
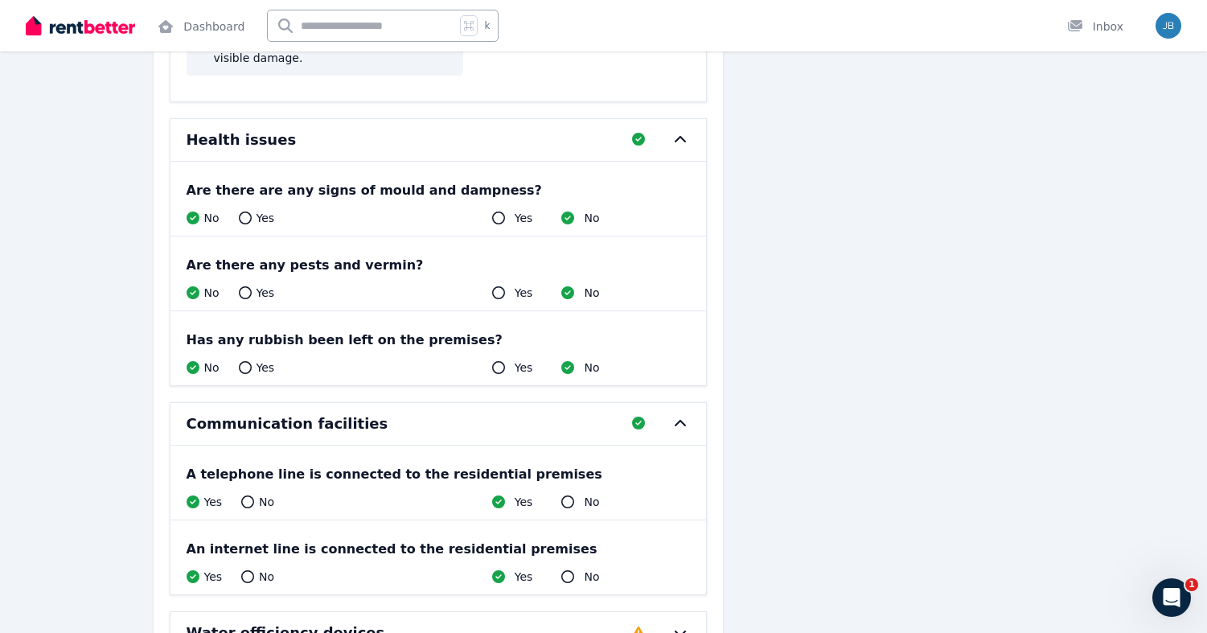
scroll to position [17141, 0]
click at [689, 613] on div "Water efficiency devices Completed 0%, 3 left" at bounding box center [439, 634] width 536 height 42
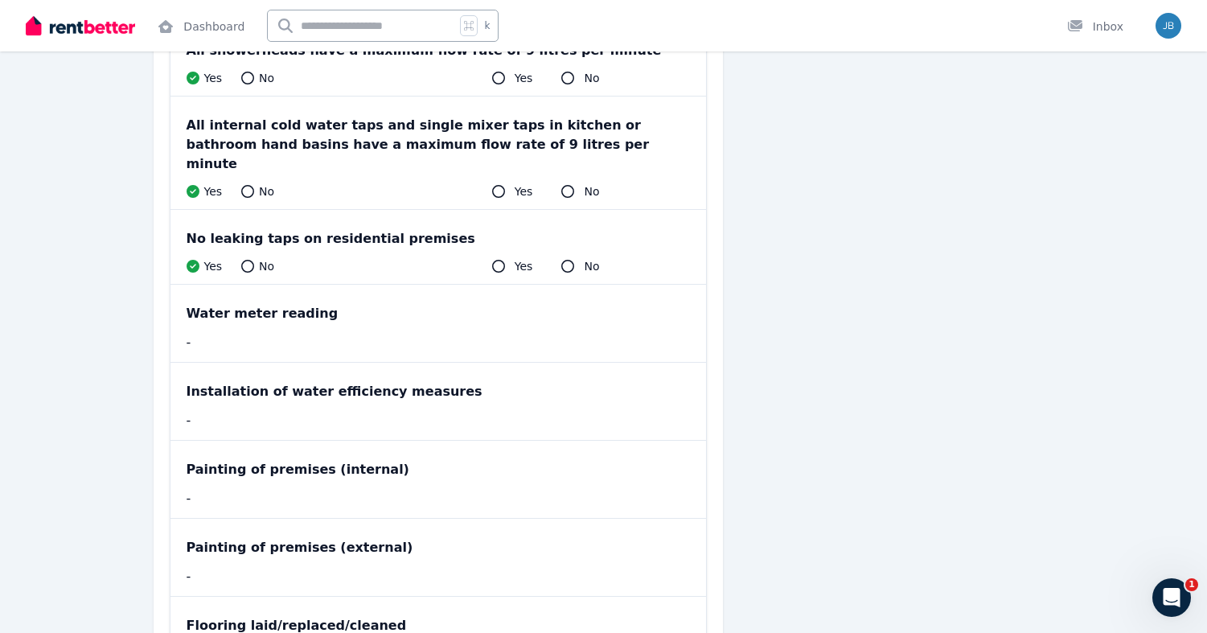
scroll to position [17774, 0]
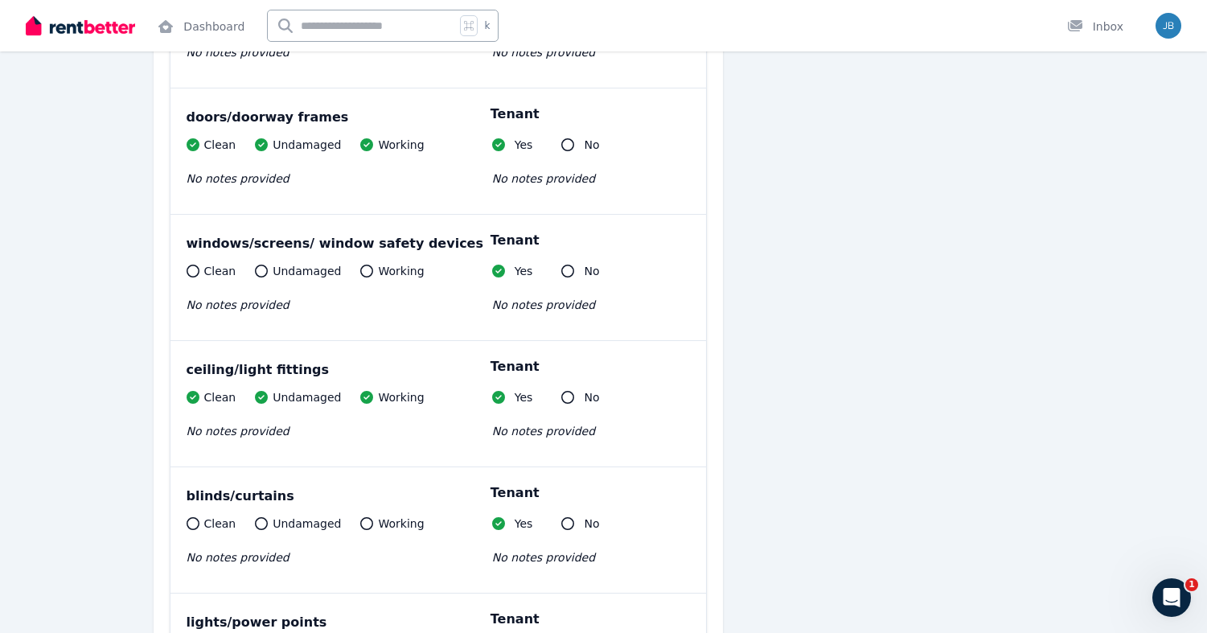
scroll to position [9418, 0]
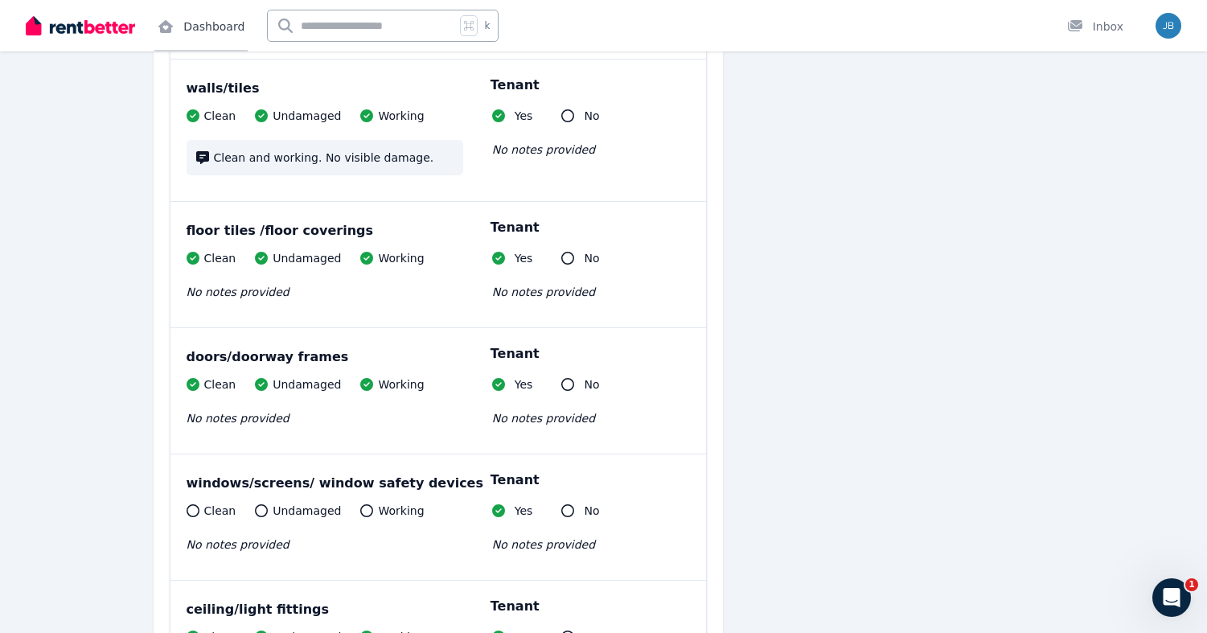
click at [197, 41] on link "Dashboard" at bounding box center [200, 25] width 93 height 51
